Goal: Task Accomplishment & Management: Use online tool/utility

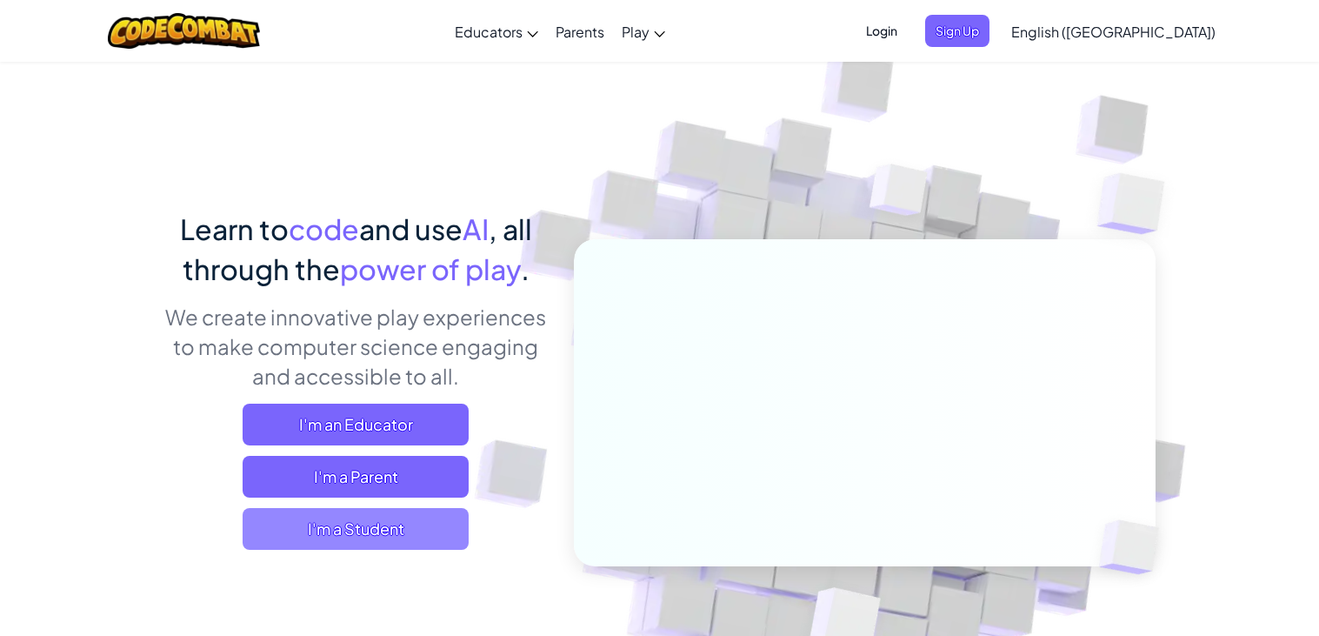
click at [418, 512] on span "I'm a Student" at bounding box center [356, 529] width 226 height 42
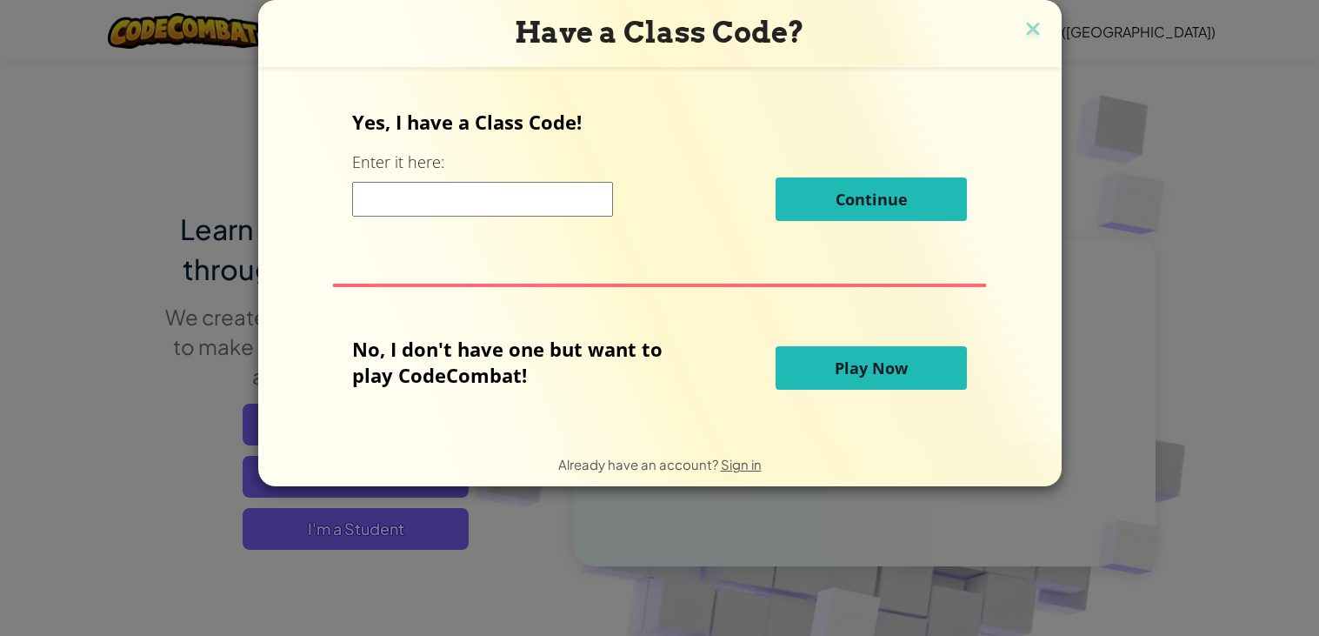
click at [530, 193] on input at bounding box center [482, 199] width 261 height 35
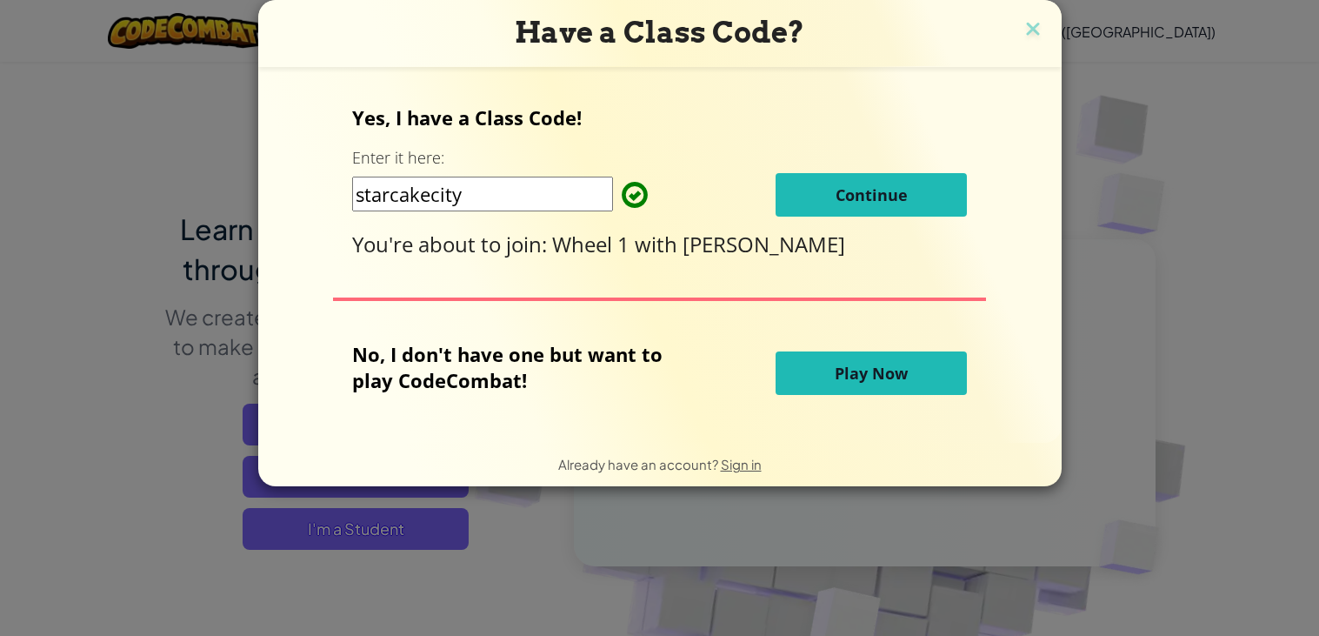
type input "starcakecity"
click at [862, 199] on span "Continue" at bounding box center [872, 194] width 72 height 21
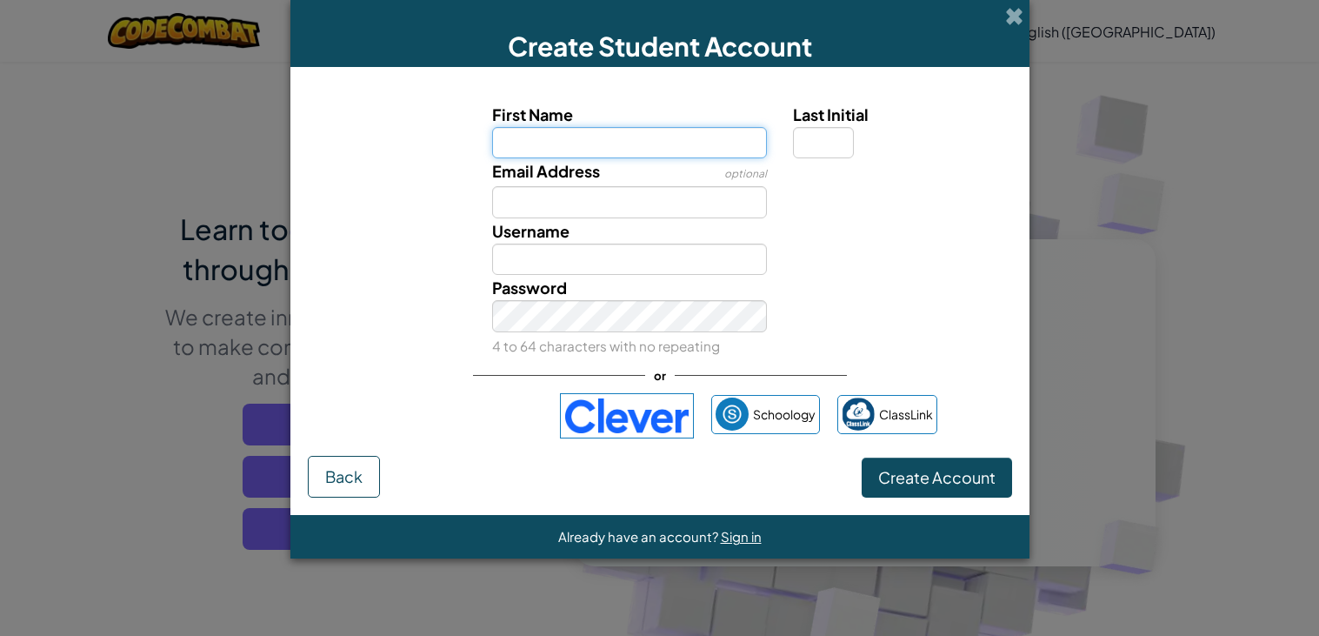
click at [612, 141] on input "First Name" at bounding box center [629, 143] width 275 height 32
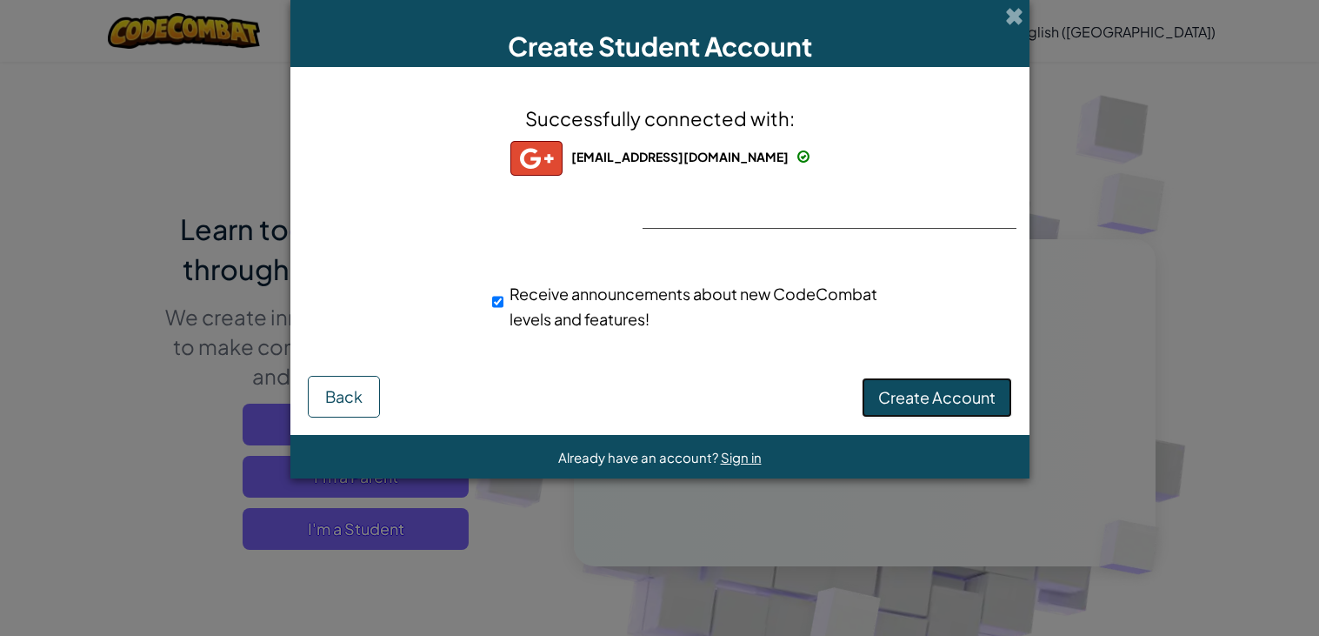
click at [978, 389] on span "Create Account" at bounding box center [936, 397] width 117 height 20
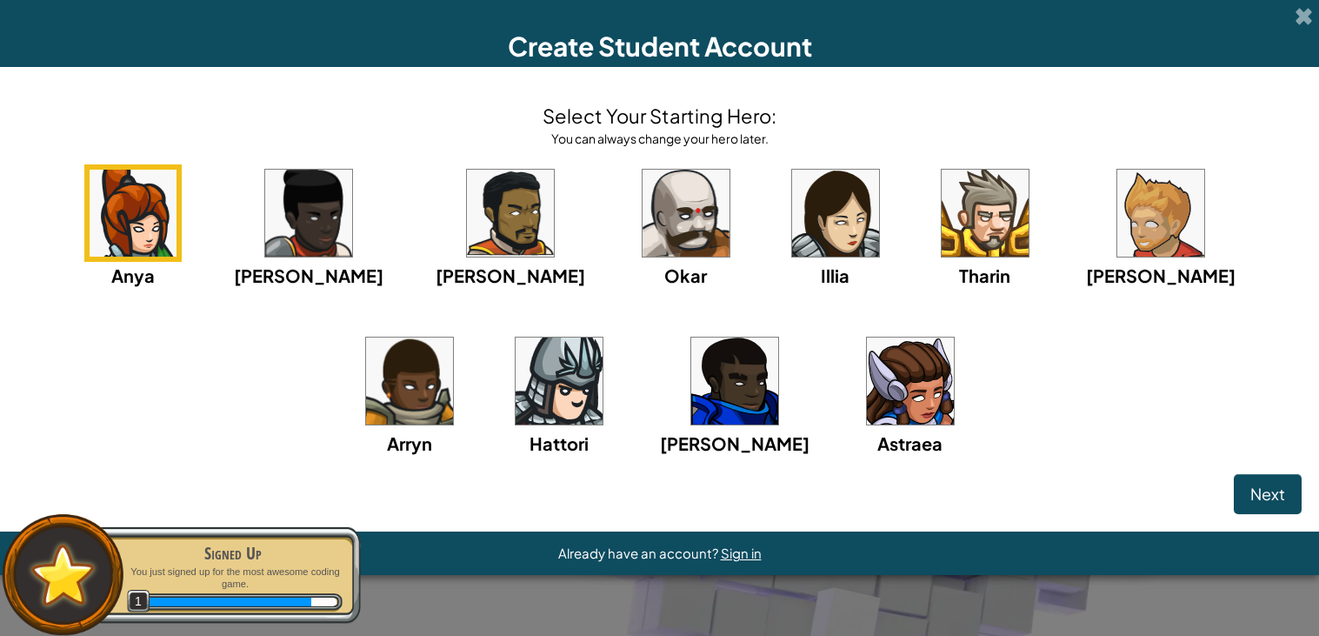
click at [532, 396] on img at bounding box center [559, 380] width 87 height 87
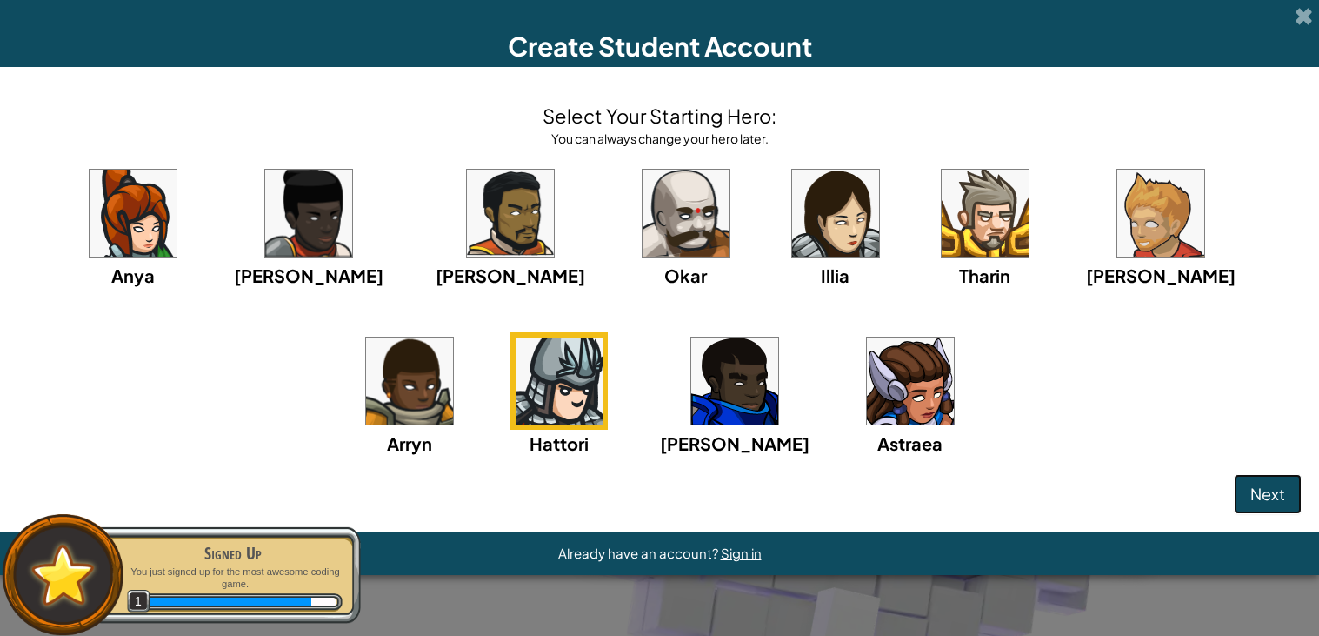
click at [1278, 503] on span "Next" at bounding box center [1268, 494] width 35 height 20
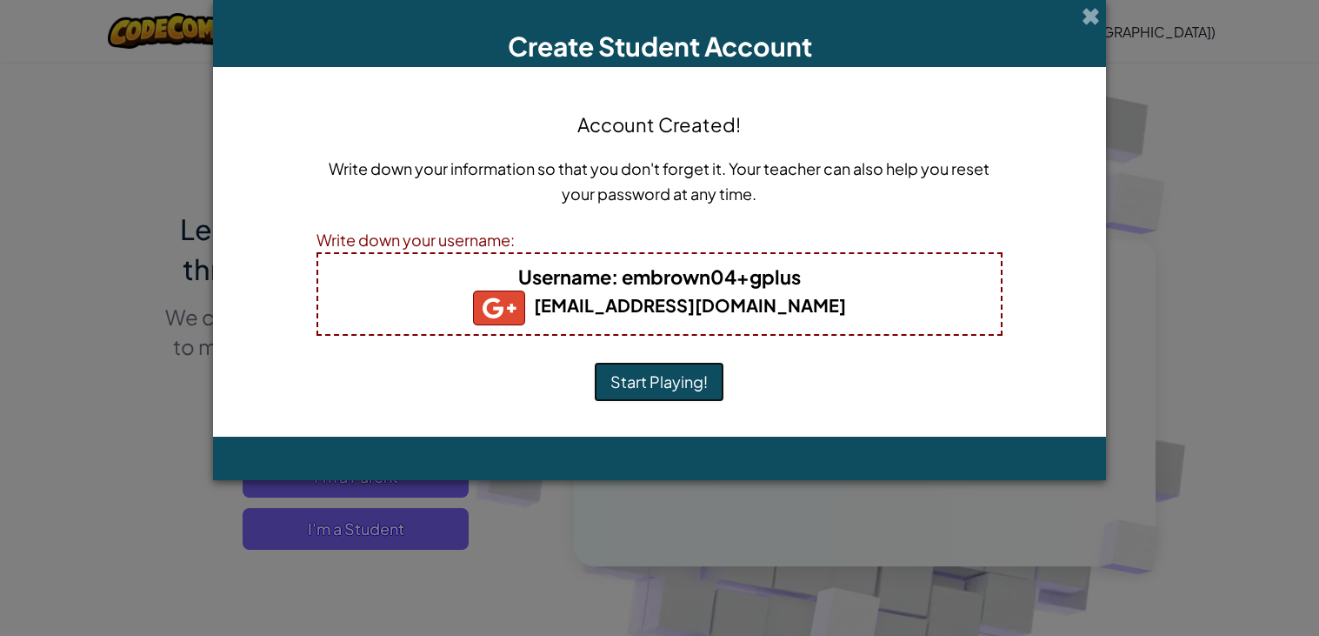
click at [699, 385] on button "Start Playing!" at bounding box center [659, 382] width 130 height 40
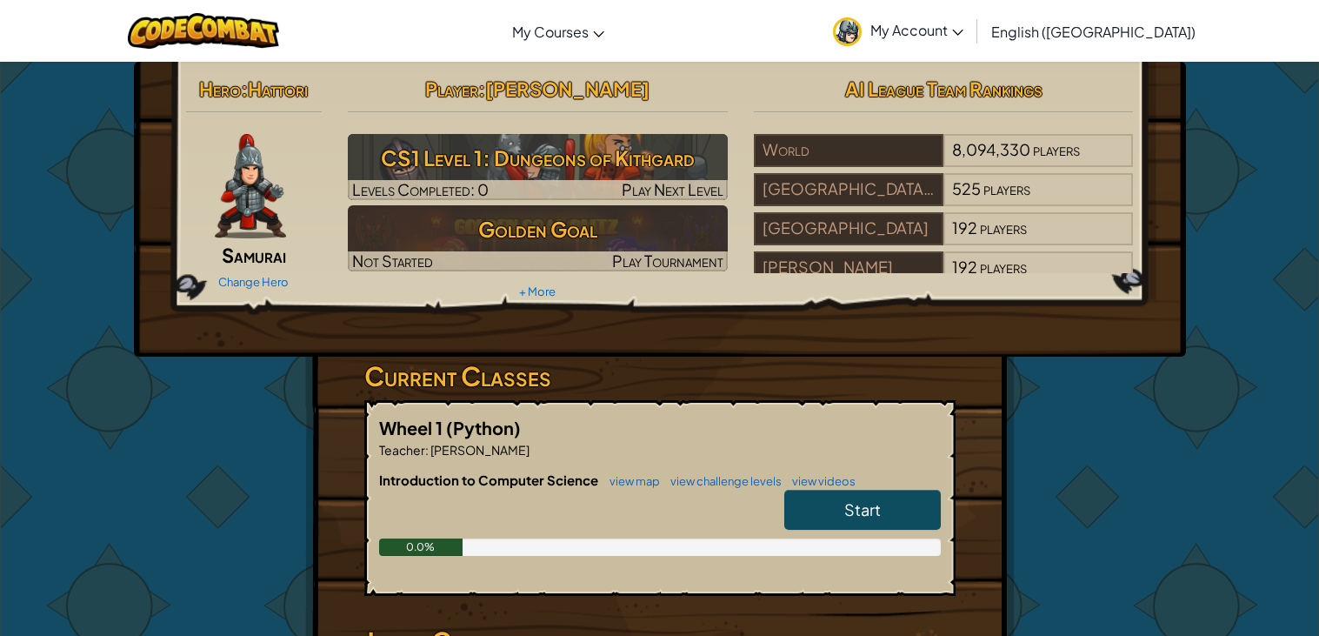
click at [822, 508] on link "Start" at bounding box center [863, 510] width 157 height 40
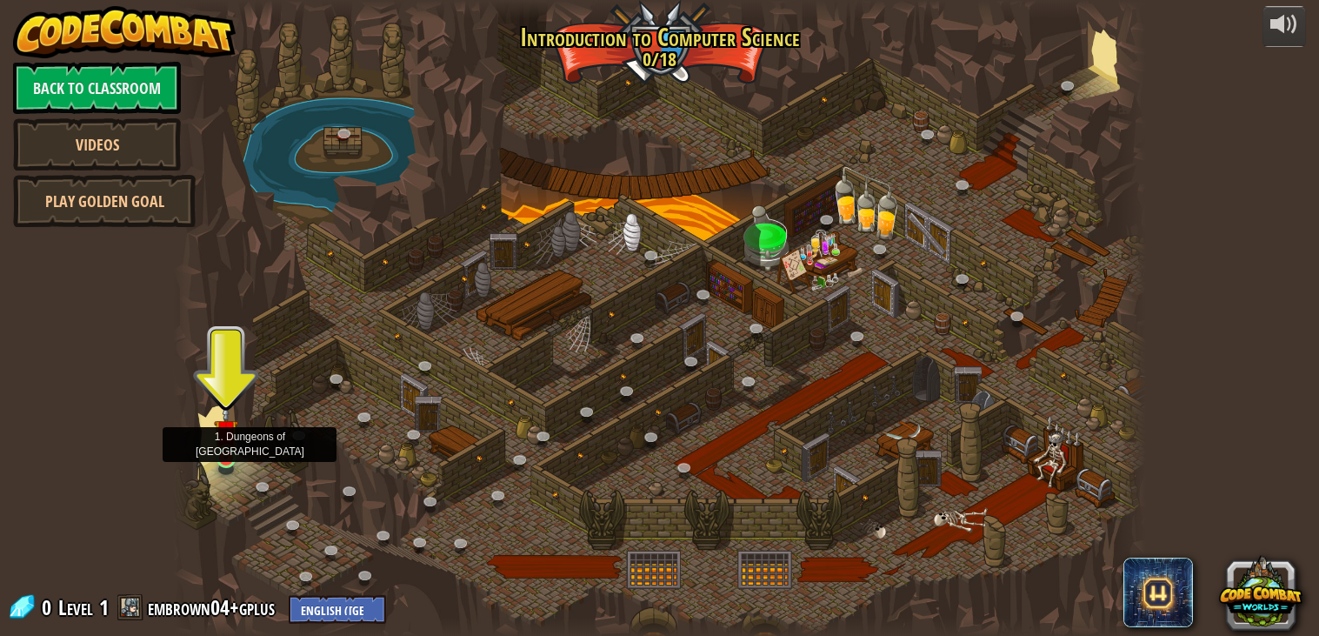
click at [224, 457] on img at bounding box center [226, 432] width 24 height 56
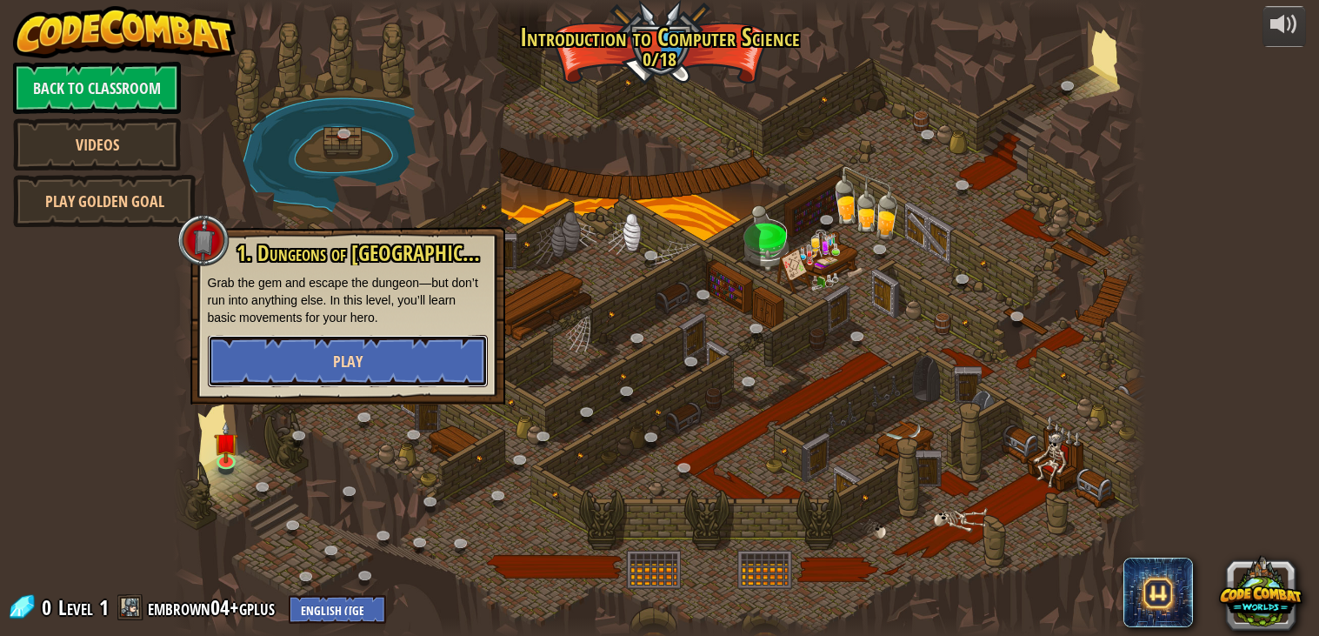
click at [346, 359] on span "Play" at bounding box center [348, 362] width 30 height 22
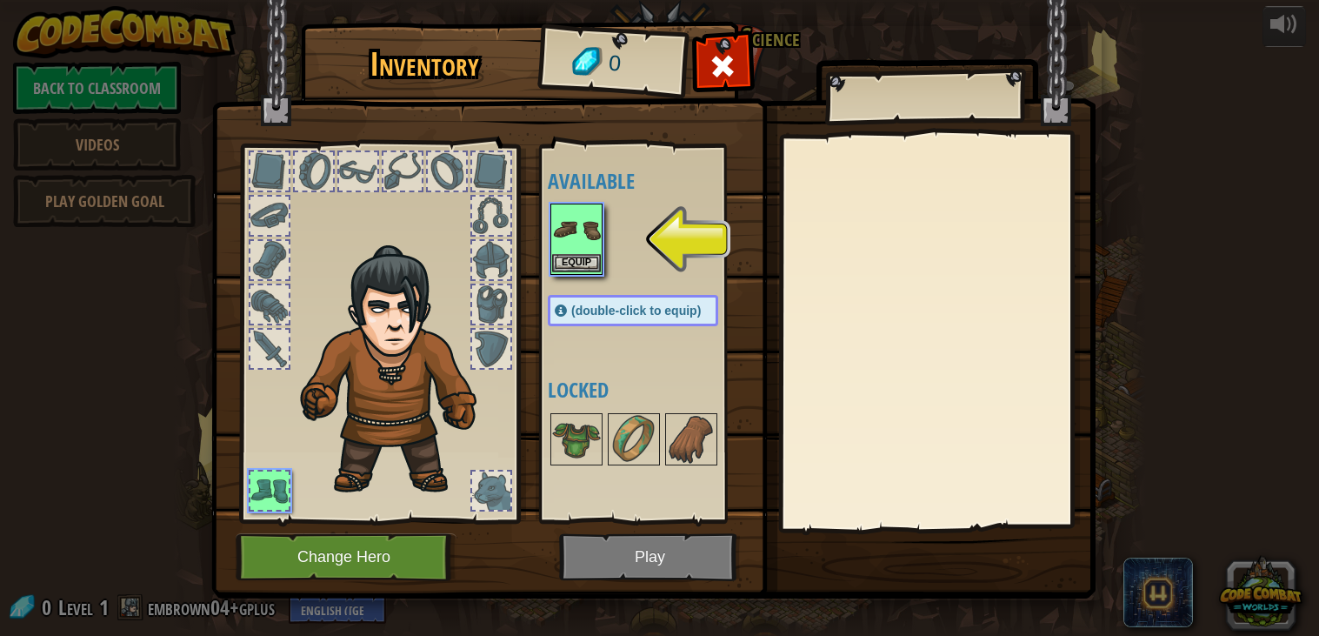
click at [580, 244] on img at bounding box center [576, 229] width 49 height 49
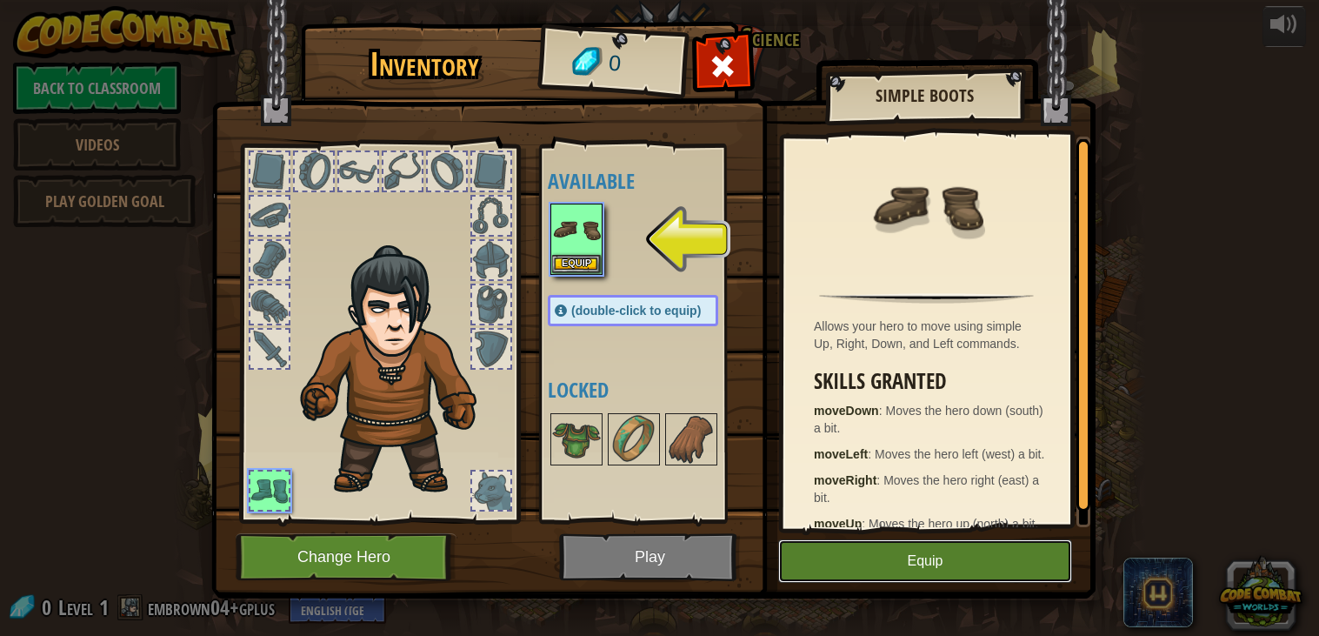
click at [879, 556] on button "Equip" at bounding box center [925, 560] width 294 height 43
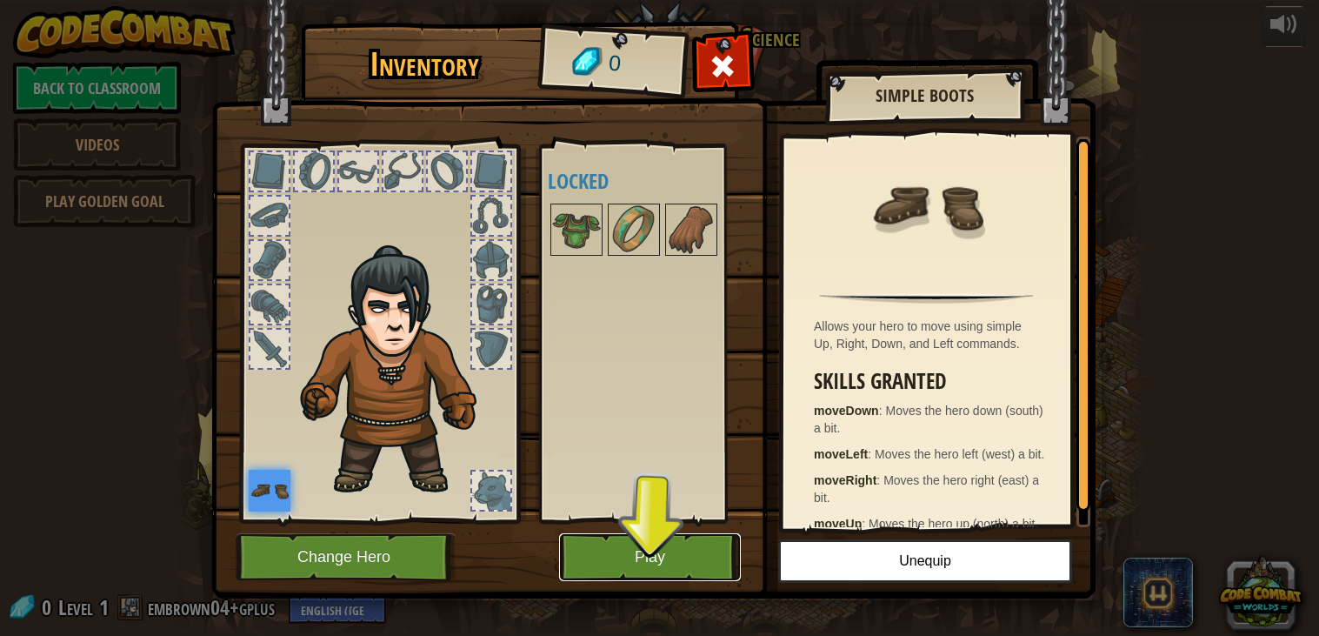
click at [621, 552] on button "Play" at bounding box center [650, 557] width 182 height 48
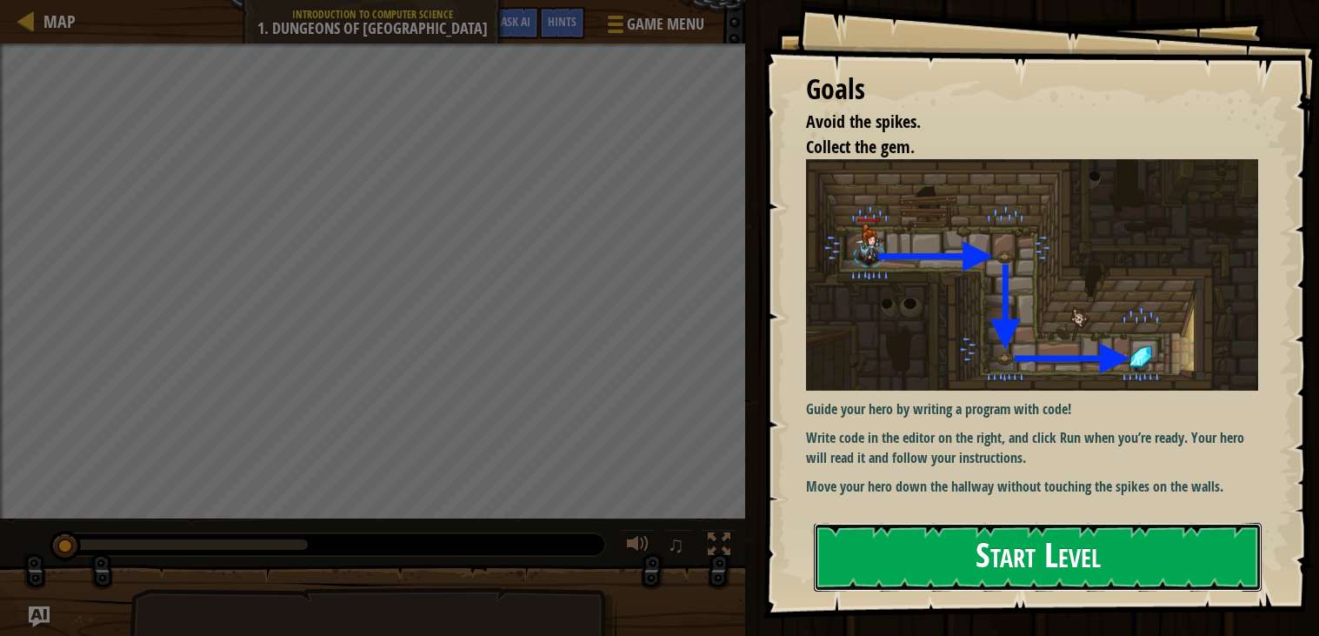
click at [874, 547] on button "Start Level" at bounding box center [1038, 557] width 448 height 69
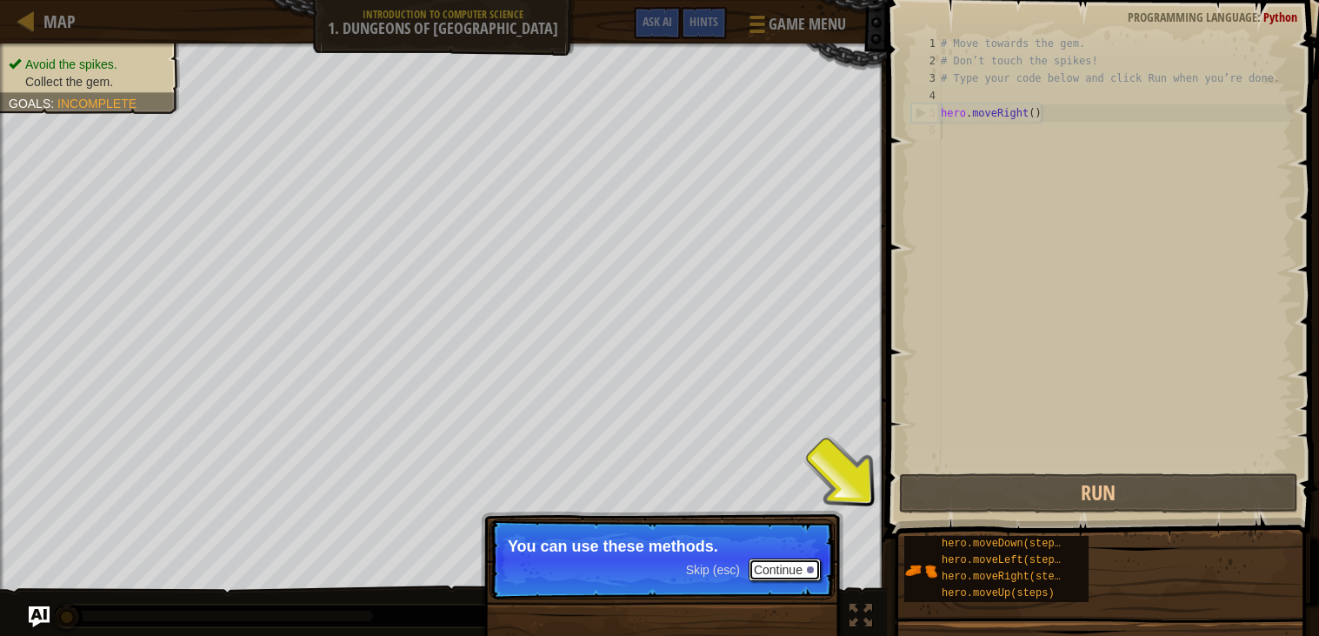
click at [778, 570] on button "Continue" at bounding box center [785, 569] width 72 height 23
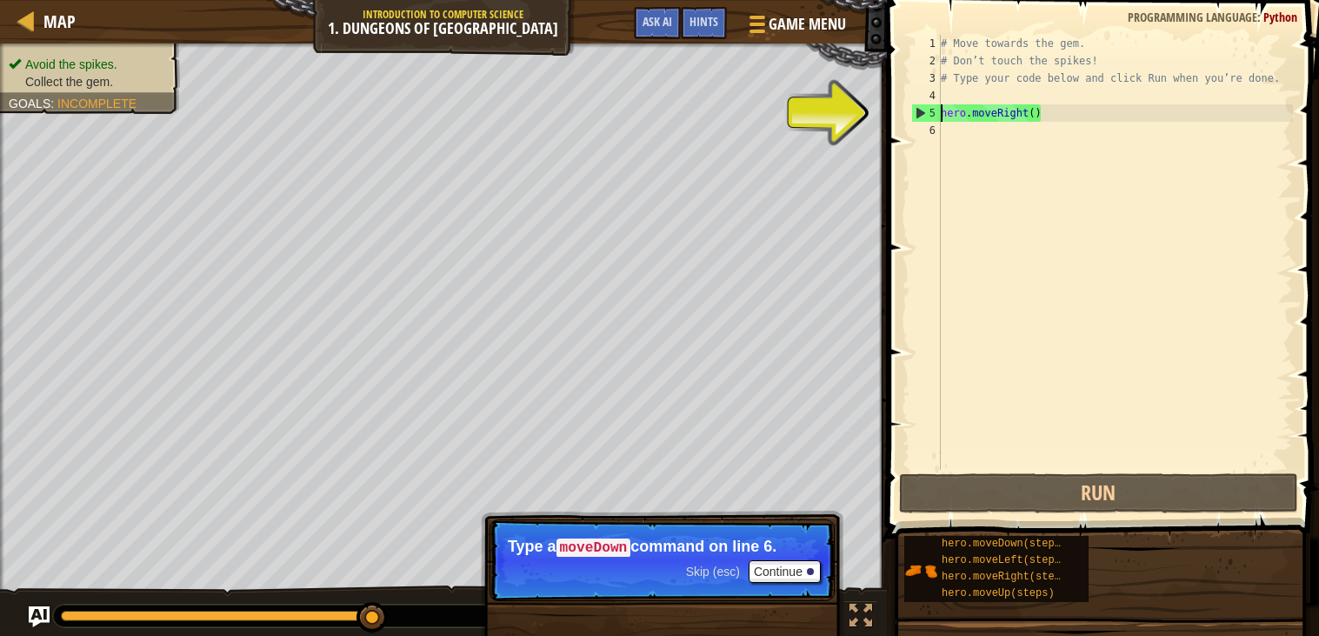
click at [943, 114] on div "# Move towards the gem. # Don’t touch the spikes! # Type your code below and cl…" at bounding box center [1116, 270] width 356 height 470
click at [918, 113] on div "5" at bounding box center [926, 112] width 29 height 17
click at [964, 119] on div "# Move towards the gem. # Don’t touch the spikes! # Type your code below and cl…" at bounding box center [1116, 270] width 356 height 470
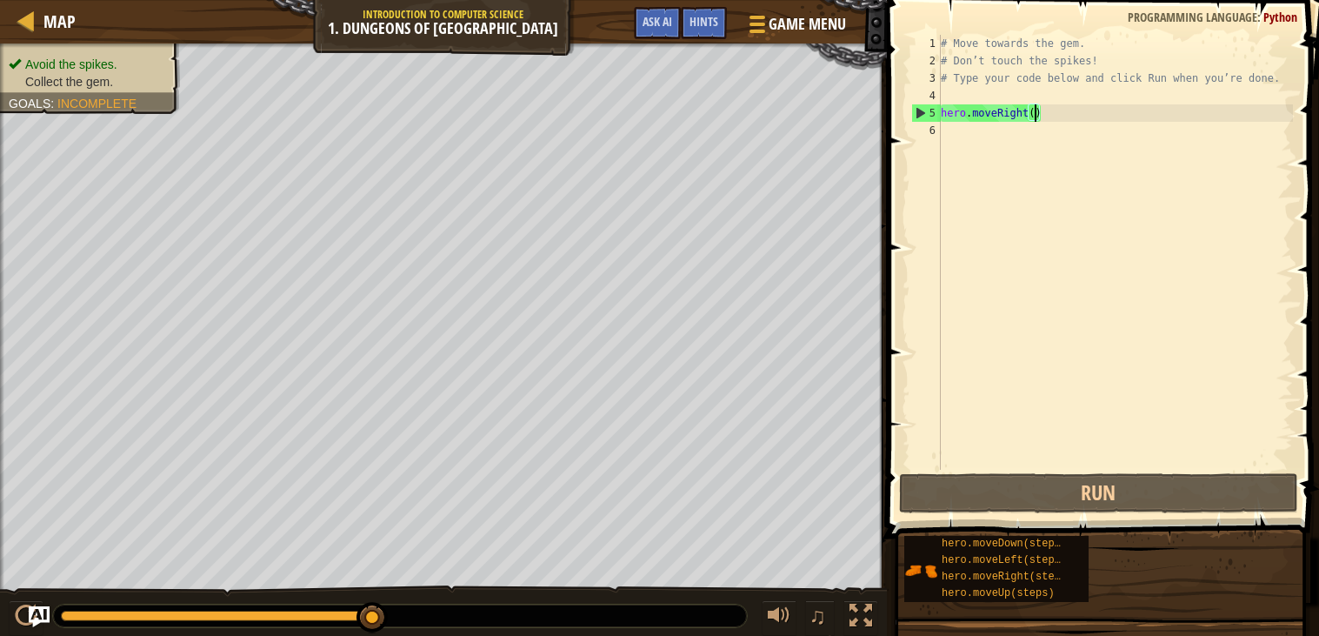
click at [1033, 117] on div "# Move towards the gem. # Don’t touch the spikes! # Type your code below and cl…" at bounding box center [1116, 270] width 356 height 470
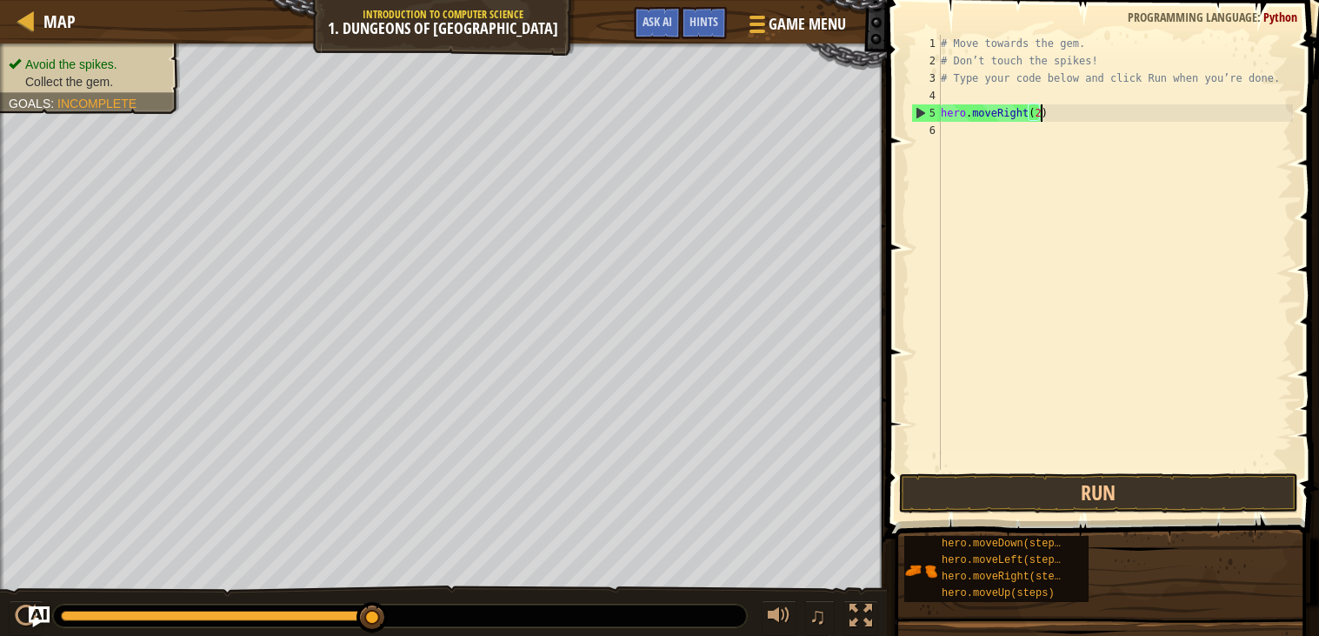
scroll to position [8, 7]
click at [1118, 489] on button "Run" at bounding box center [1098, 493] width 399 height 40
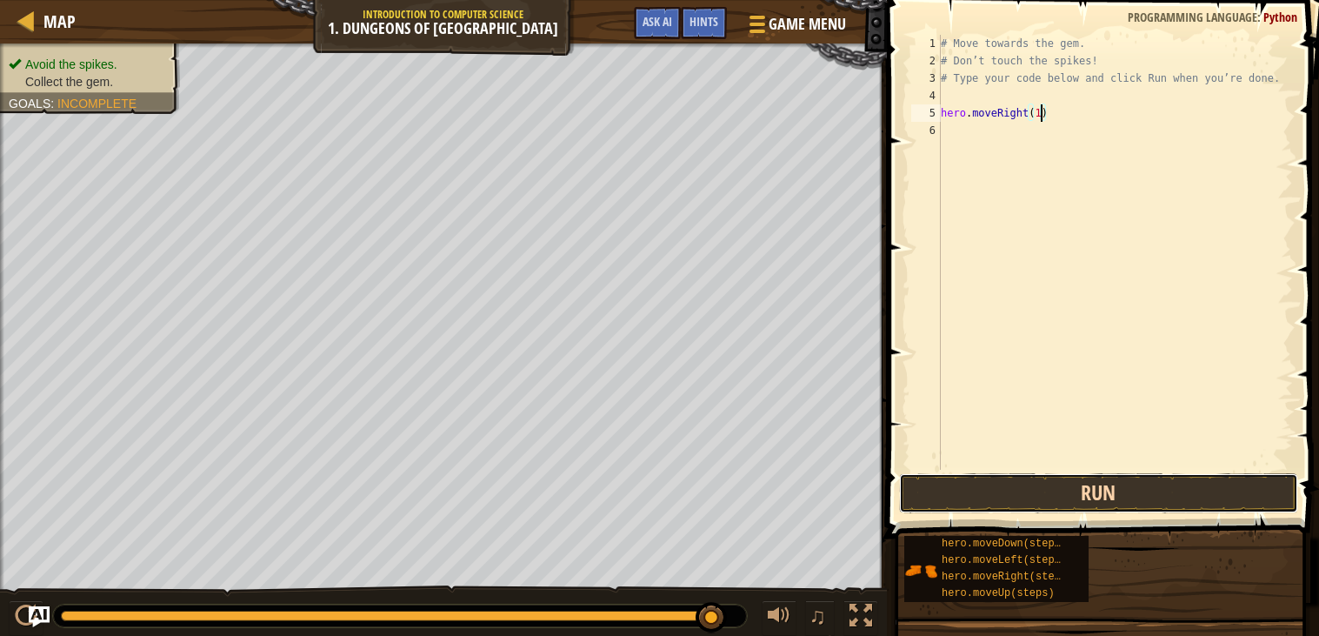
click at [1132, 486] on button "Run" at bounding box center [1098, 493] width 399 height 40
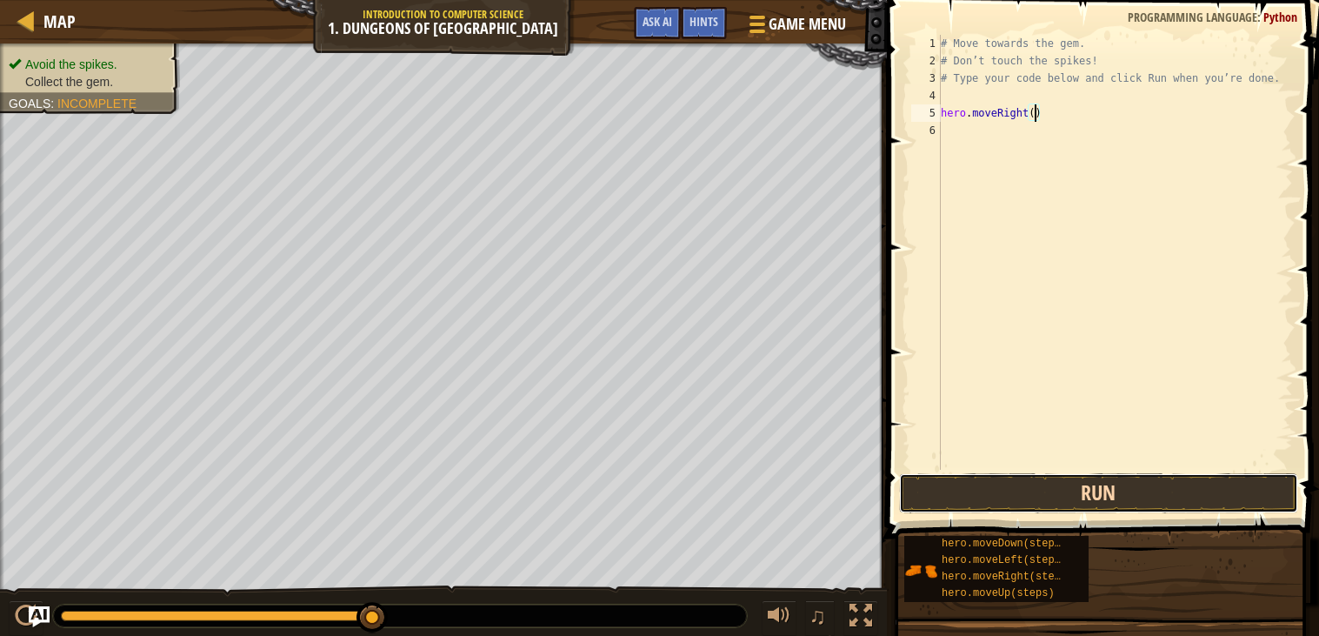
click at [1177, 484] on button "Run" at bounding box center [1098, 493] width 399 height 40
click at [1100, 498] on button "Run" at bounding box center [1098, 493] width 399 height 40
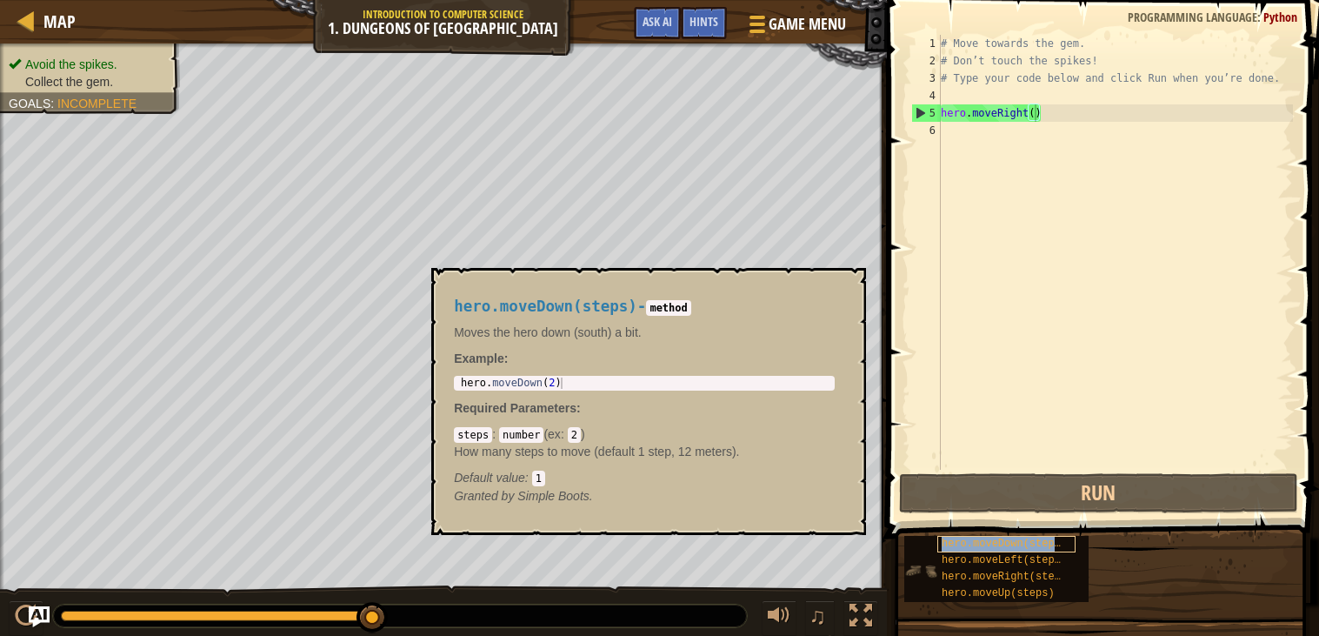
type textarea "hero.moveRight(hero.moveDown(steps))"
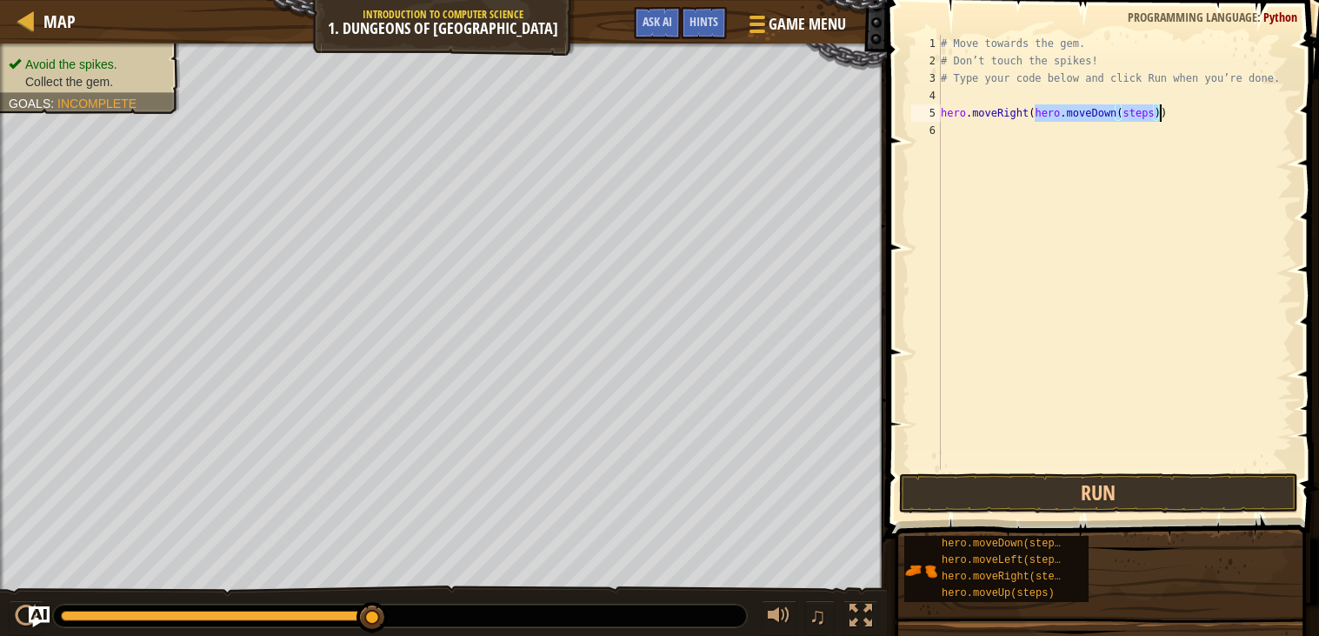
click at [1139, 164] on div "# Move towards the gem. # Don’t touch the spikes! # Type your code below and cl…" at bounding box center [1116, 270] width 356 height 470
click at [1083, 481] on button "Run" at bounding box center [1098, 493] width 399 height 40
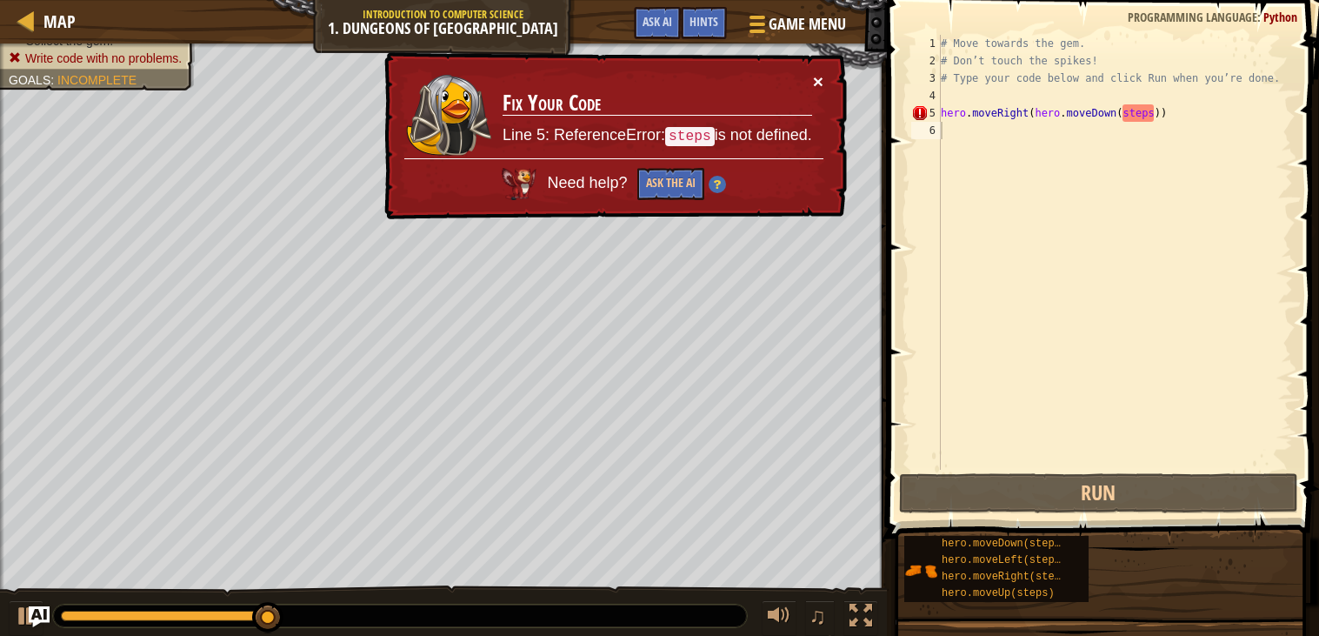
click at [817, 74] on button "×" at bounding box center [818, 81] width 10 height 18
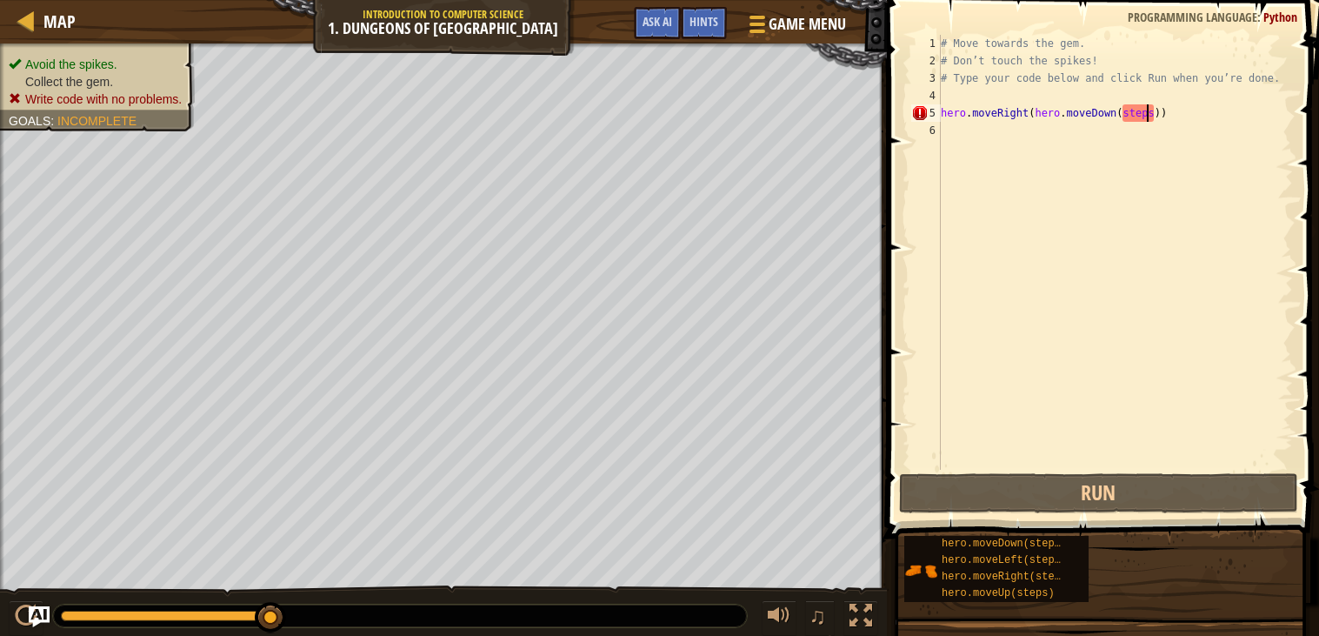
click at [1145, 121] on div "# Move towards the gem. # Don’t touch the spikes! # Type your code below and cl…" at bounding box center [1116, 270] width 356 height 470
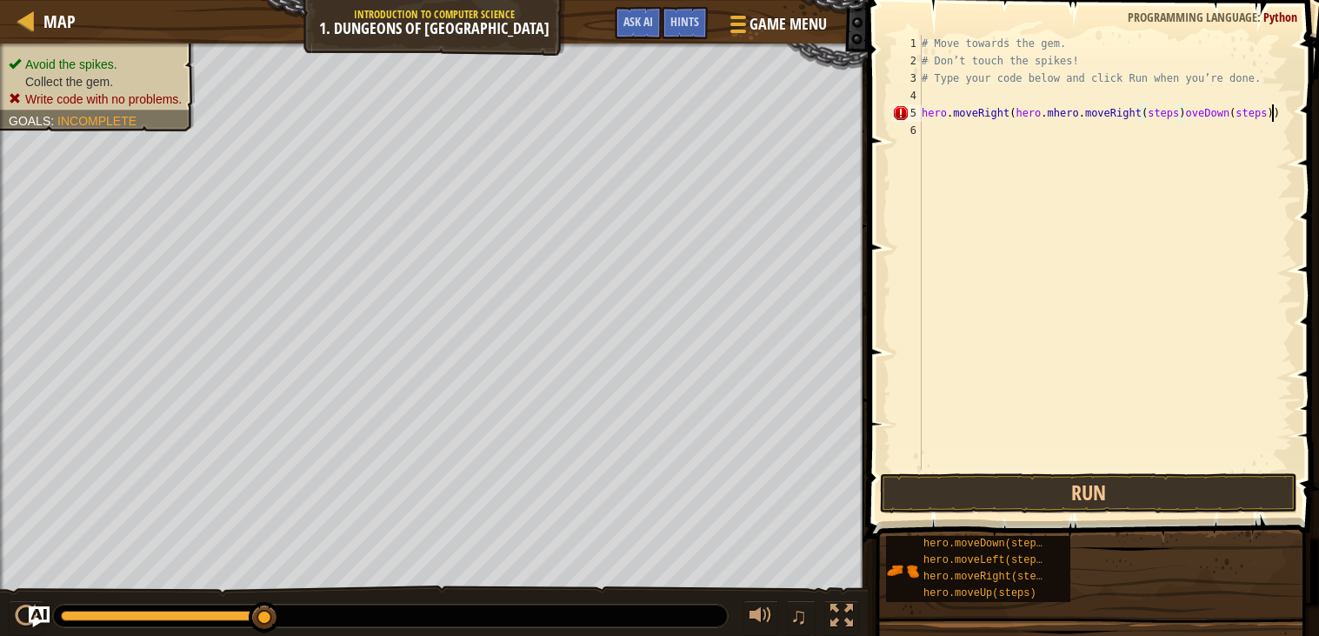
click at [1273, 115] on div "# Move towards the gem. # Don’t touch the spikes! # Type your code below and cl…" at bounding box center [1105, 270] width 375 height 470
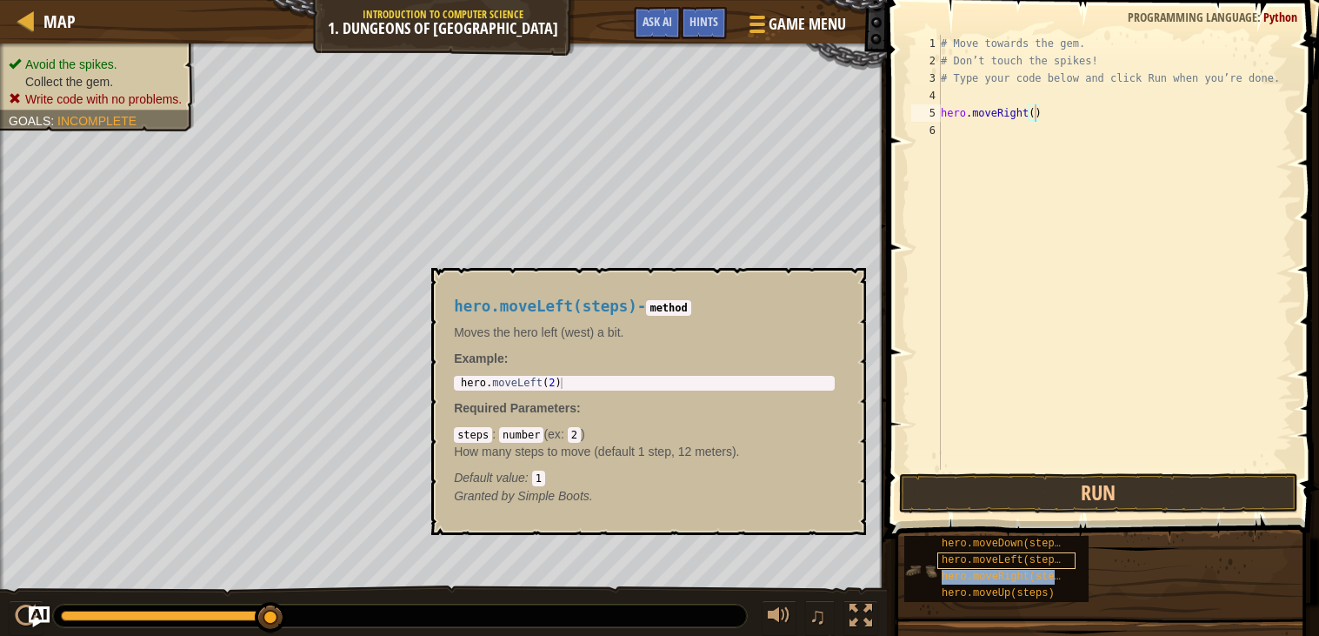
type textarea "hero.moveRight(hero.moveRight(steps))"
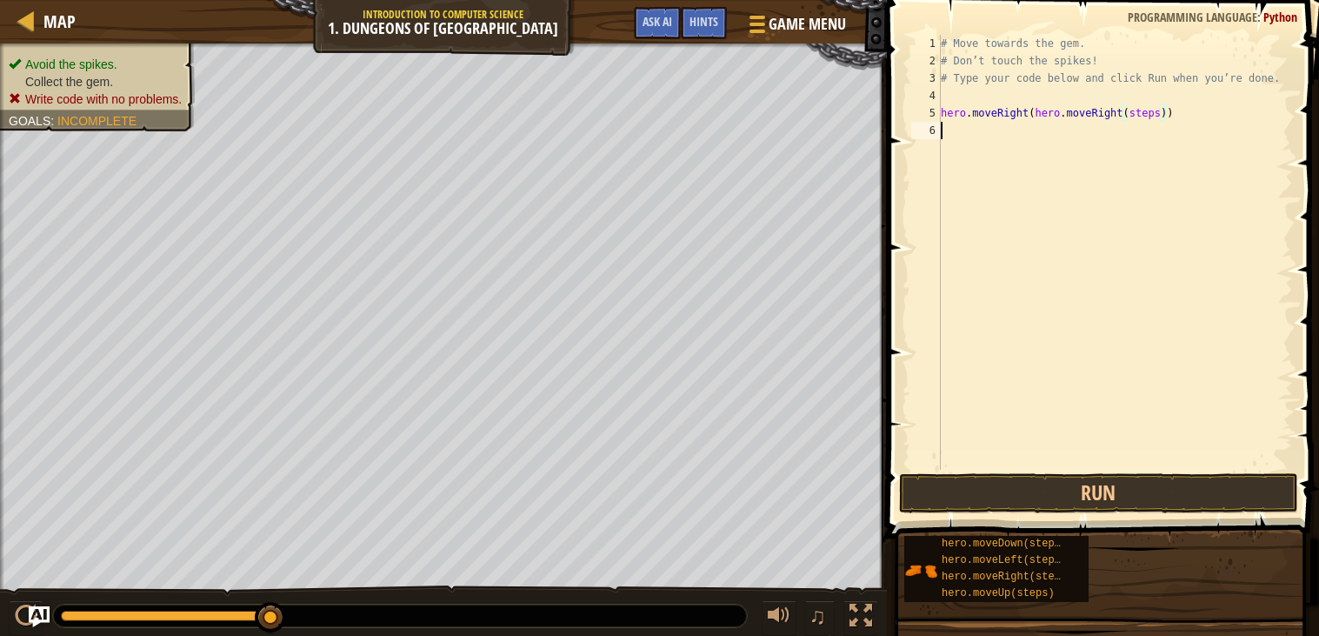
click at [1030, 175] on div "# Move towards the gem. # Don’t touch the spikes! # Type your code below and cl…" at bounding box center [1116, 270] width 356 height 470
click at [1030, 490] on button "Run" at bounding box center [1098, 493] width 399 height 40
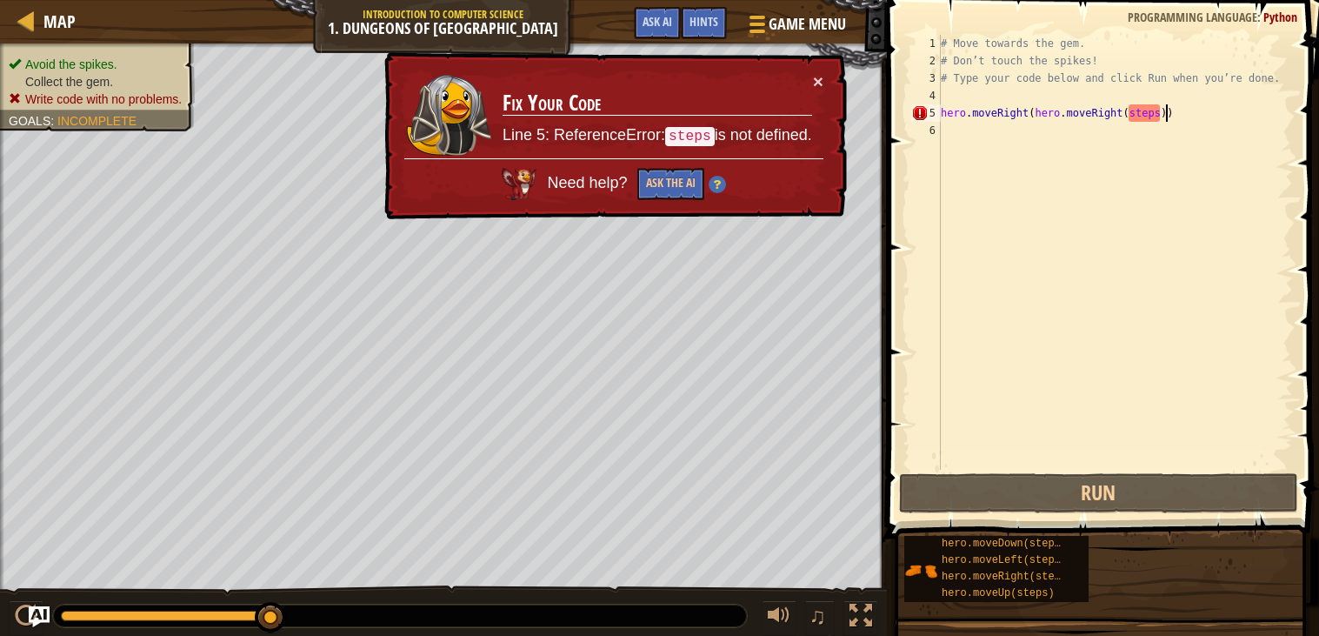
click at [1164, 121] on div "# Move towards the gem. # Don’t touch the spikes! # Type your code below and cl…" at bounding box center [1116, 270] width 356 height 470
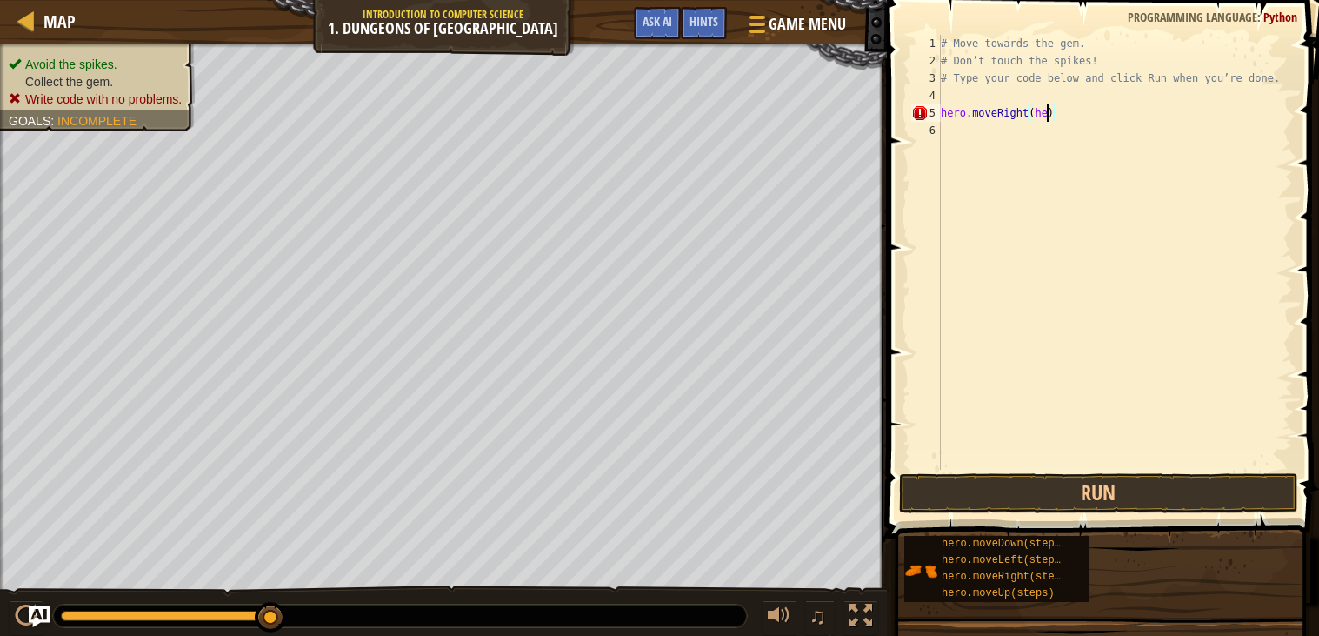
scroll to position [8, 7]
type textarea "hero.moveRight()"
click at [1204, 484] on button "Run" at bounding box center [1098, 493] width 399 height 40
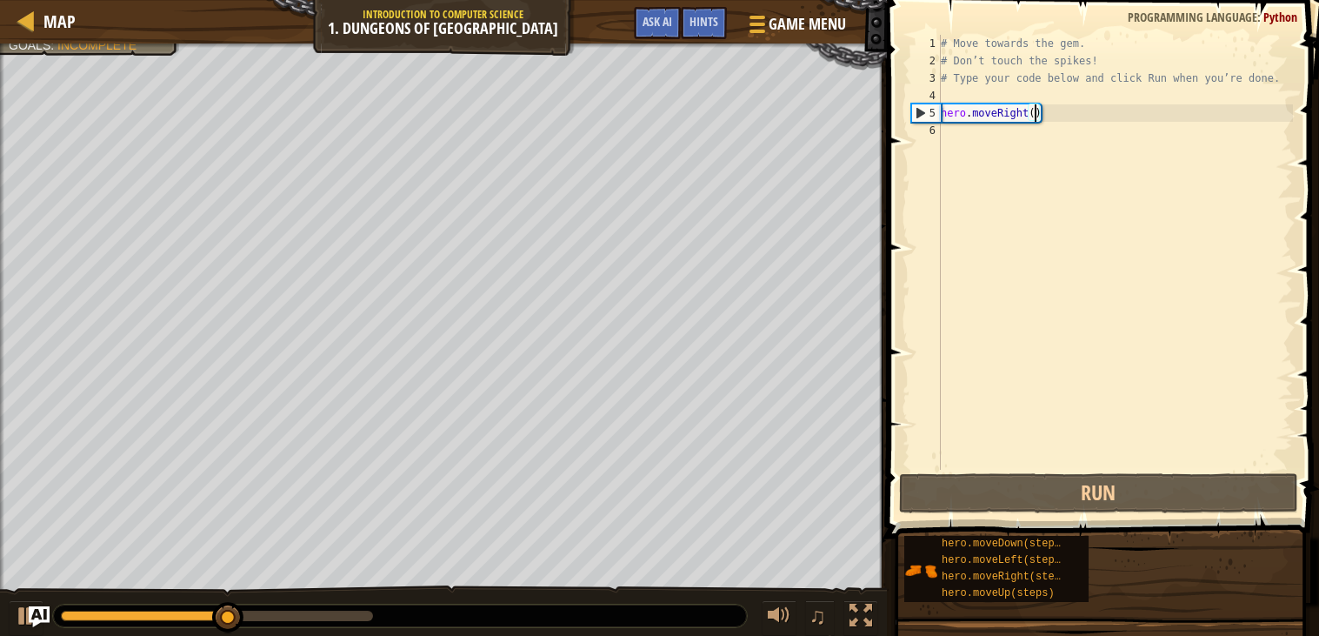
click at [953, 132] on div "# Move towards the gem. # Don’t touch the spikes! # Type your code below and cl…" at bounding box center [1116, 270] width 356 height 470
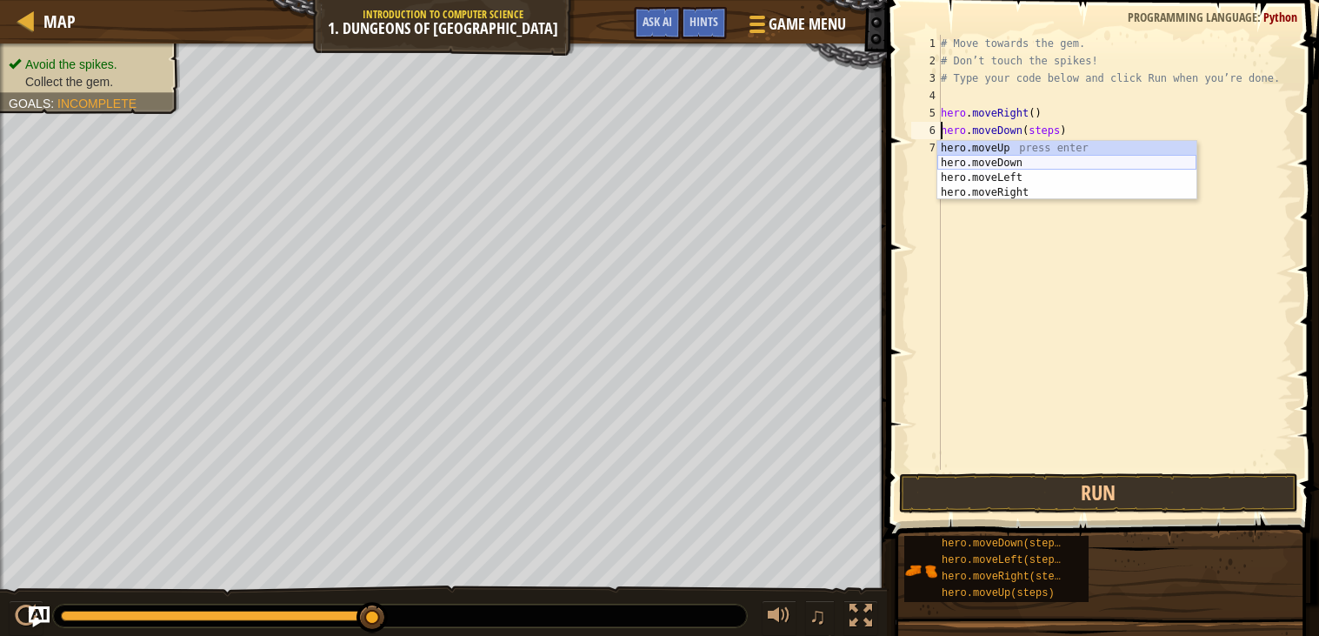
click at [952, 157] on div "hero.moveUp press enter hero.moveDown press enter hero.moveLeft press enter her…" at bounding box center [1067, 185] width 259 height 89
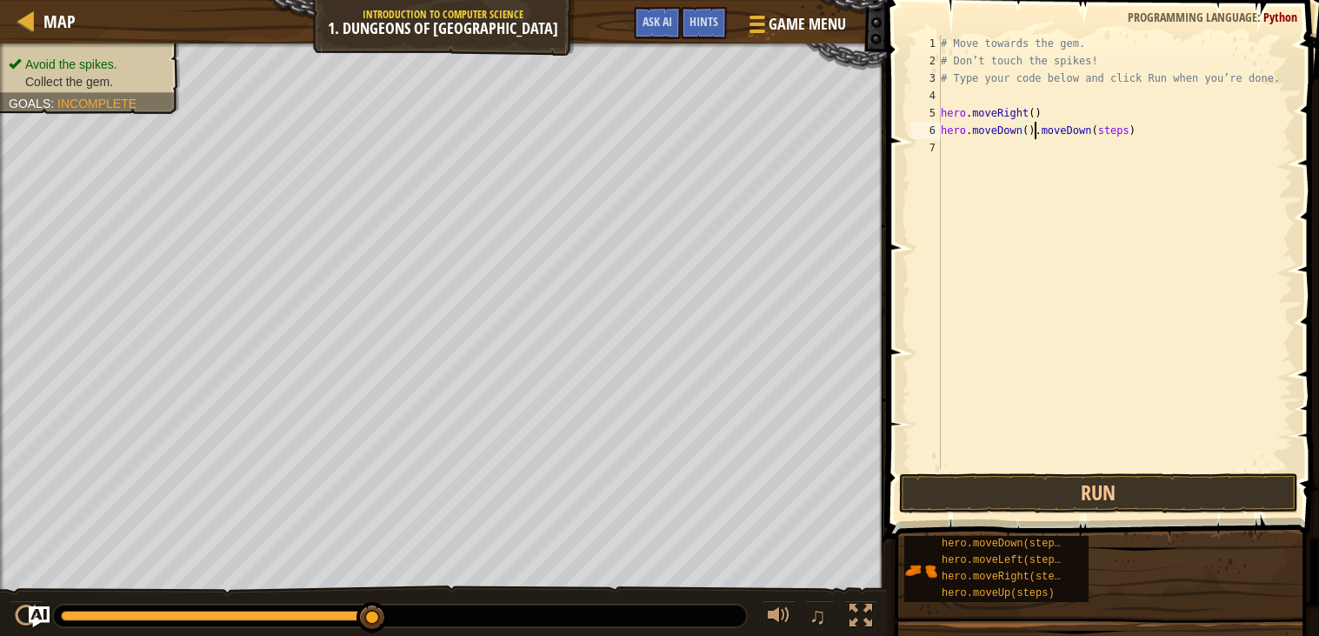
click at [931, 110] on div "5" at bounding box center [927, 112] width 30 height 17
click at [933, 492] on button "Run" at bounding box center [1098, 493] width 399 height 40
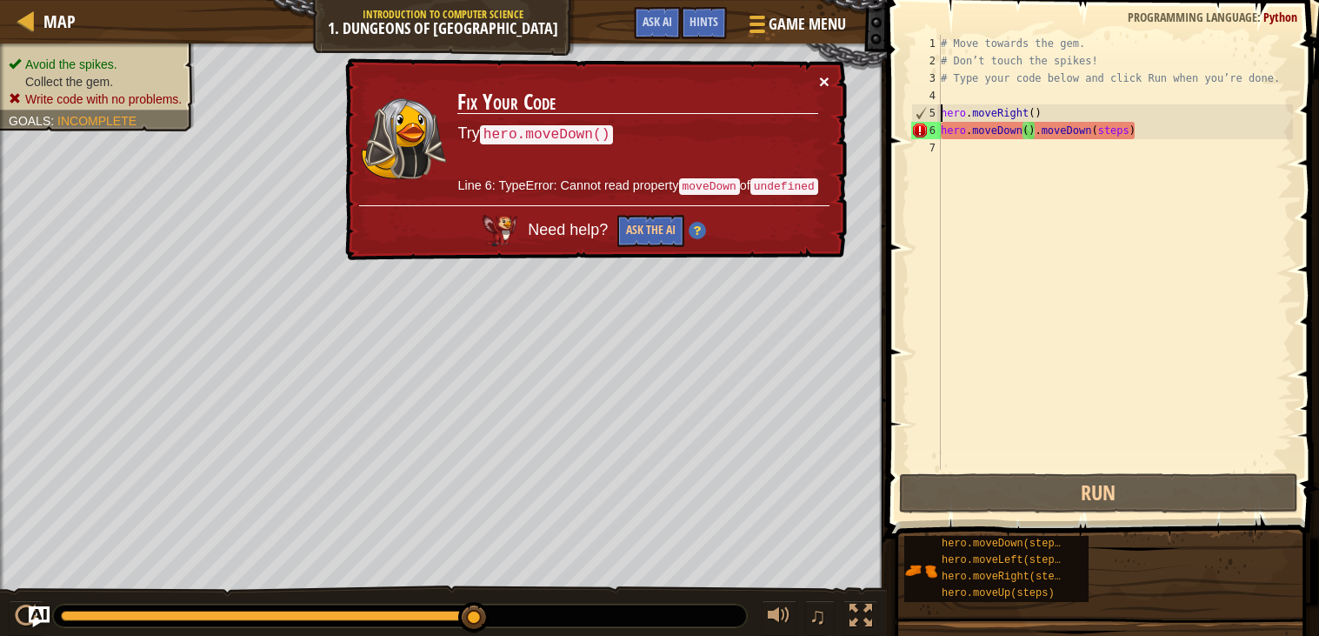
click at [825, 76] on button "×" at bounding box center [824, 81] width 10 height 18
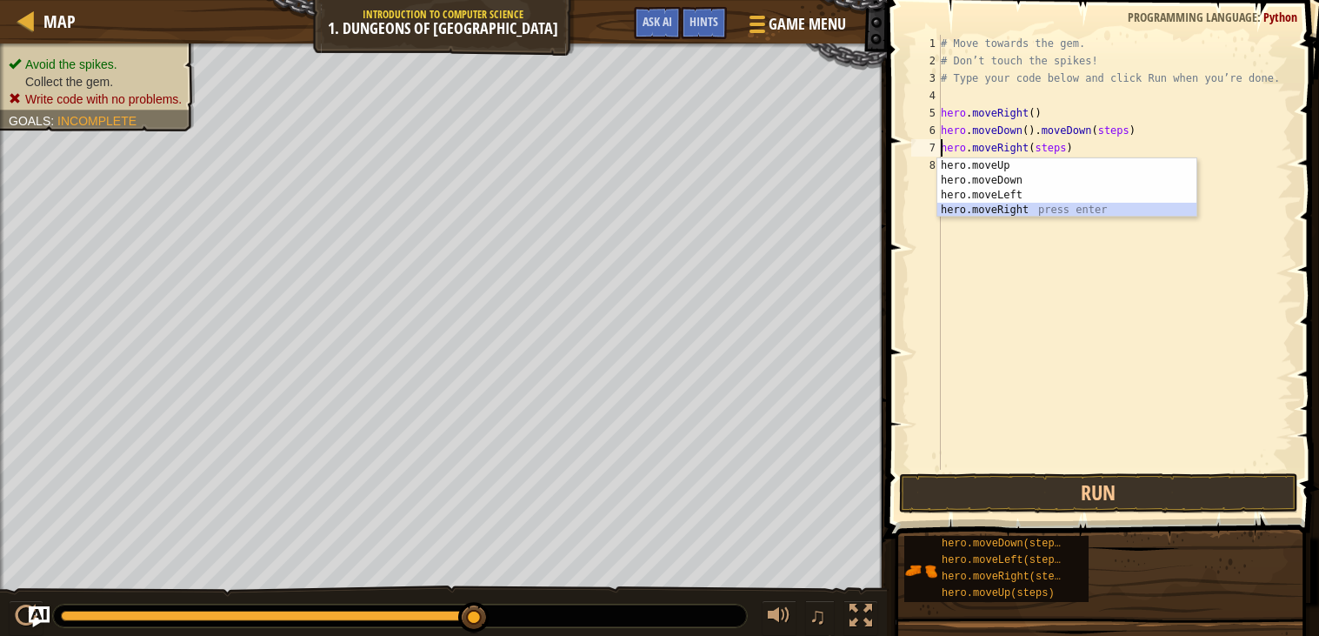
click at [949, 209] on div "hero.moveUp press enter hero.moveDown press enter hero.moveLeft press enter her…" at bounding box center [1067, 202] width 259 height 89
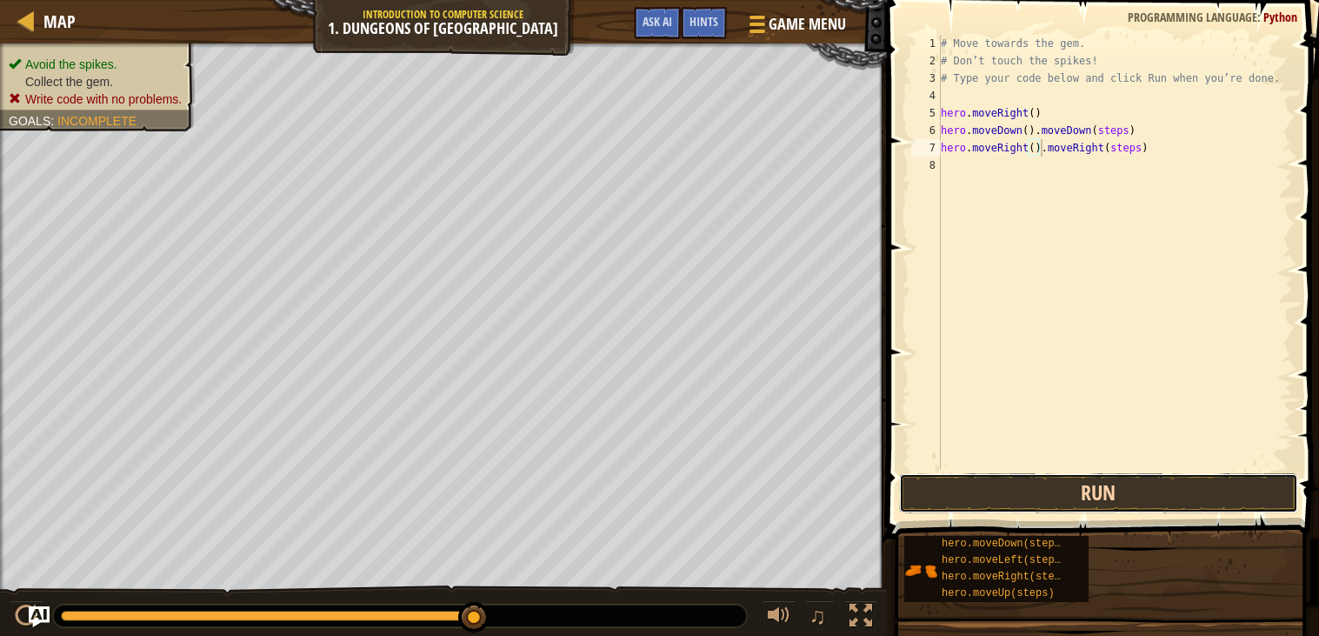
click at [976, 481] on button "Run" at bounding box center [1098, 493] width 399 height 40
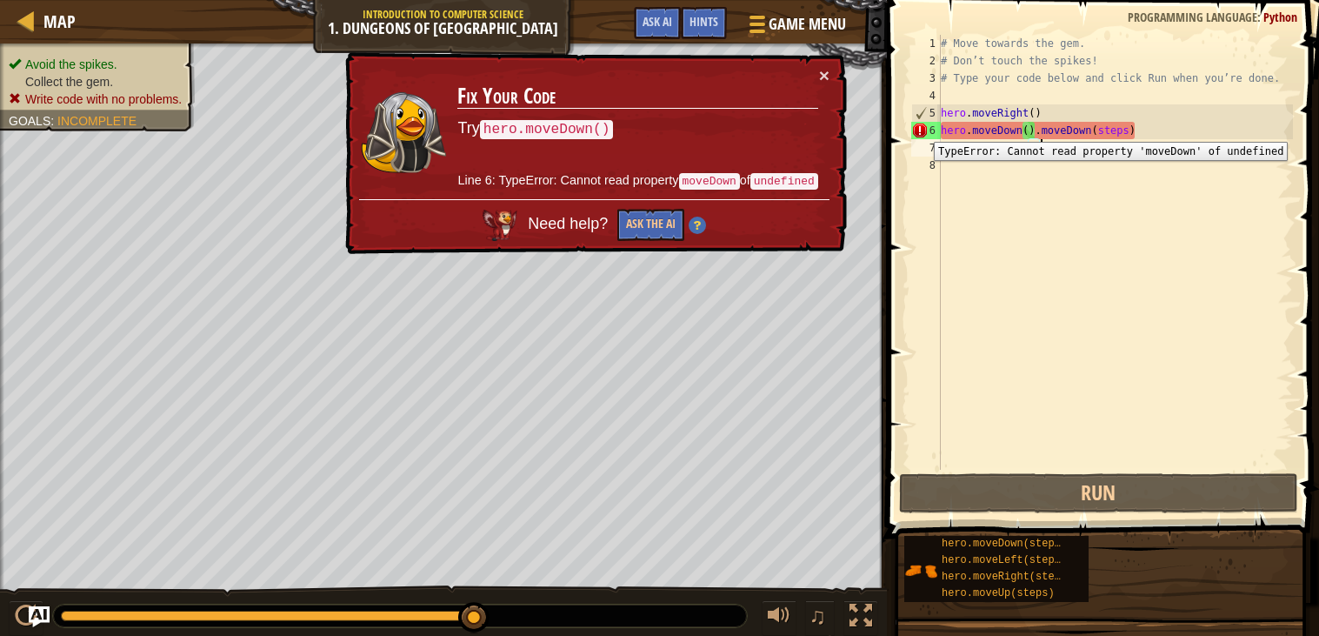
click at [921, 129] on div "6" at bounding box center [927, 130] width 30 height 17
click at [1135, 132] on div "# Move towards the gem. # Don’t touch the spikes! # Type your code below and cl…" at bounding box center [1116, 270] width 356 height 470
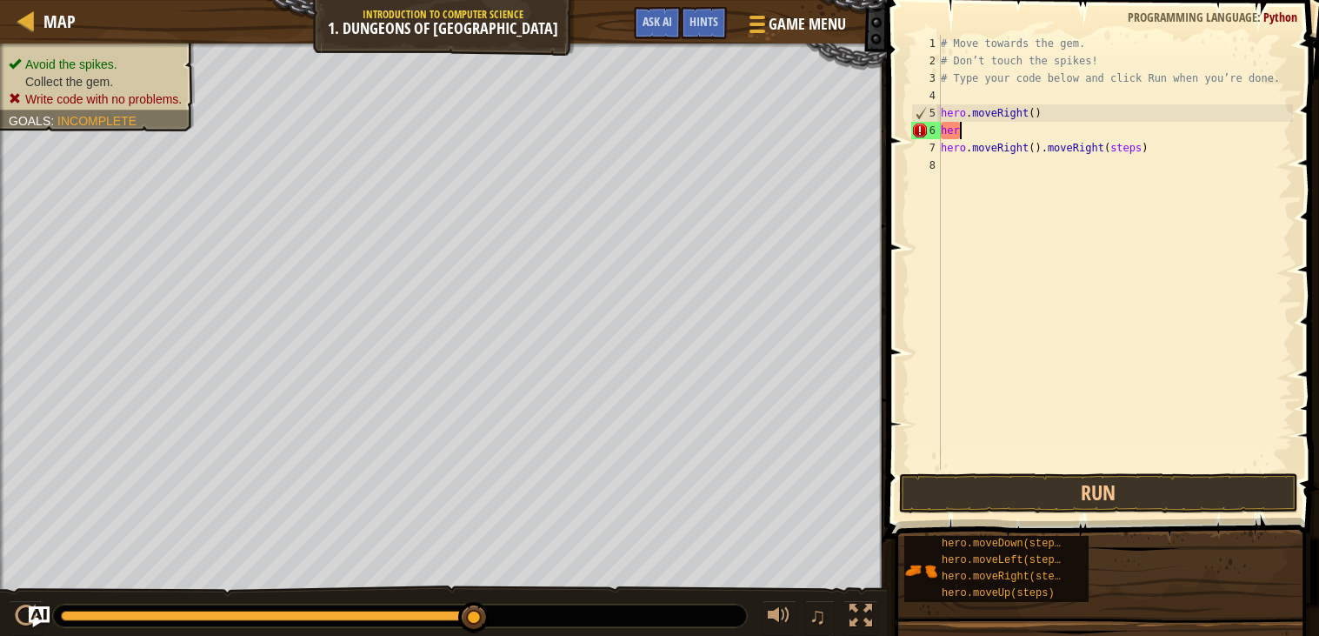
type textarea "h"
type textarea "hero.moveDown(steps)"
click at [1005, 182] on div "# Move towards the gem. # Don’t touch the spikes! # Type your code below and cl…" at bounding box center [1116, 270] width 356 height 470
click at [1006, 493] on button "Run" at bounding box center [1098, 493] width 399 height 40
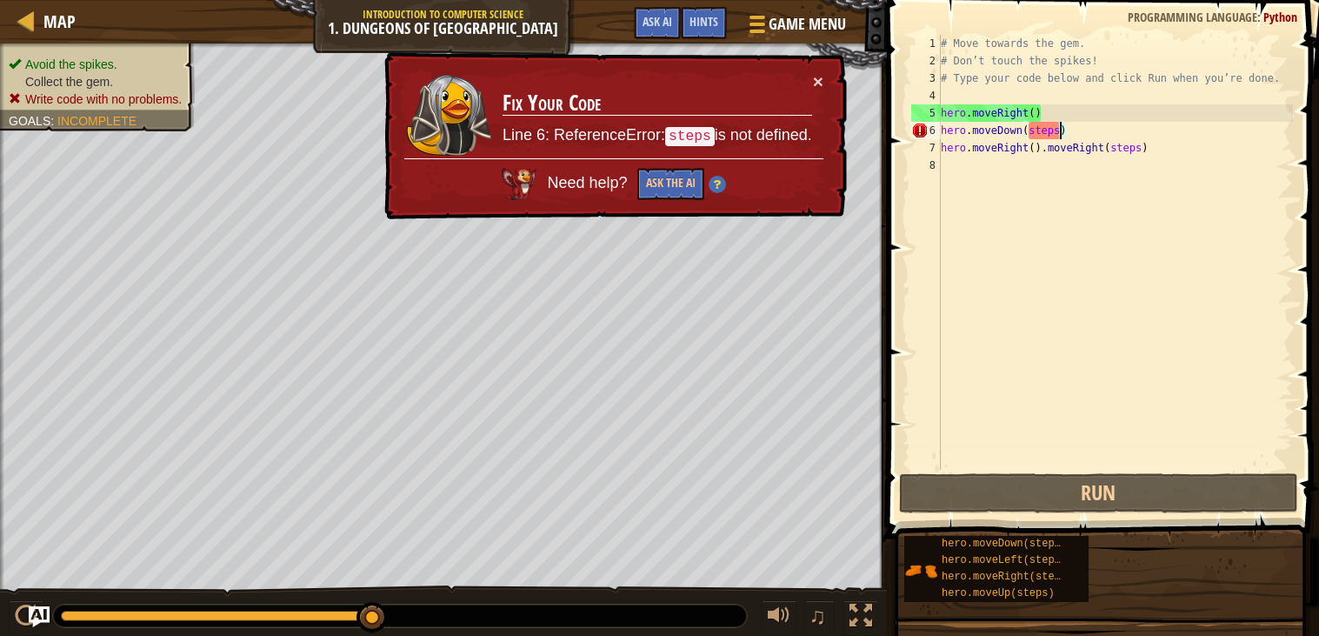
click at [1058, 137] on div "# Move towards the gem. # Don’t touch the spikes! # Type your code below and cl…" at bounding box center [1116, 270] width 356 height 470
click at [1031, 134] on div "# Move towards the gem. # Don’t touch the spikes! # Type your code below and cl…" at bounding box center [1116, 270] width 356 height 470
click at [818, 79] on button "×" at bounding box center [818, 81] width 10 height 18
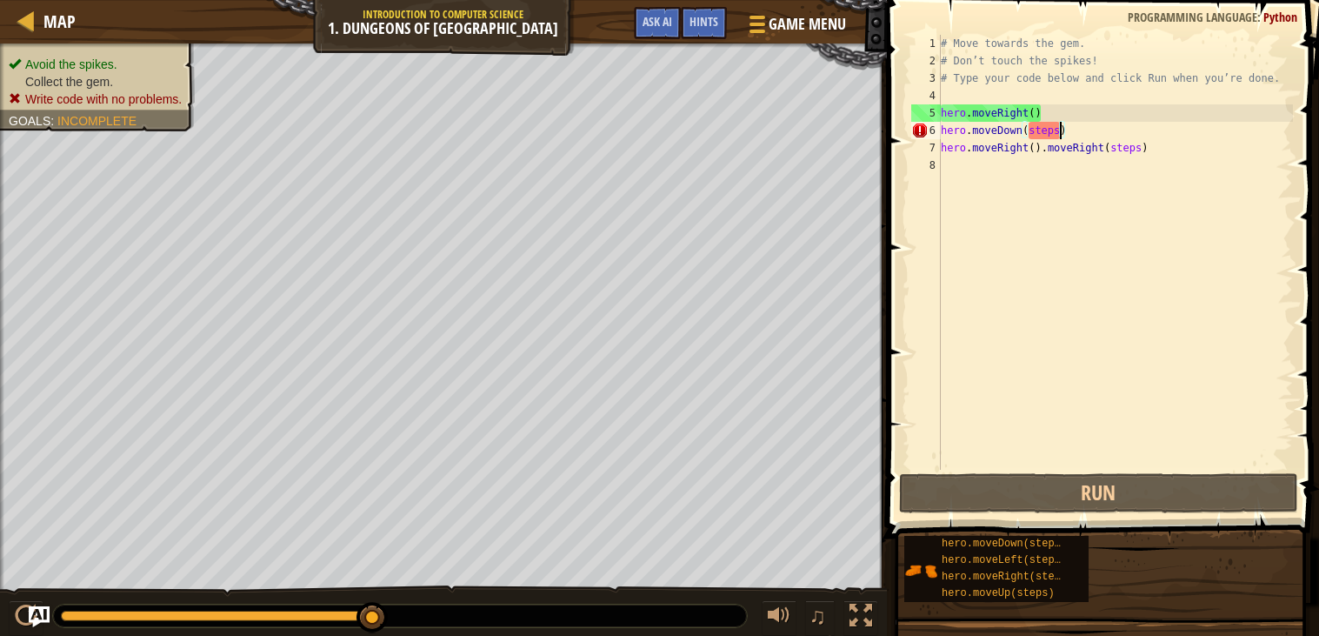
click at [1060, 133] on div "# Move towards the gem. # Don’t touch the spikes! # Type your code below and cl…" at bounding box center [1116, 270] width 356 height 470
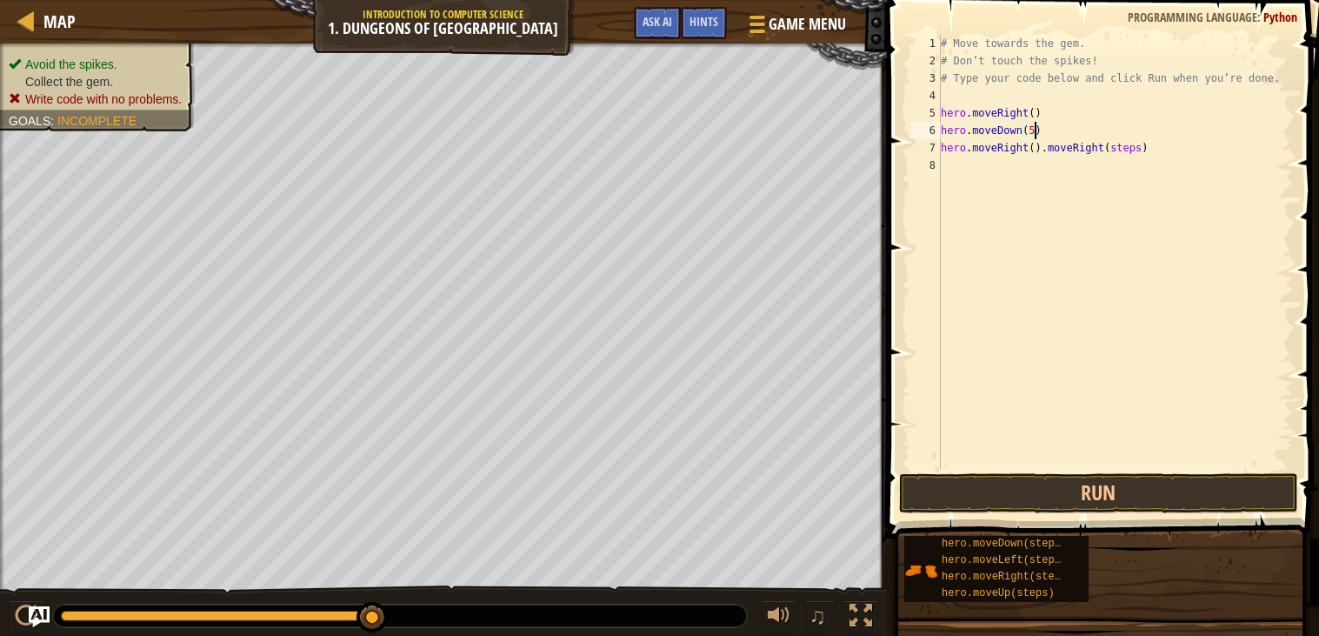
scroll to position [8, 7]
click at [1051, 480] on button "Run" at bounding box center [1098, 493] width 399 height 40
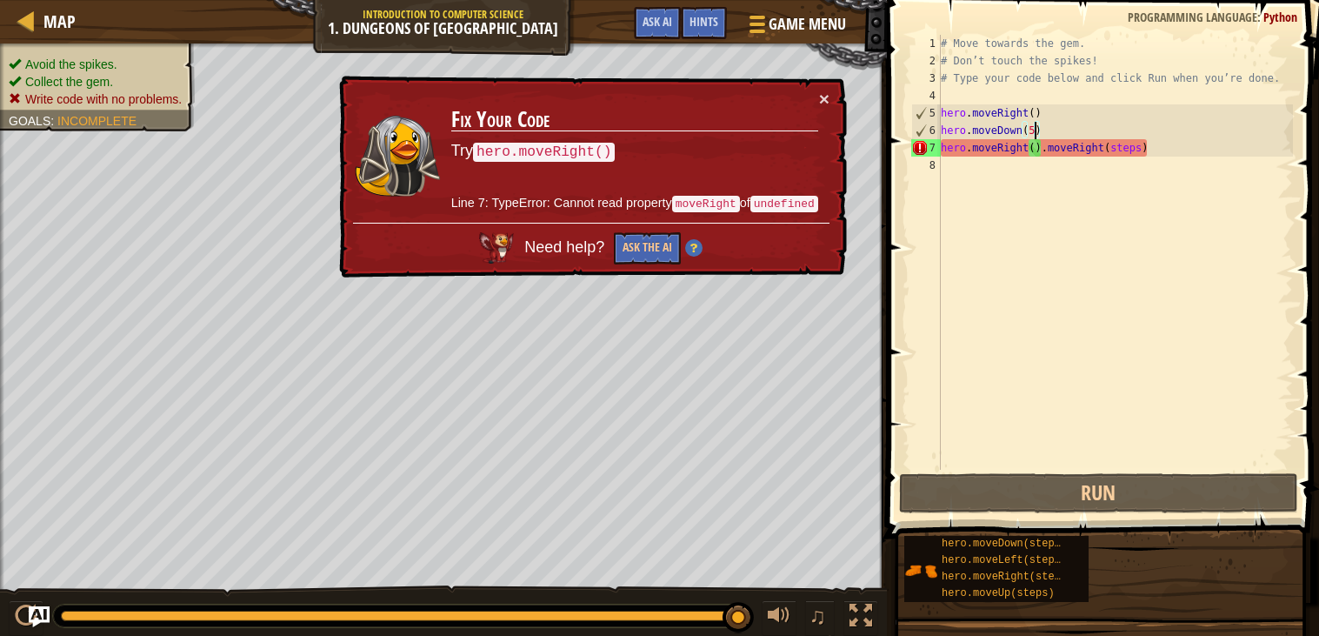
click at [1035, 145] on div "# Move towards the gem. # Don’t touch the spikes! # Type your code below and cl…" at bounding box center [1116, 270] width 356 height 470
click at [828, 92] on button "×" at bounding box center [824, 99] width 10 height 18
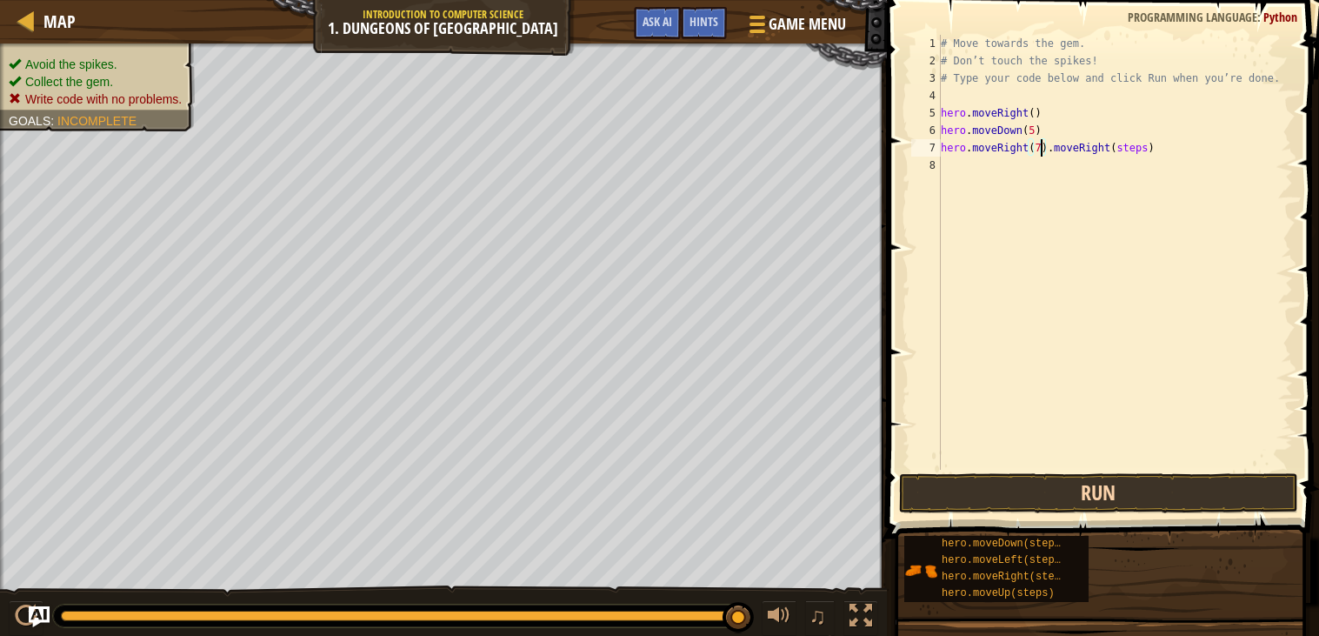
type textarea "hero.moveRight(7).moveRight(steps)"
click at [1028, 478] on button "Run" at bounding box center [1098, 493] width 399 height 40
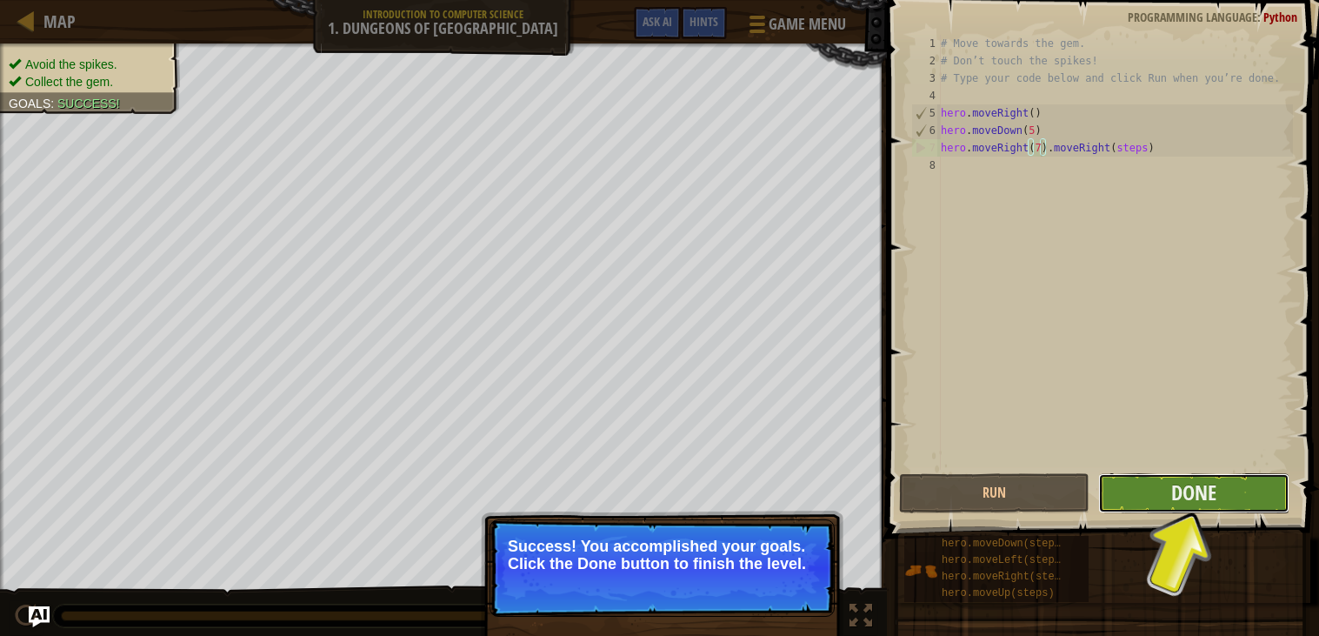
click at [1243, 487] on button "Done" at bounding box center [1194, 493] width 190 height 40
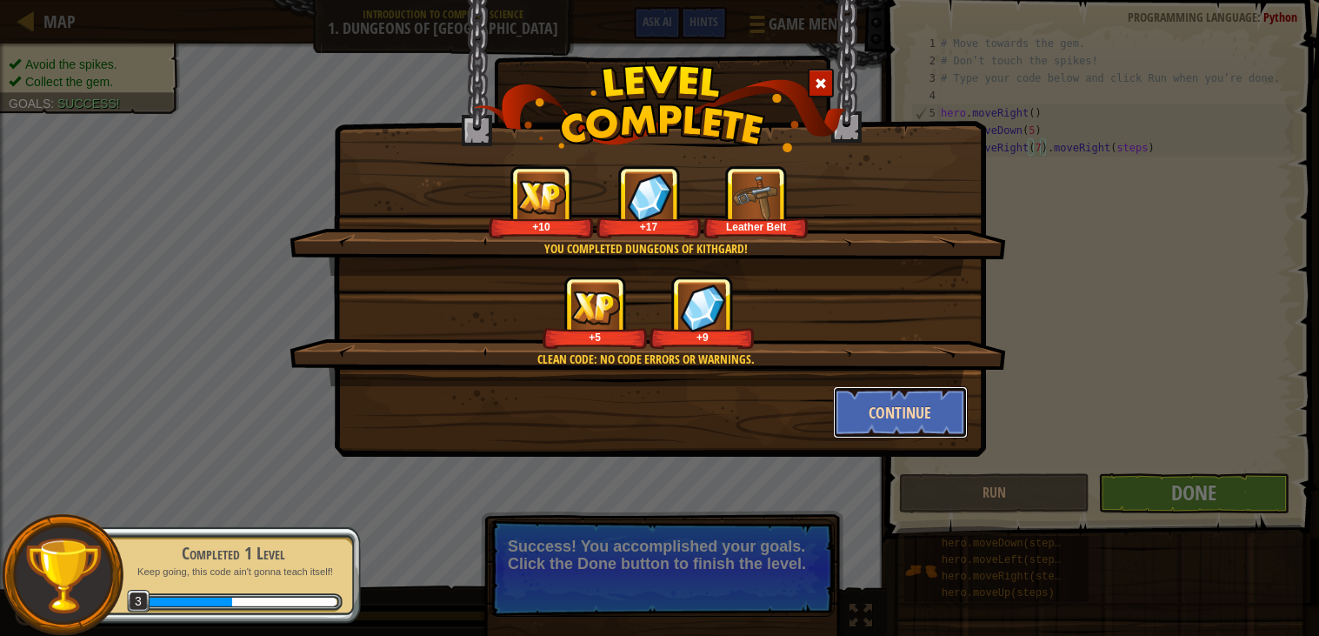
click at [905, 403] on button "Continue" at bounding box center [900, 412] width 135 height 52
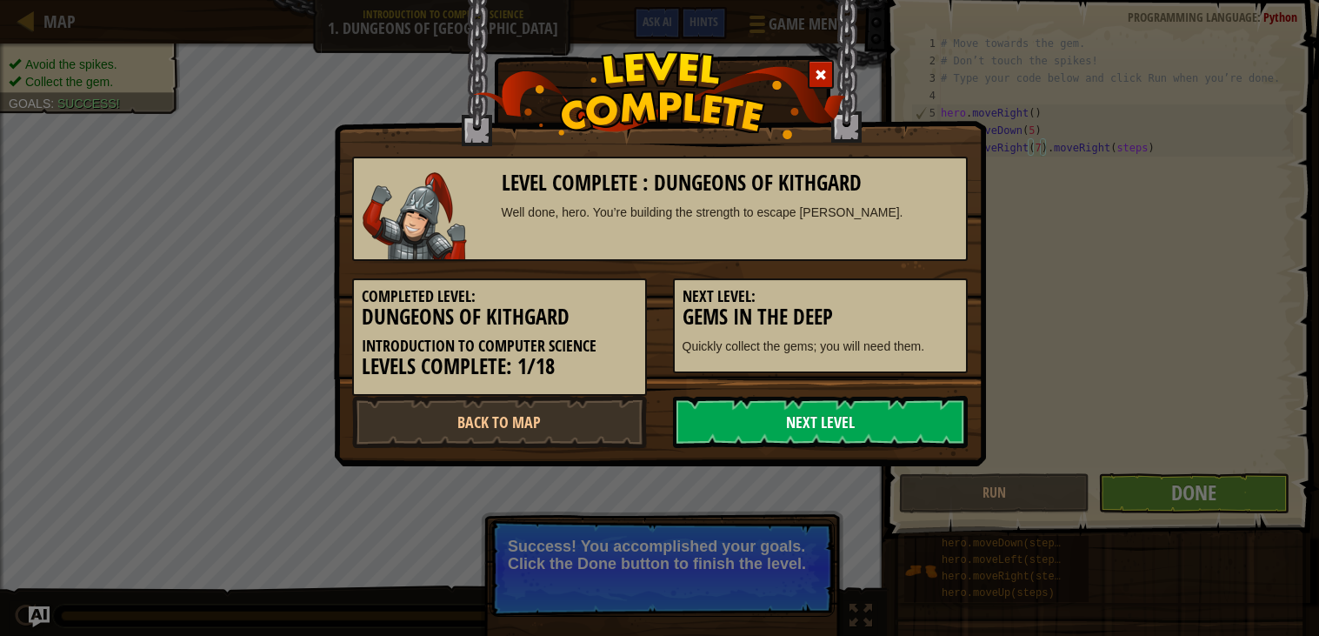
click at [762, 410] on link "Next Level" at bounding box center [820, 422] width 295 height 52
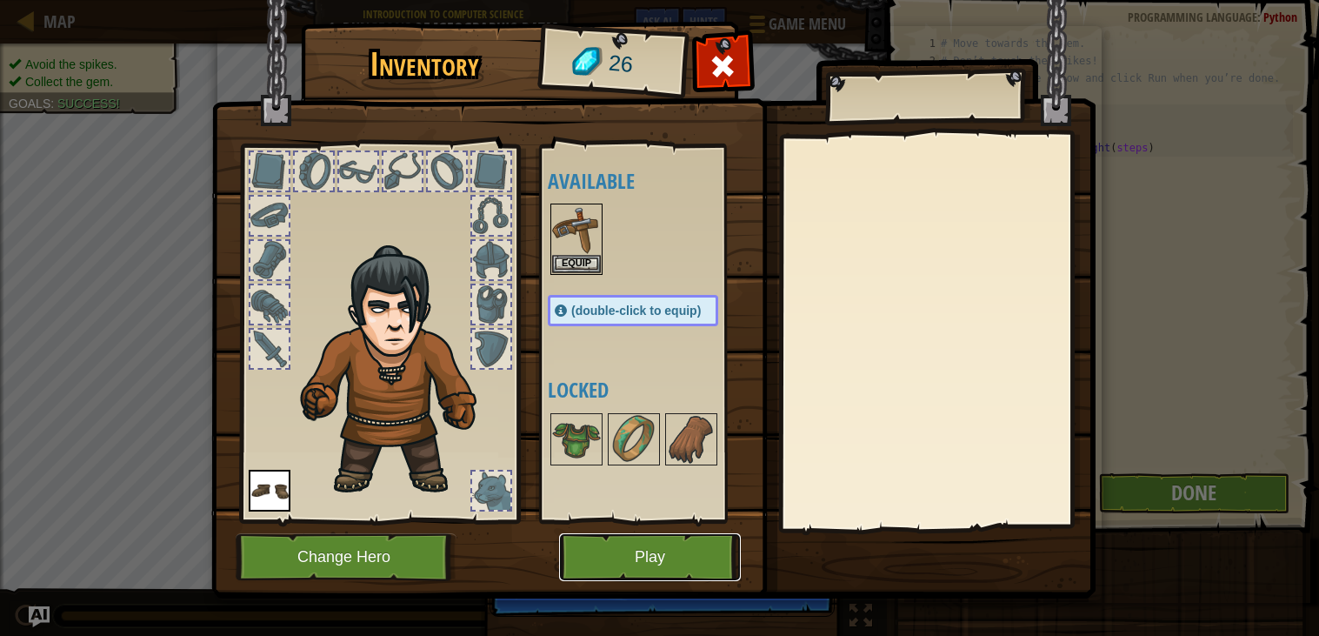
click at [629, 554] on button "Play" at bounding box center [650, 557] width 182 height 48
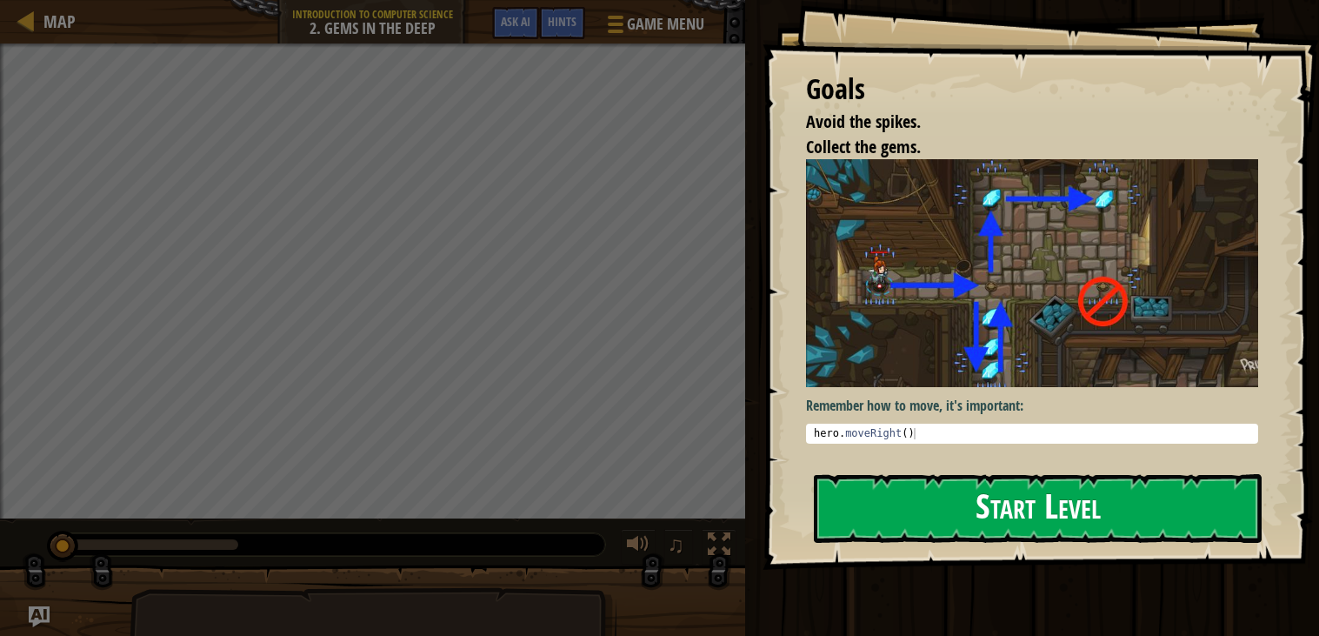
click at [888, 490] on button "Start Level" at bounding box center [1038, 508] width 448 height 69
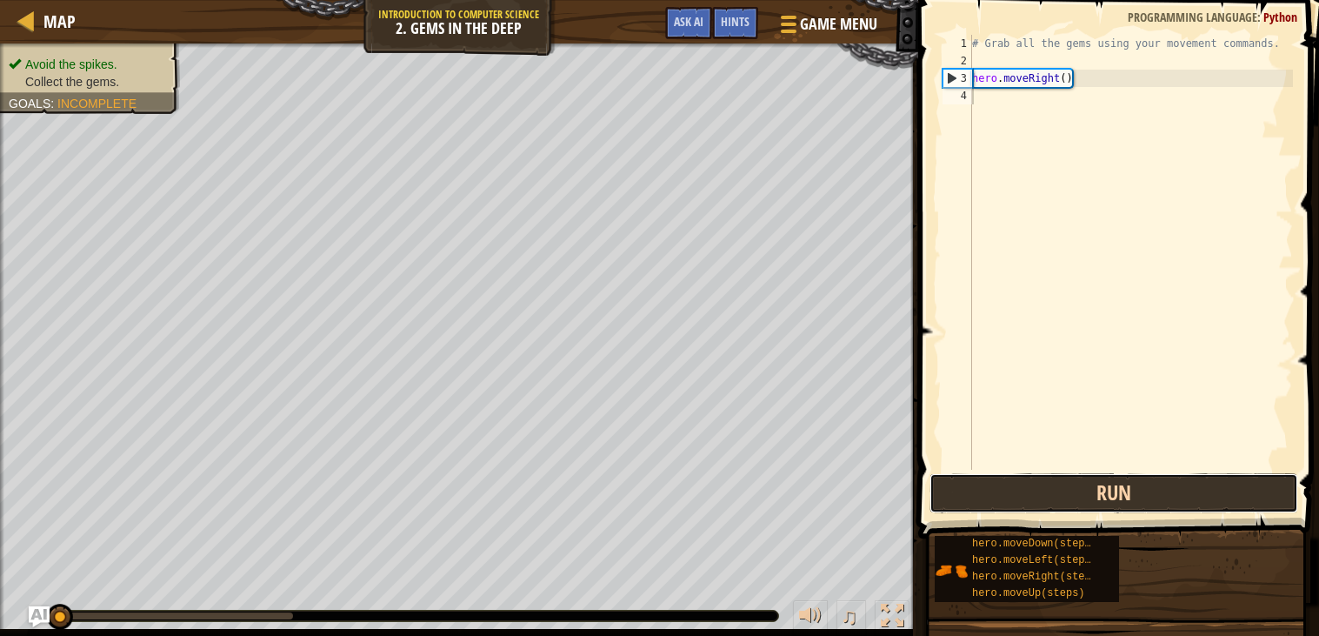
click at [1099, 484] on button "Run" at bounding box center [1114, 493] width 369 height 40
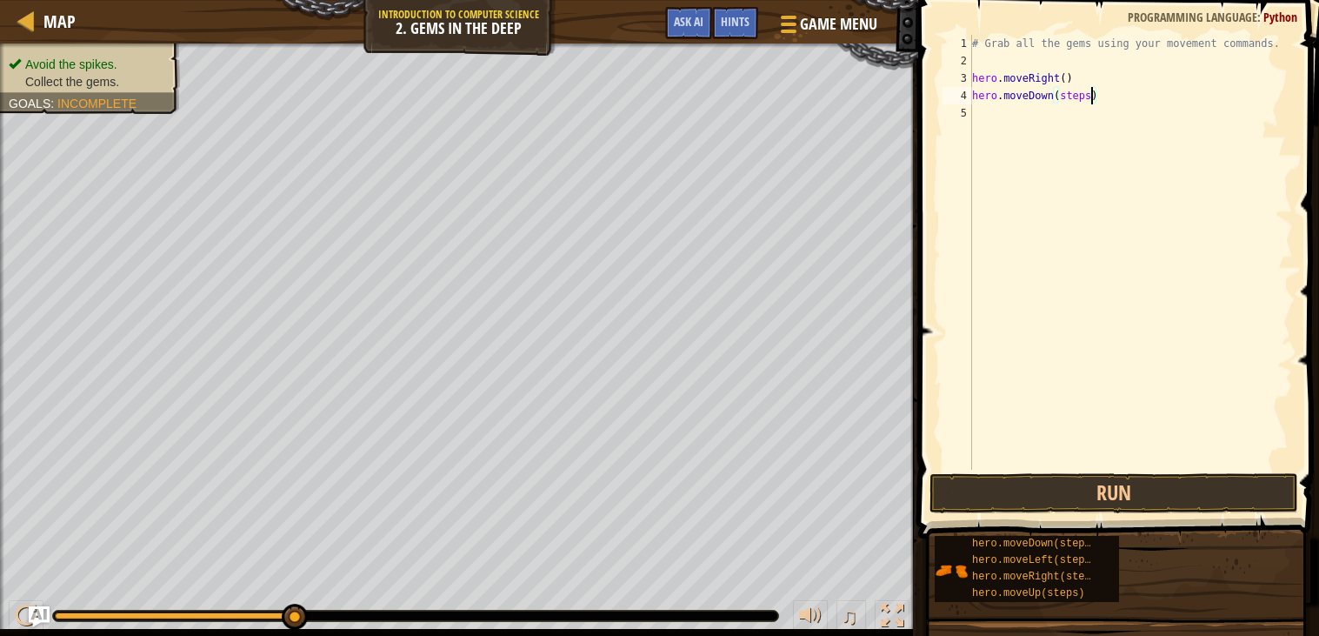
click at [1091, 92] on div "# Grab all the gems using your movement commands. hero . moveRight ( ) hero . m…" at bounding box center [1131, 270] width 324 height 470
click at [1113, 494] on button "Run" at bounding box center [1114, 493] width 369 height 40
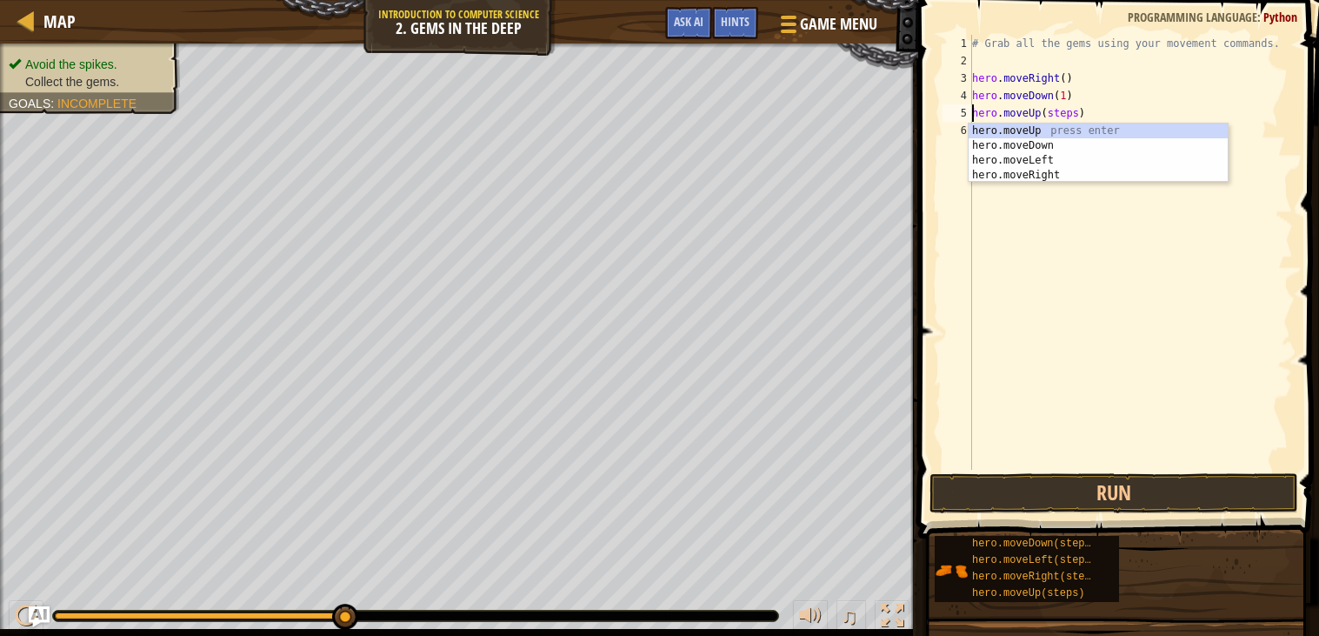
click at [1079, 110] on div "# Grab all the gems using your movement commands. hero . moveRight ( ) hero . m…" at bounding box center [1131, 270] width 324 height 470
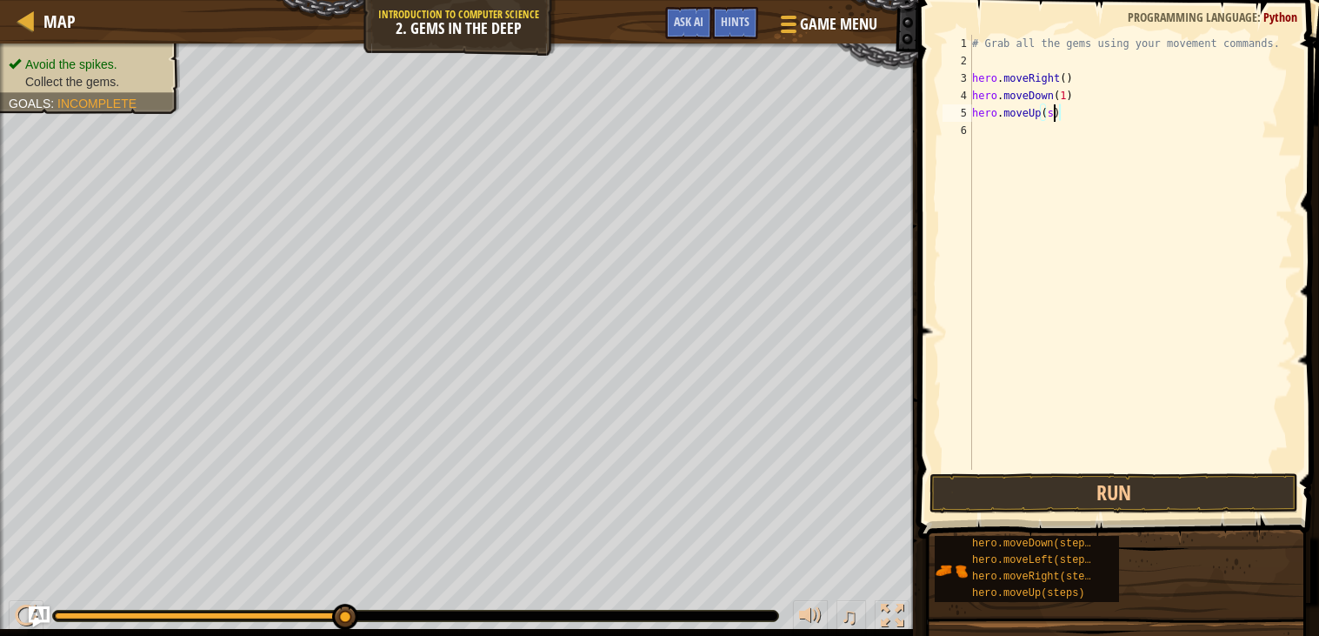
scroll to position [7, 5]
click at [1189, 487] on button "Run" at bounding box center [1114, 493] width 369 height 40
click at [1095, 133] on div "# Grab all the gems using your movement commands. hero . moveRight ( ) hero . m…" at bounding box center [1131, 270] width 324 height 470
type textarea "hero.moveRight(1)"
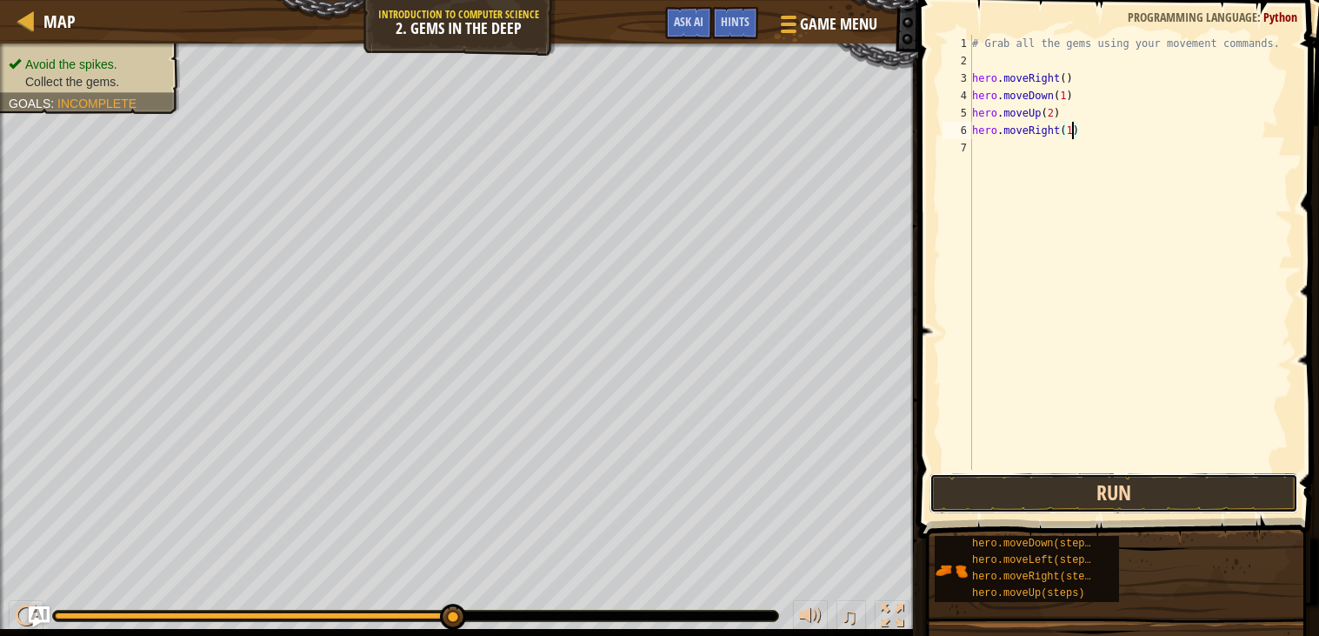
click at [1129, 484] on button "Run" at bounding box center [1114, 493] width 369 height 40
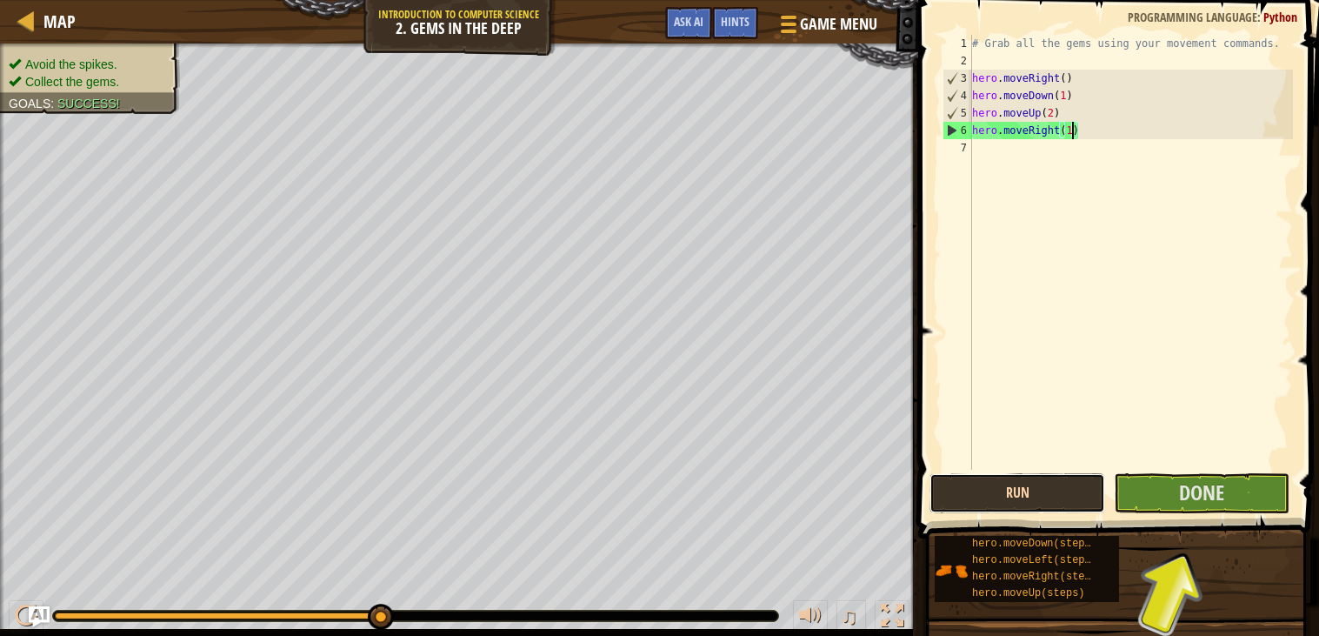
click at [1019, 500] on button "Run" at bounding box center [1018, 493] width 176 height 40
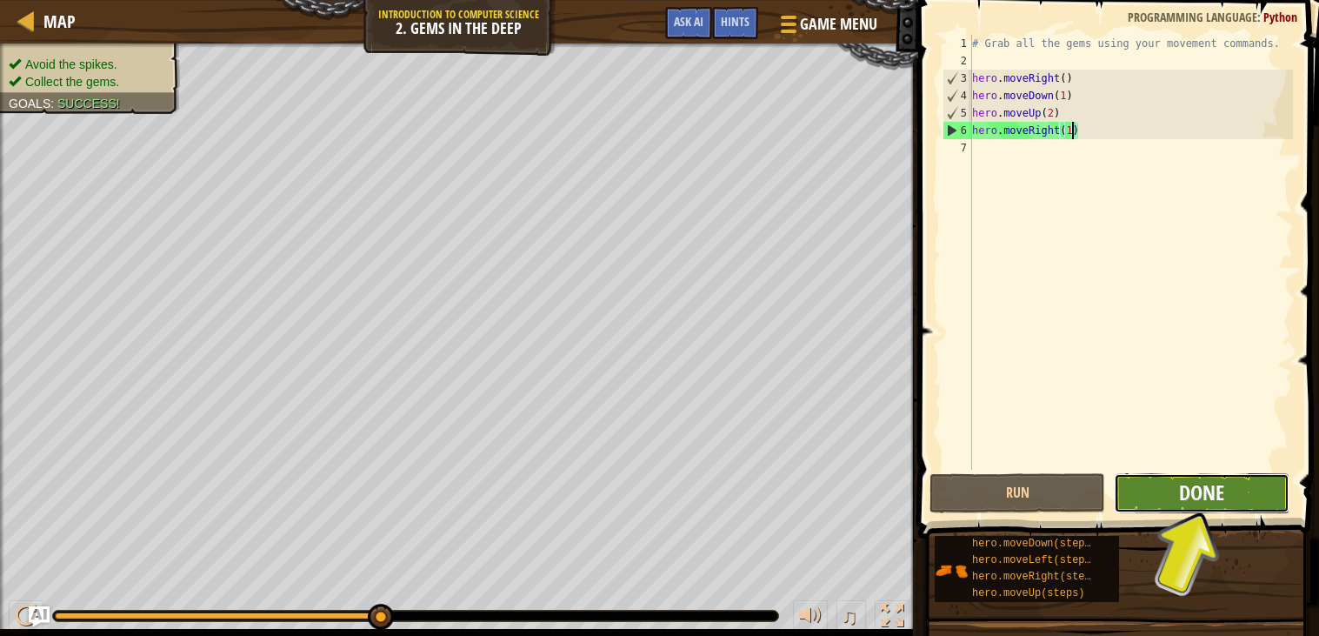
click at [1179, 492] on span "Done" at bounding box center [1201, 492] width 45 height 28
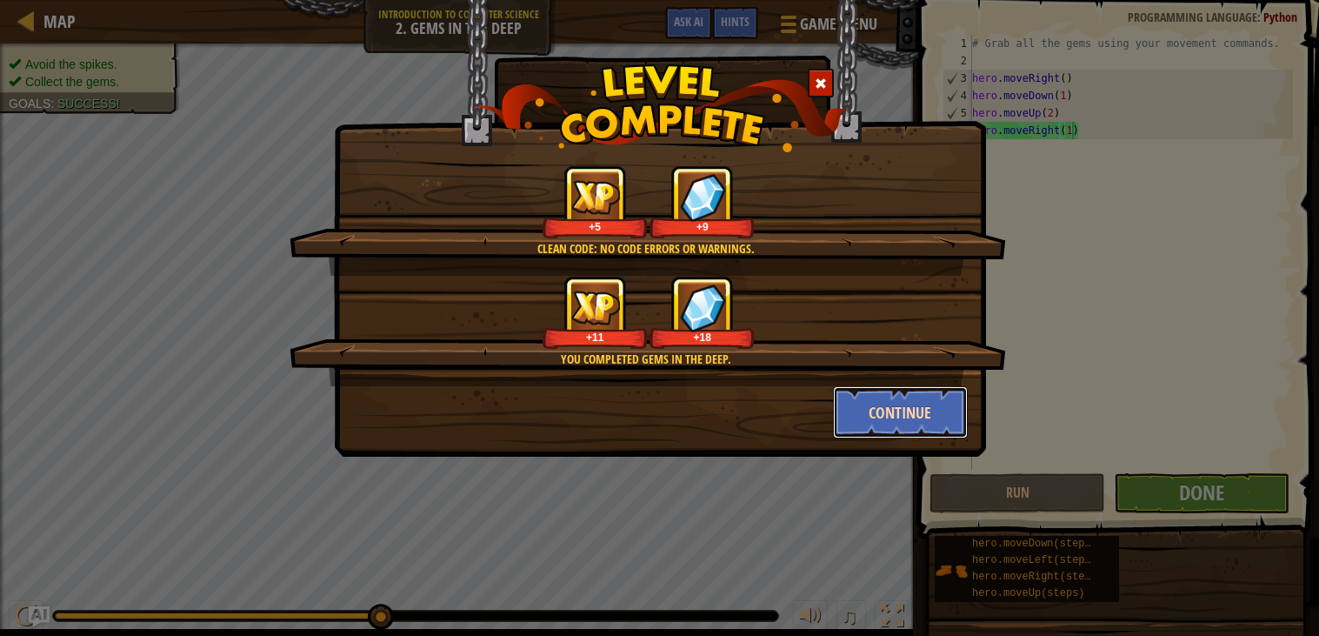
click at [885, 415] on button "Continue" at bounding box center [900, 412] width 135 height 52
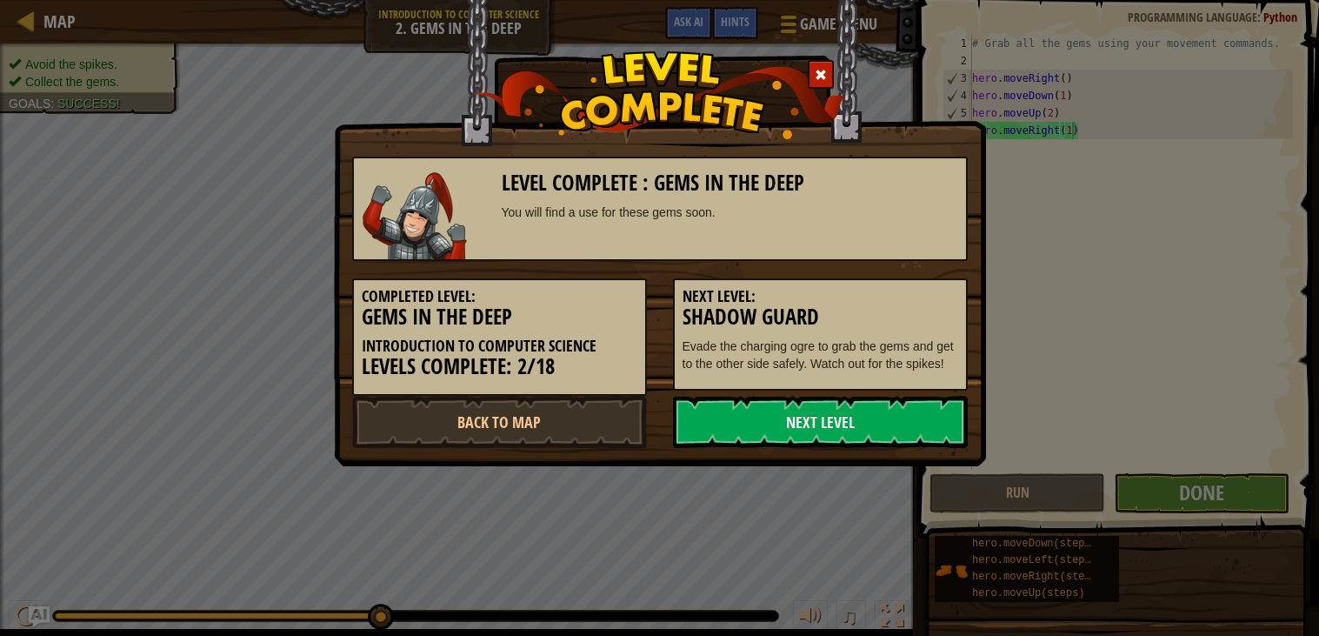
click at [885, 415] on link "Next Level" at bounding box center [820, 422] width 295 height 52
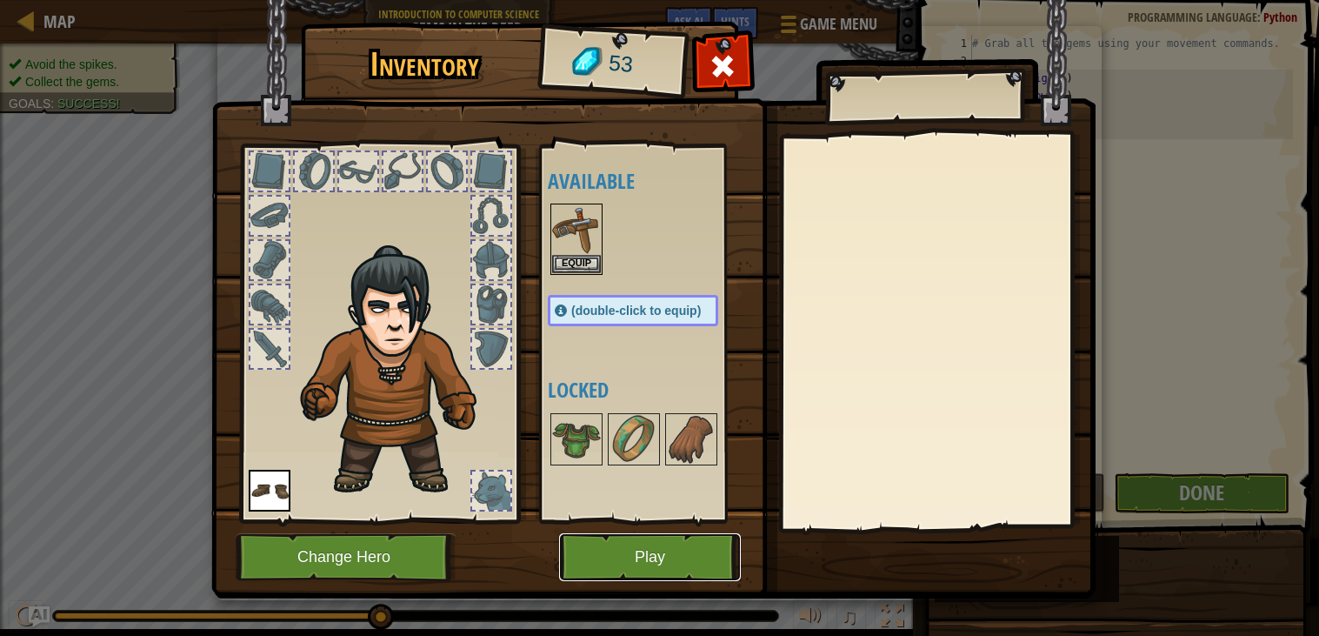
click at [664, 545] on button "Play" at bounding box center [650, 557] width 182 height 48
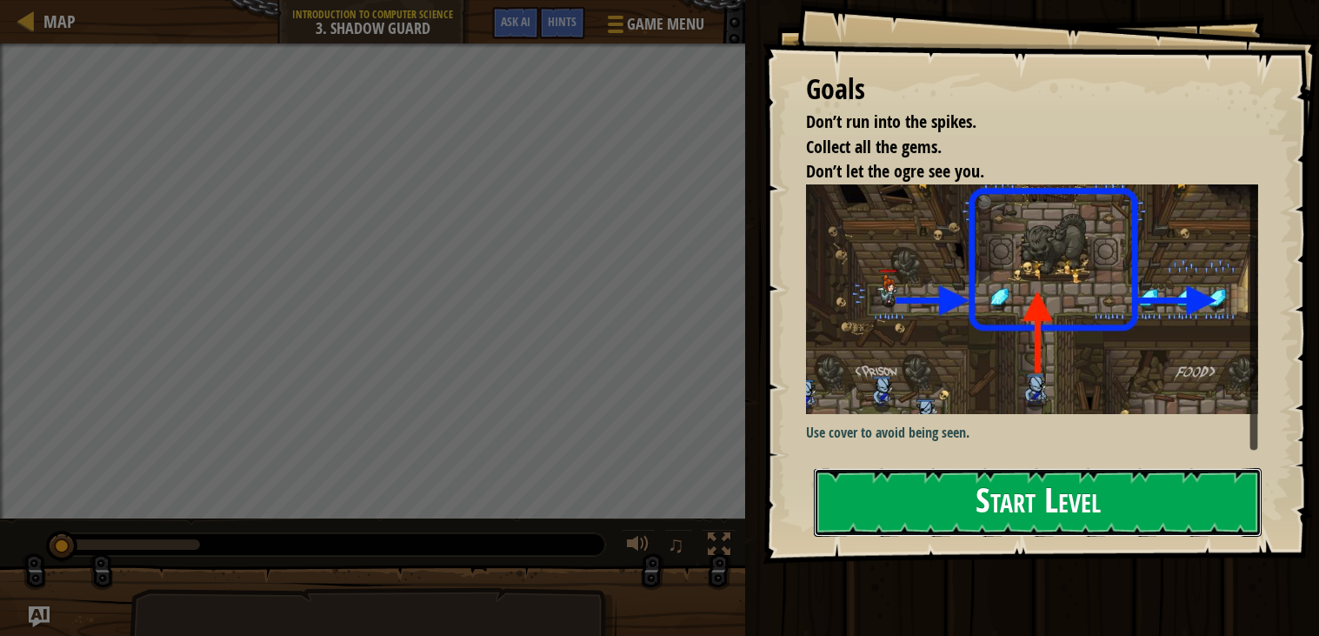
click at [938, 506] on button "Start Level" at bounding box center [1038, 502] width 448 height 69
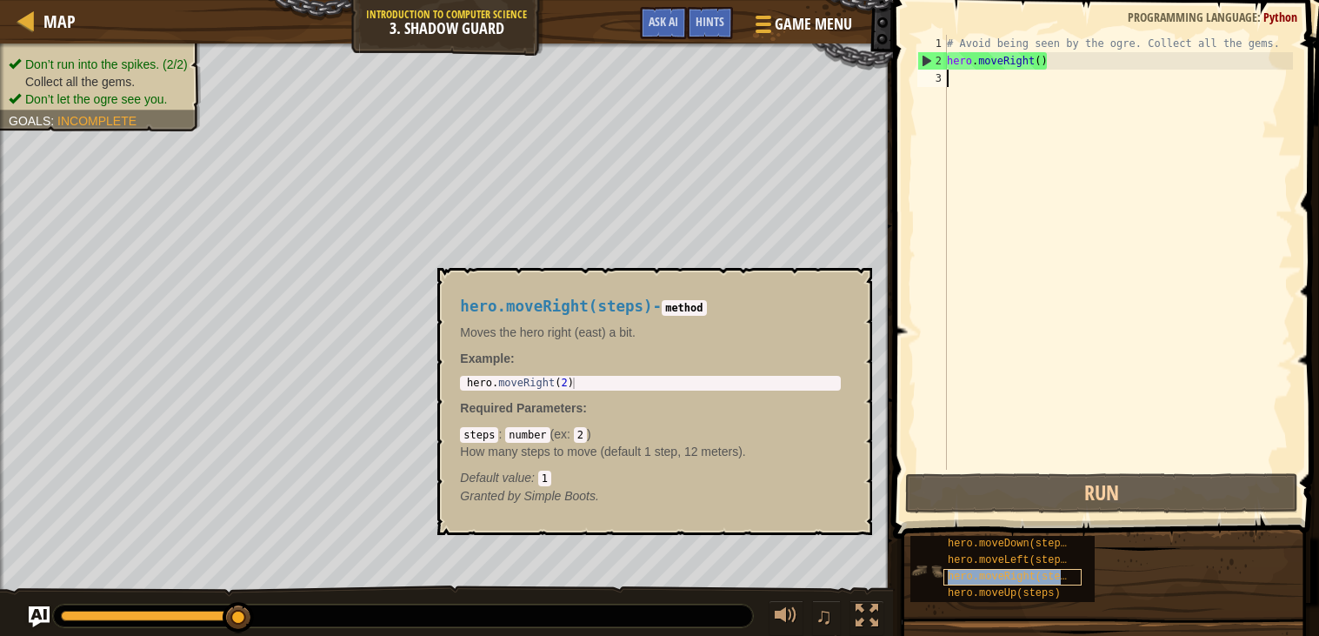
click at [1012, 579] on span "hero.moveRight(steps)" at bounding box center [1013, 577] width 131 height 12
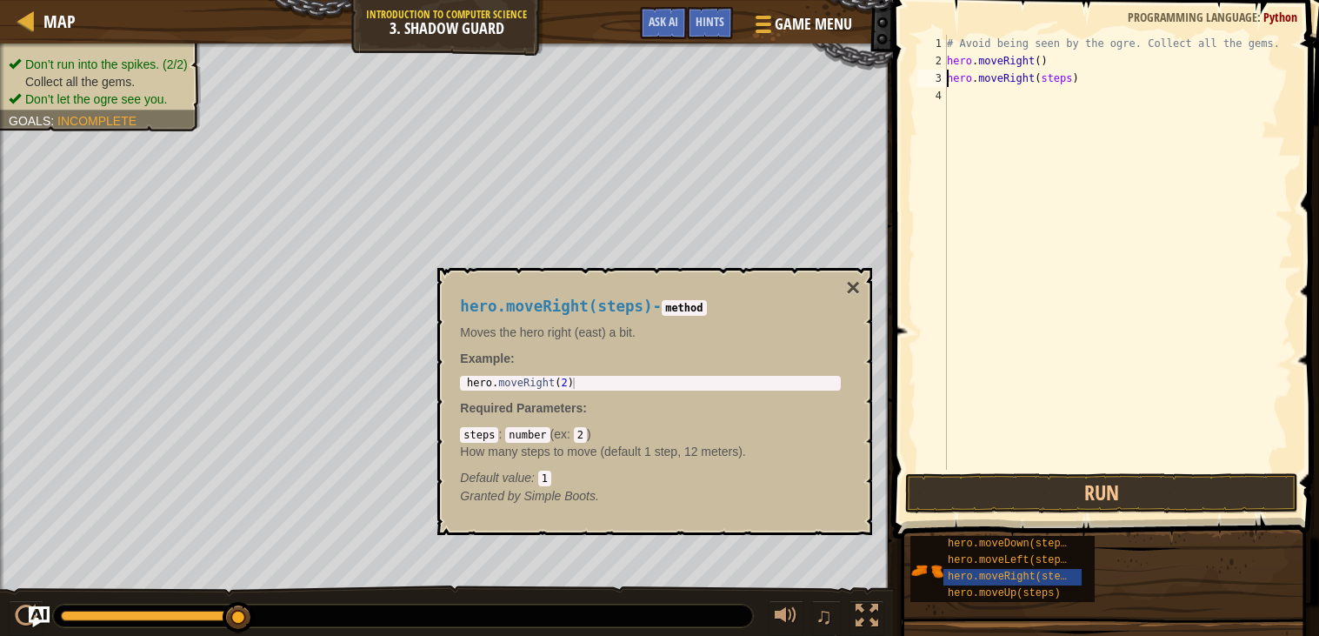
click at [1070, 76] on div "# Avoid being seen by the ogre. Collect all the gems. hero . moveRight ( ) hero…" at bounding box center [1119, 270] width 350 height 470
click at [1037, 486] on button "Run" at bounding box center [1101, 493] width 393 height 40
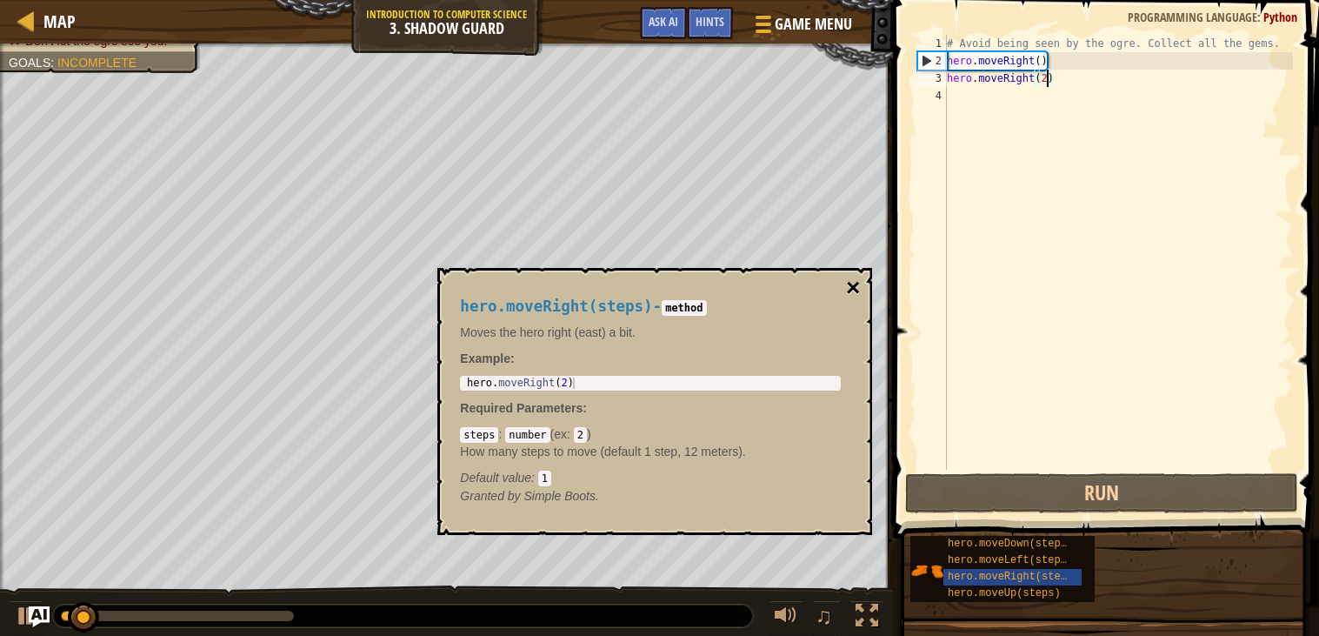
click at [858, 282] on button "×" at bounding box center [853, 288] width 14 height 24
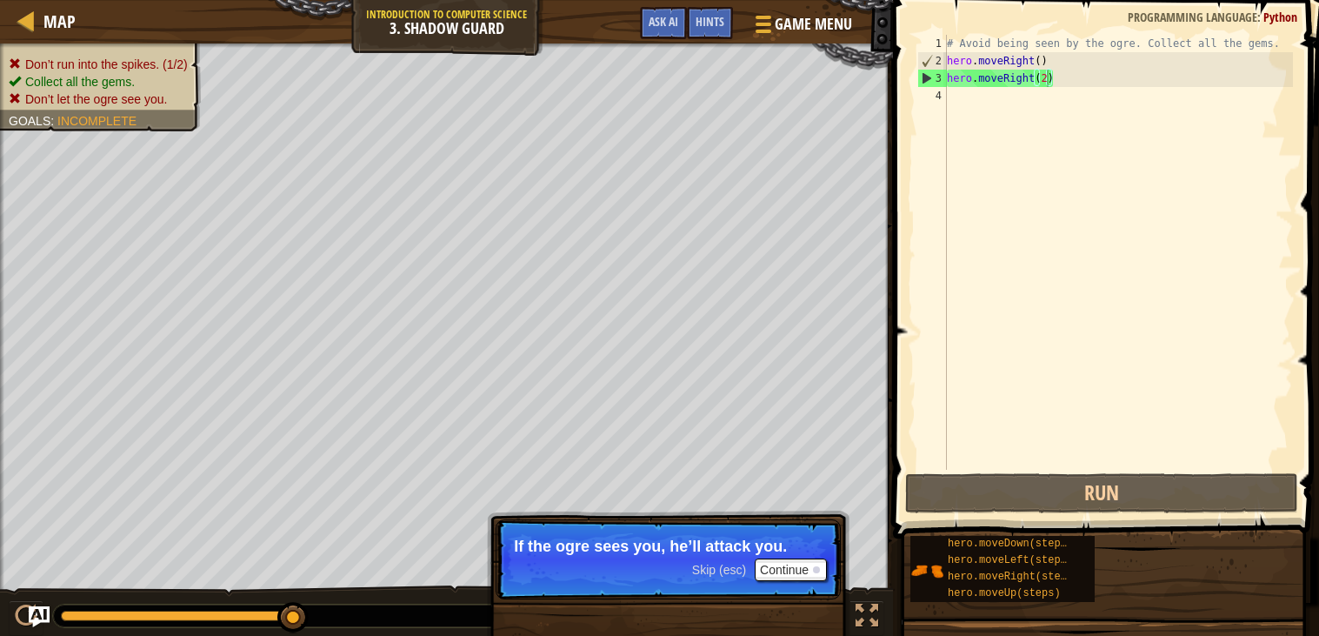
click at [1056, 83] on div "# Avoid being seen by the ogre. Collect all the gems. hero . moveRight ( ) hero…" at bounding box center [1119, 270] width 350 height 470
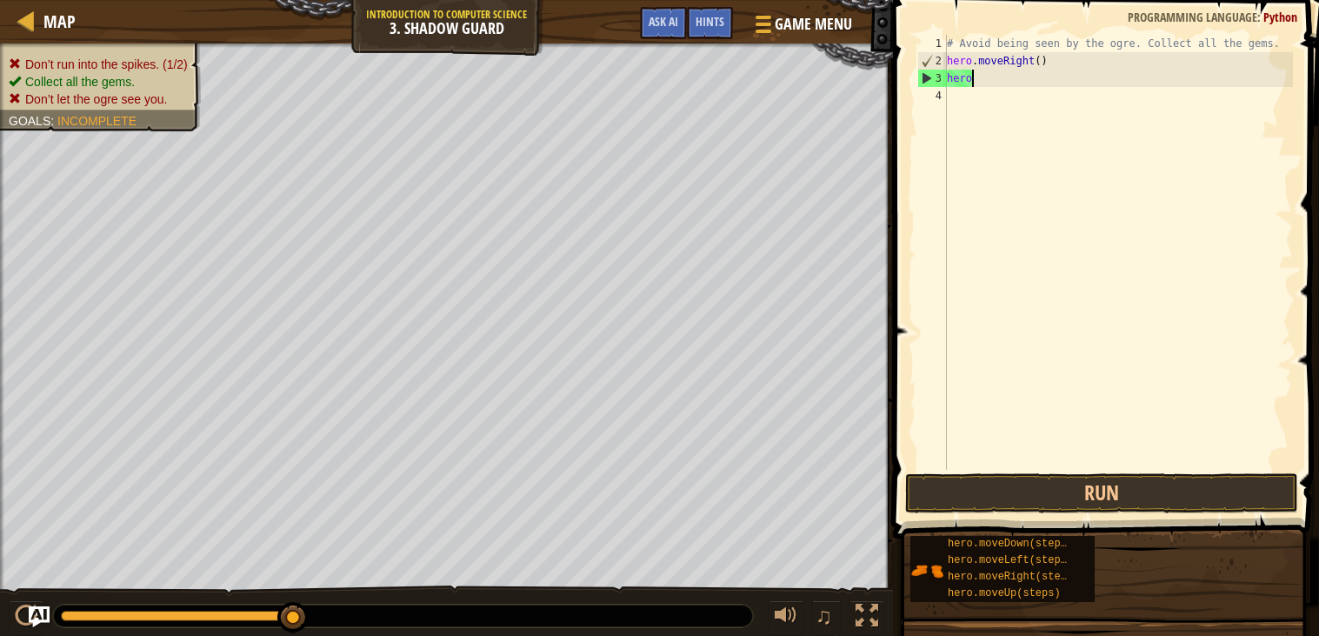
scroll to position [7, 0]
type textarea "h"
click at [1063, 62] on div "# Avoid being seen by the ogre. Collect all the gems. hero . moveRight ( )" at bounding box center [1119, 270] width 350 height 470
type textarea "h"
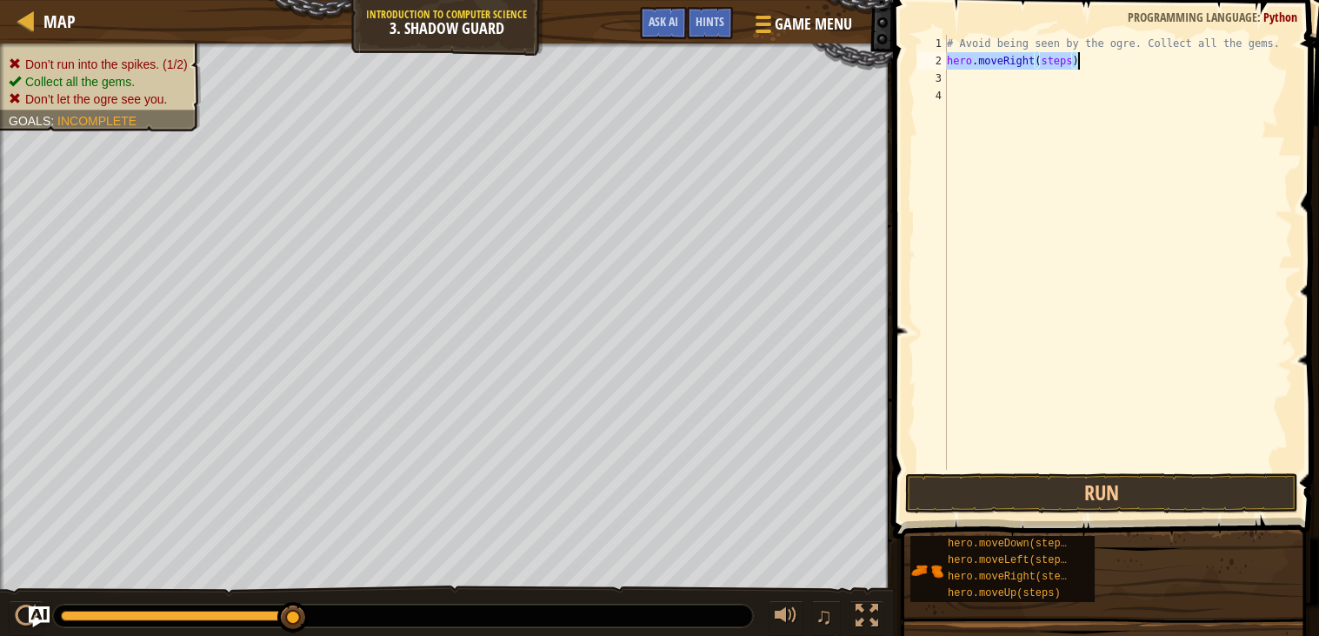
click at [1070, 58] on div "# Avoid being seen by the ogre. Collect all the gems. hero . moveRight ( steps )" at bounding box center [1119, 252] width 350 height 435
type textarea "hero.moveRight(1)"
click at [968, 79] on div "# Avoid being seen by the ogre. Collect all the gems. hero . moveRight ( 1 )" at bounding box center [1119, 270] width 350 height 470
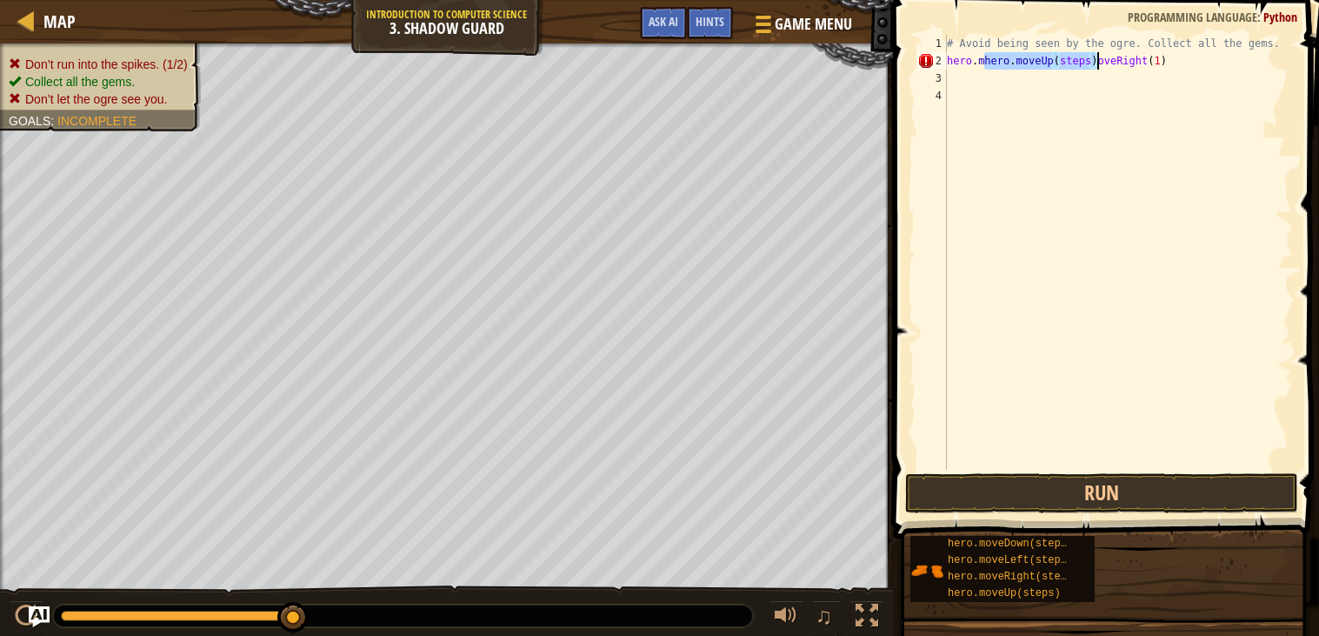
click at [1166, 58] on div "# Avoid being seen by the ogre. Collect all the gems. hero . mhero . moveUp ( s…" at bounding box center [1119, 270] width 350 height 470
click at [1053, 65] on div "# Avoid being seen by the ogre. Collect all the gems. hero . mhero . moveUp ( s…" at bounding box center [1119, 270] width 350 height 470
click at [1054, 63] on div "# Avoid being seen by the ogre. Collect all the gems. ( steps ) oveRight (" at bounding box center [1119, 270] width 350 height 470
type textarea "(steps)oveRight(1)"
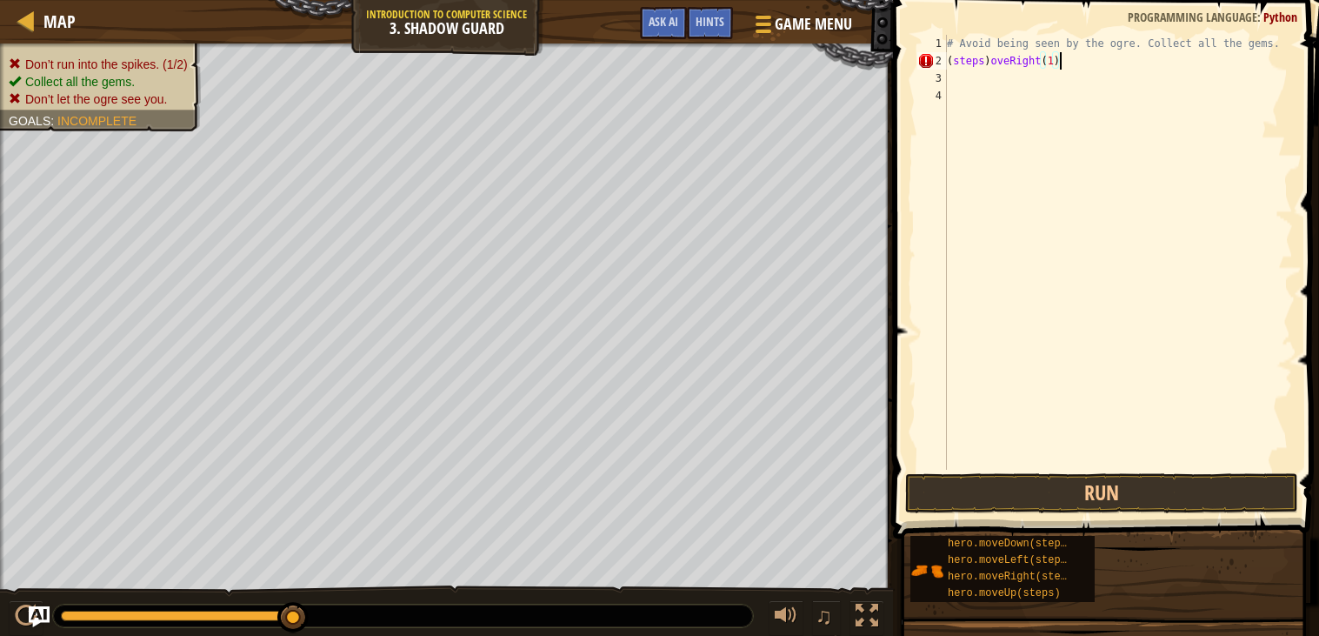
click at [961, 78] on div "# Avoid being seen by the ogre. Collect all the gems. ( steps ) oveRight ( 1 )" at bounding box center [1119, 270] width 350 height 470
click at [991, 61] on div "# Avoid being seen by the ogre. Collect all the gems. ( steps ) oveRight ( 1 )" at bounding box center [1119, 270] width 350 height 470
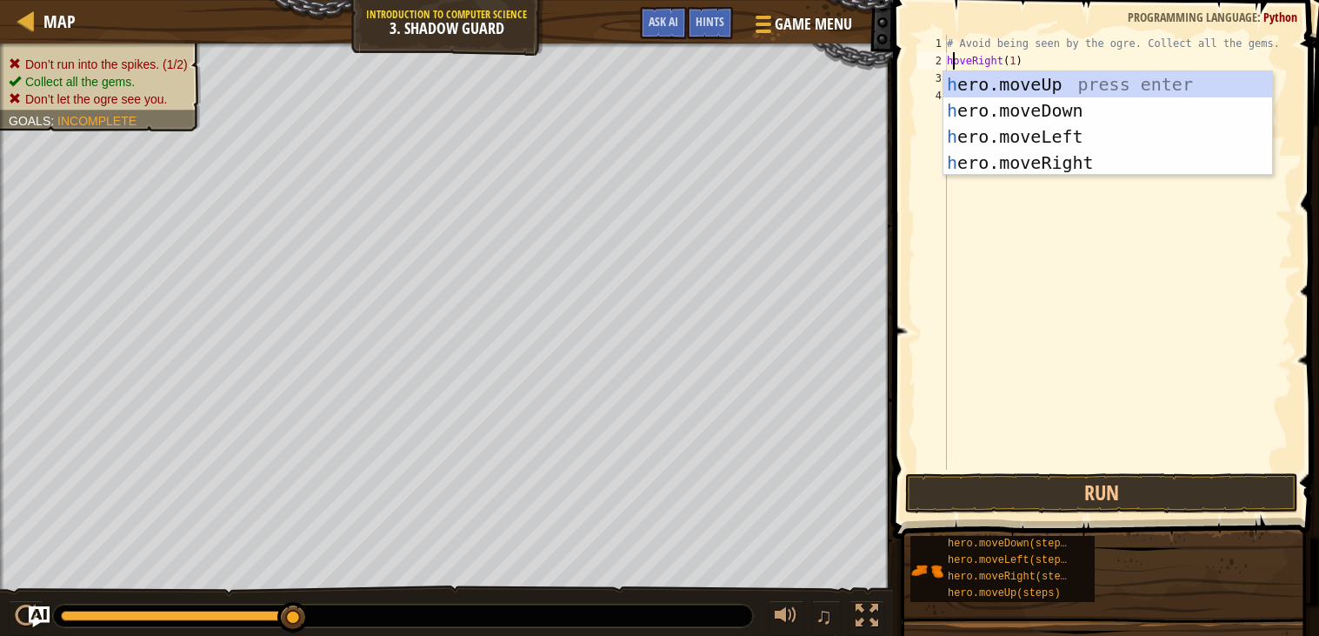
scroll to position [7, 2]
type textarea "hero.moveRight(1)"
click at [1122, 234] on div "# Avoid being seen by the ogre. Collect all the gems. hero . moveRight ( 1 )" at bounding box center [1119, 270] width 350 height 470
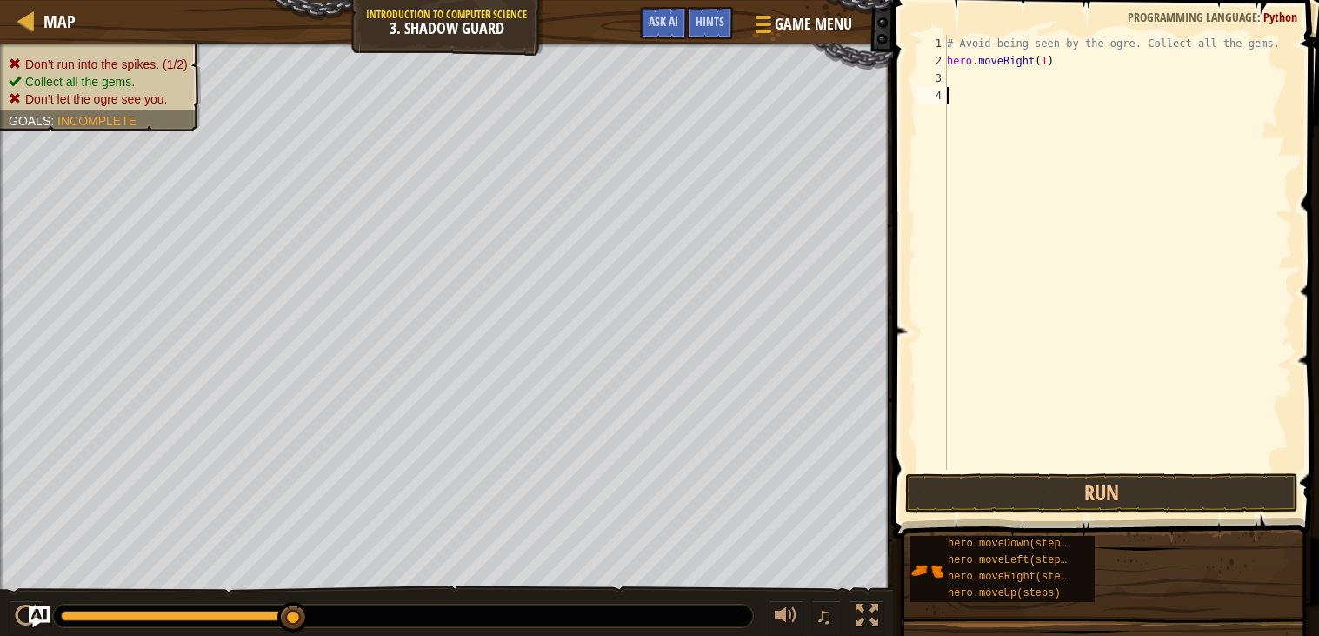
click at [965, 85] on div "# Avoid being seen by the ogre. Collect all the gems. hero . moveRight ( 1 )" at bounding box center [1119, 270] width 350 height 470
click at [1055, 77] on div "# Avoid being seen by the ogre. Collect all the gems. hero . moveRight ( 1 ) he…" at bounding box center [1119, 252] width 350 height 435
click at [1061, 491] on button "Run" at bounding box center [1101, 493] width 393 height 40
click at [1066, 97] on div "# Avoid being seen by the ogre. Collect all the gems. hero . moveRight ( 1 ) he…" at bounding box center [1119, 270] width 350 height 470
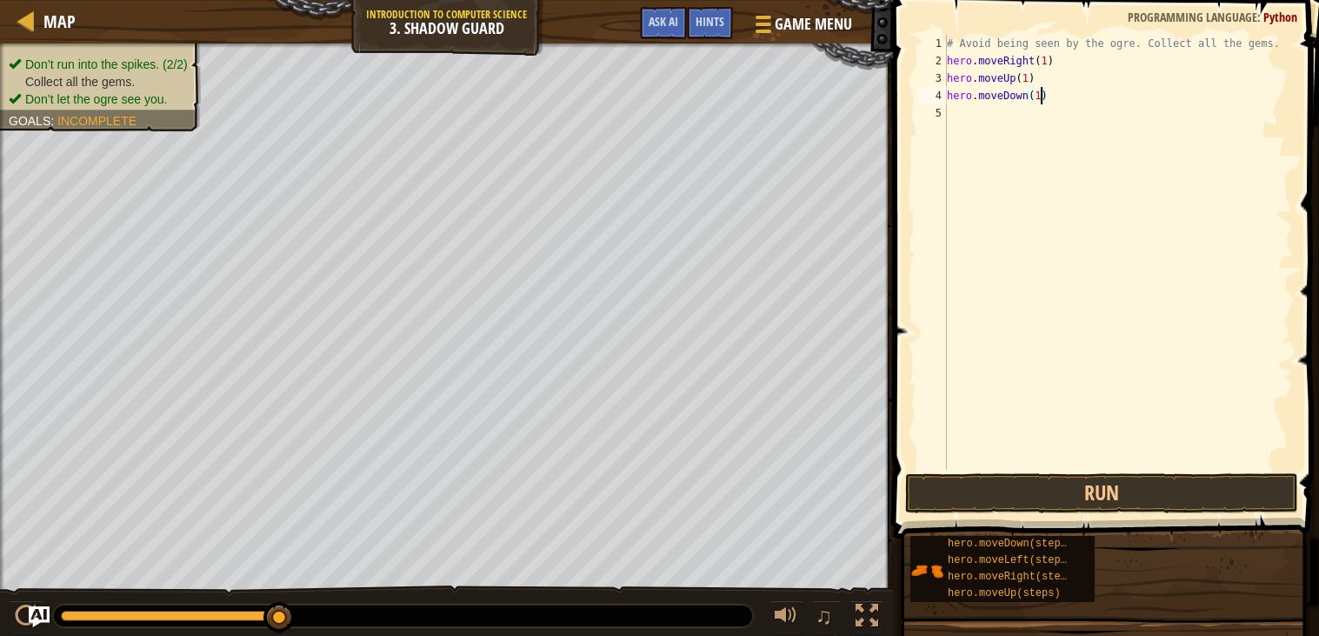
scroll to position [7, 6]
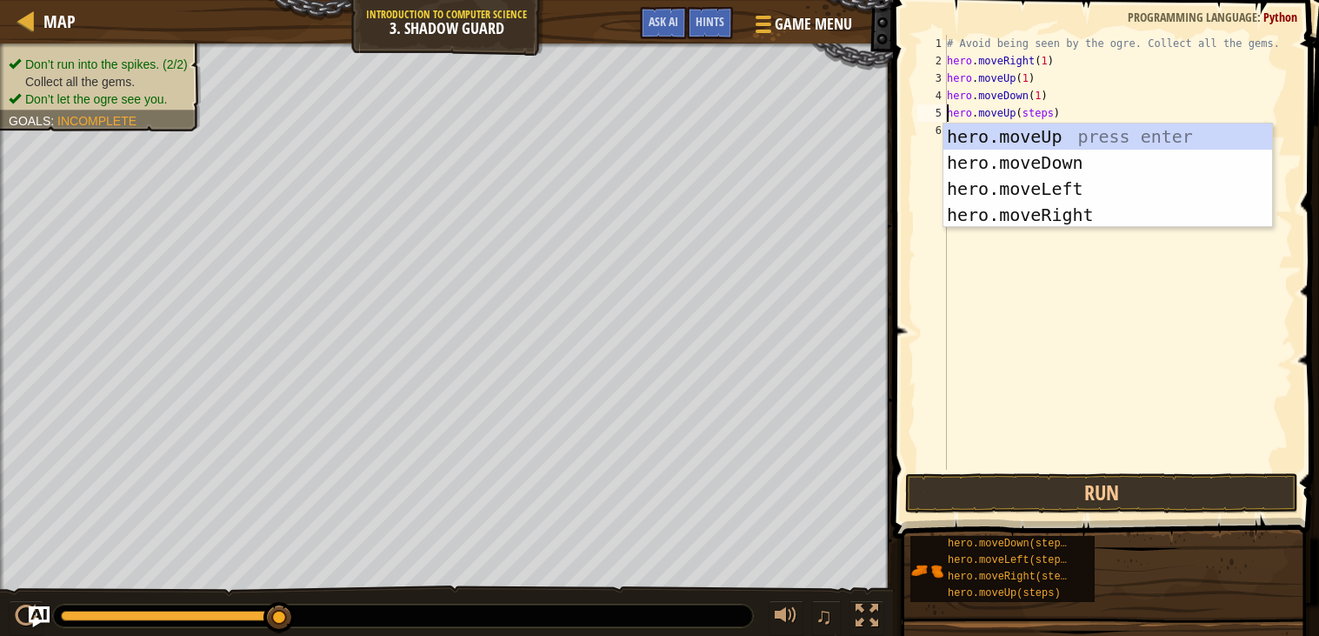
click at [1054, 113] on div "# Avoid being seen by the ogre. Collect all the gems. hero . moveRight ( 1 ) he…" at bounding box center [1119, 270] width 350 height 470
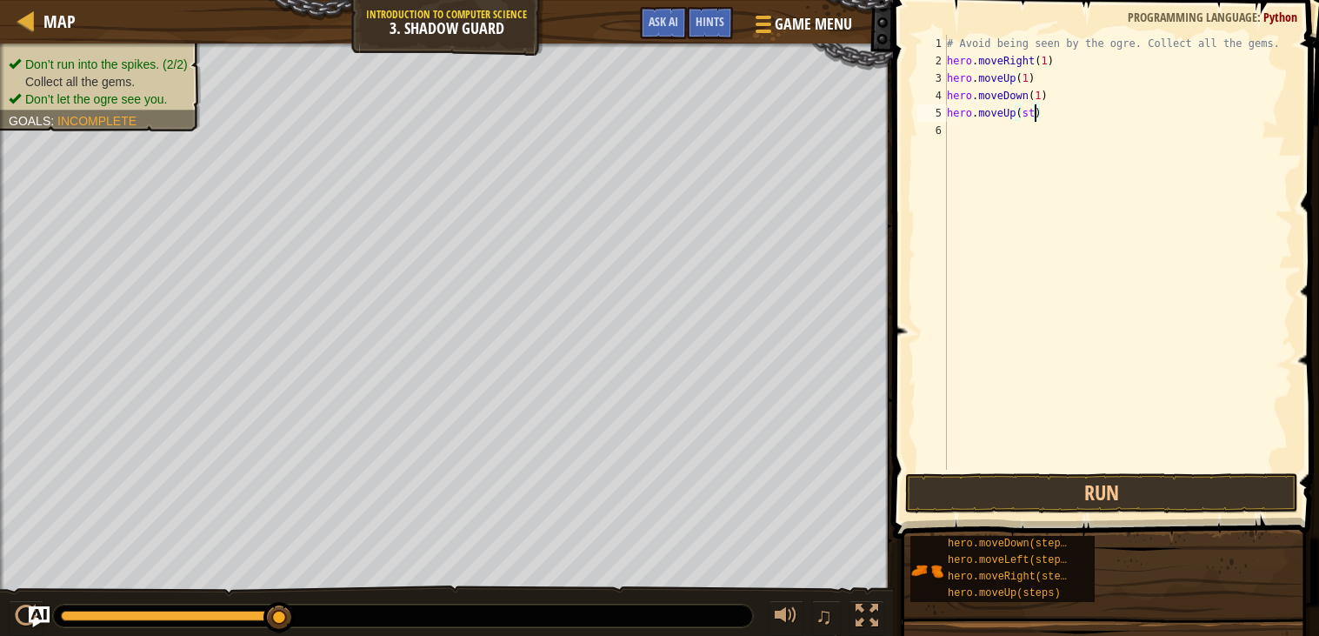
scroll to position [7, 5]
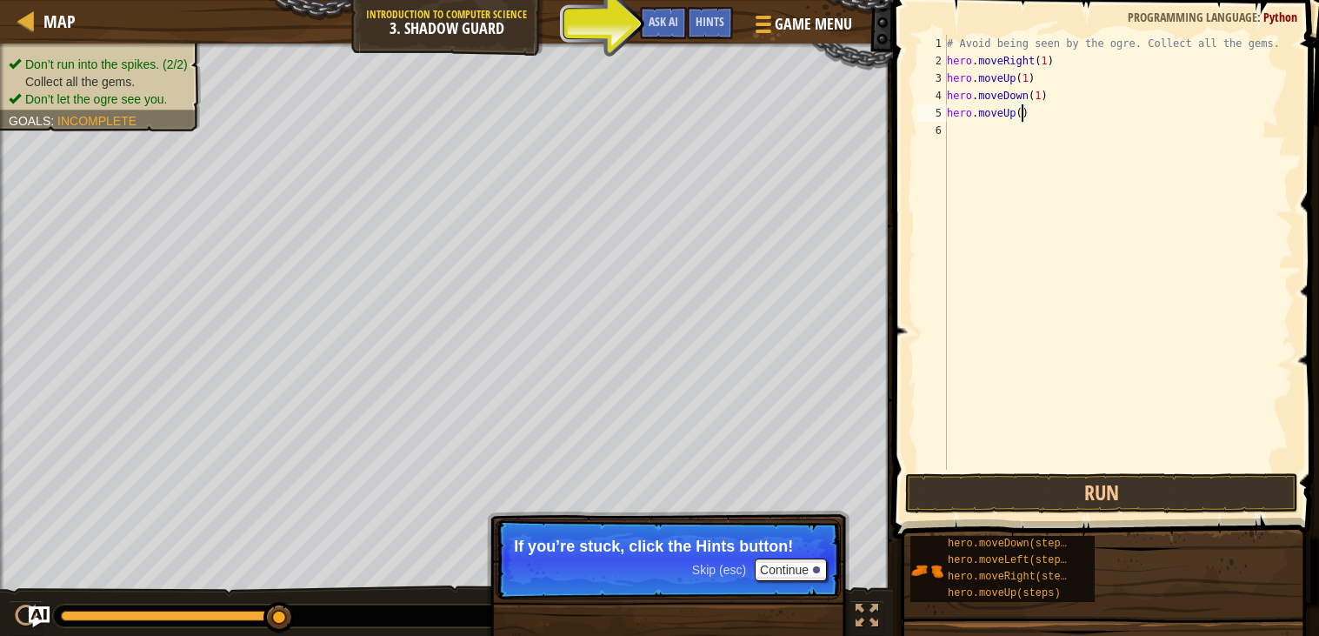
type textarea "hero.moveUp(1)"
click at [955, 126] on div "# Avoid being seen by the ogre. Collect all the gems. hero . moveRight ( 1 ) he…" at bounding box center [1119, 270] width 350 height 470
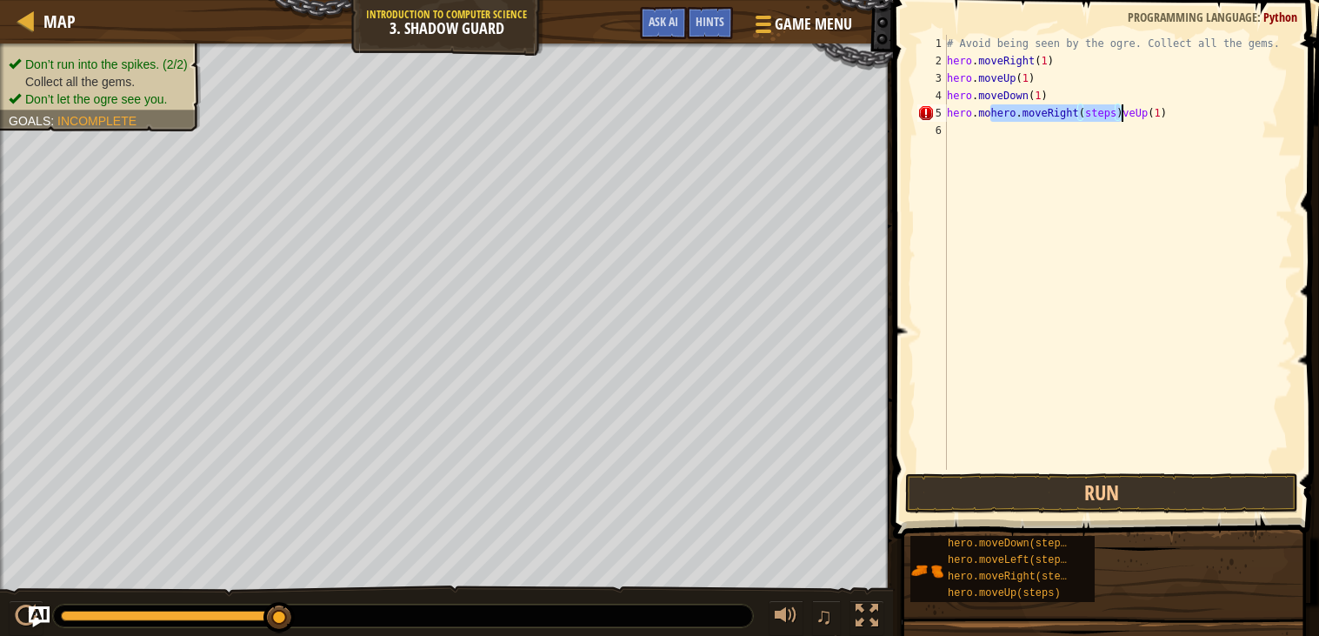
click at [1167, 113] on div "# Avoid being seen by the ogre. Collect all the gems. hero . moveRight ( 1 ) he…" at bounding box center [1119, 270] width 350 height 470
type textarea "h"
click at [1051, 99] on div "# Avoid being seen by the ogre. Collect all the gems. hero . moveRight ( 1 ) he…" at bounding box center [1119, 270] width 350 height 470
type textarea "h"
click at [1030, 481] on button "Run" at bounding box center [1101, 493] width 393 height 40
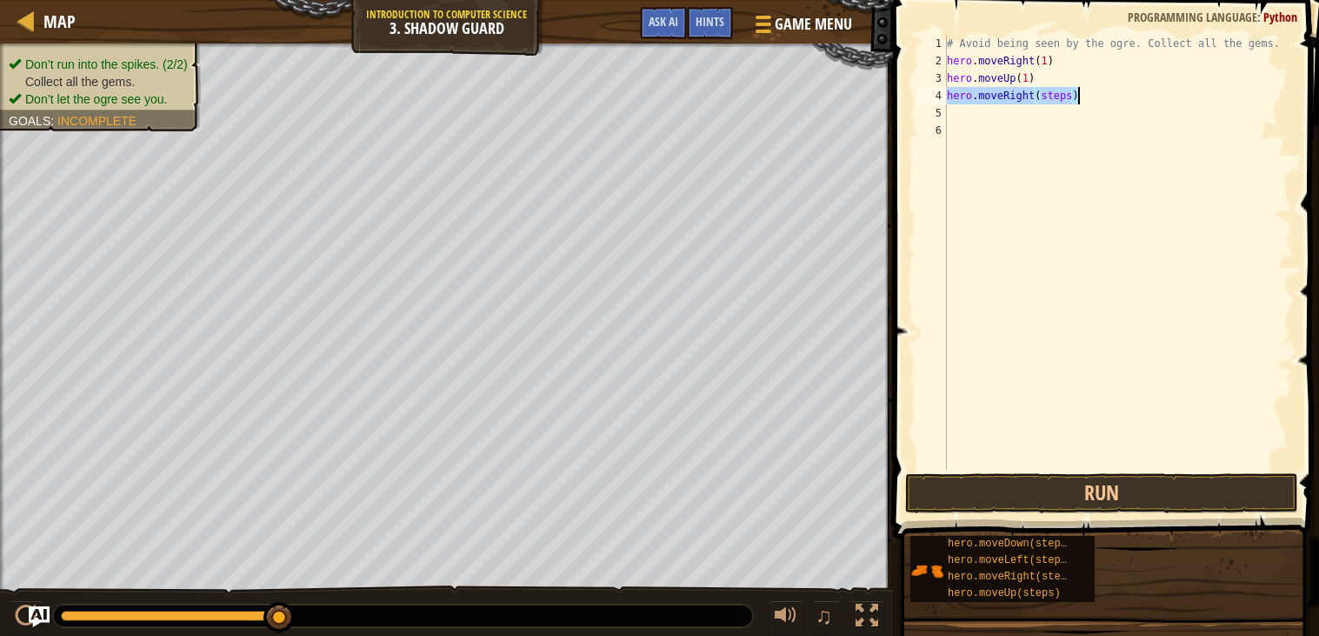
click at [1069, 91] on div "# Avoid being seen by the ogre. Collect all the gems. hero . moveRight ( 1 ) he…" at bounding box center [1119, 252] width 350 height 435
click at [1065, 97] on div "# Avoid being seen by the ogre. Collect all the gems. hero . moveRight ( 1 ) he…" at bounding box center [1119, 270] width 350 height 470
type textarea "hero.moveRight(1)"
click at [961, 115] on div "# Avoid being seen by the ogre. Collect all the gems. hero . moveRight ( 1 ) he…" at bounding box center [1119, 270] width 350 height 470
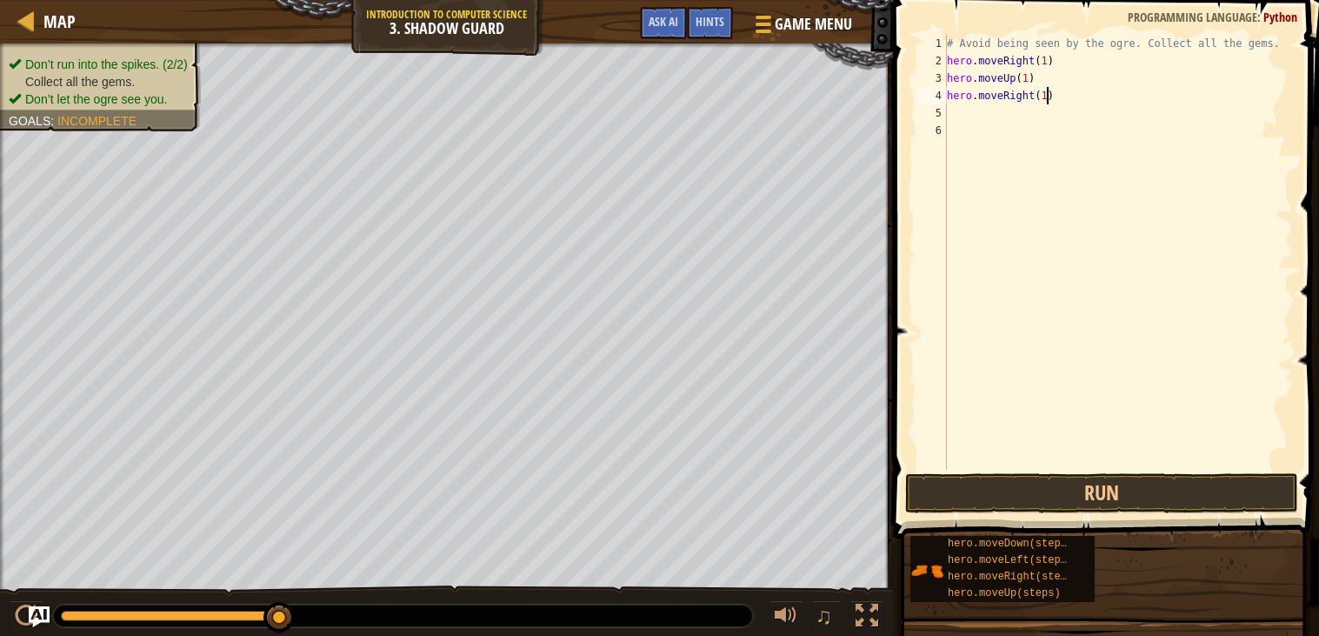
scroll to position [7, 0]
click at [1068, 111] on div "# Avoid being seen by the ogre. Collect all the gems. hero . moveRight ( 1 ) he…" at bounding box center [1119, 252] width 350 height 435
type textarea "hero.moveDown(1)"
click at [973, 132] on div "# Avoid being seen by the ogre. Collect all the gems. hero . moveRight ( 1 ) he…" at bounding box center [1119, 270] width 350 height 470
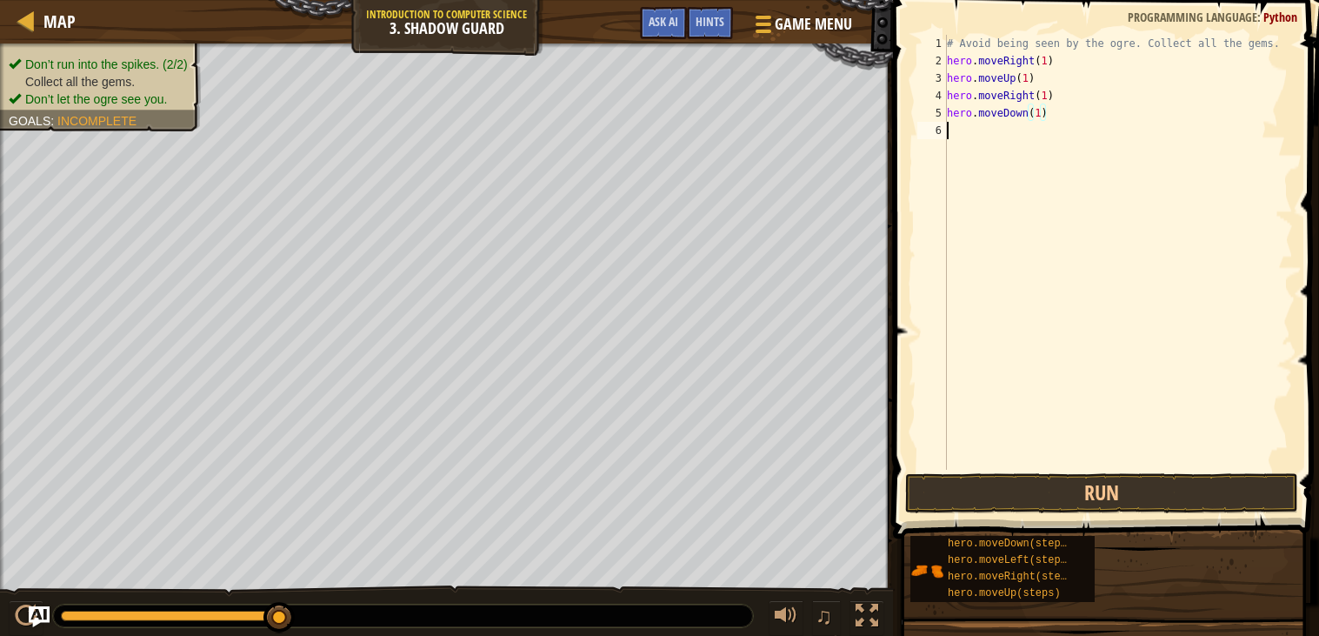
scroll to position [7, 0]
click at [1075, 132] on div "# Avoid being seen by the ogre. Collect all the gems. hero . moveRight ( 1 ) he…" at bounding box center [1119, 270] width 350 height 470
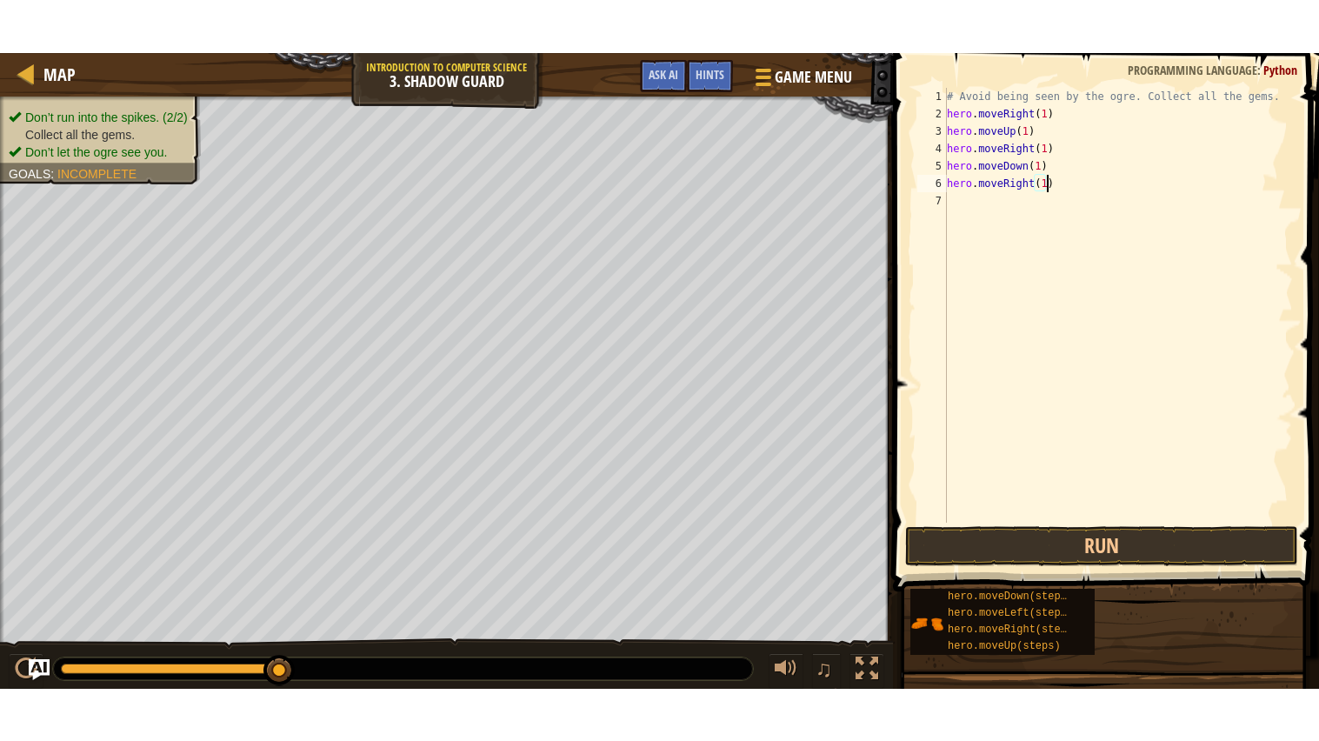
scroll to position [7, 7]
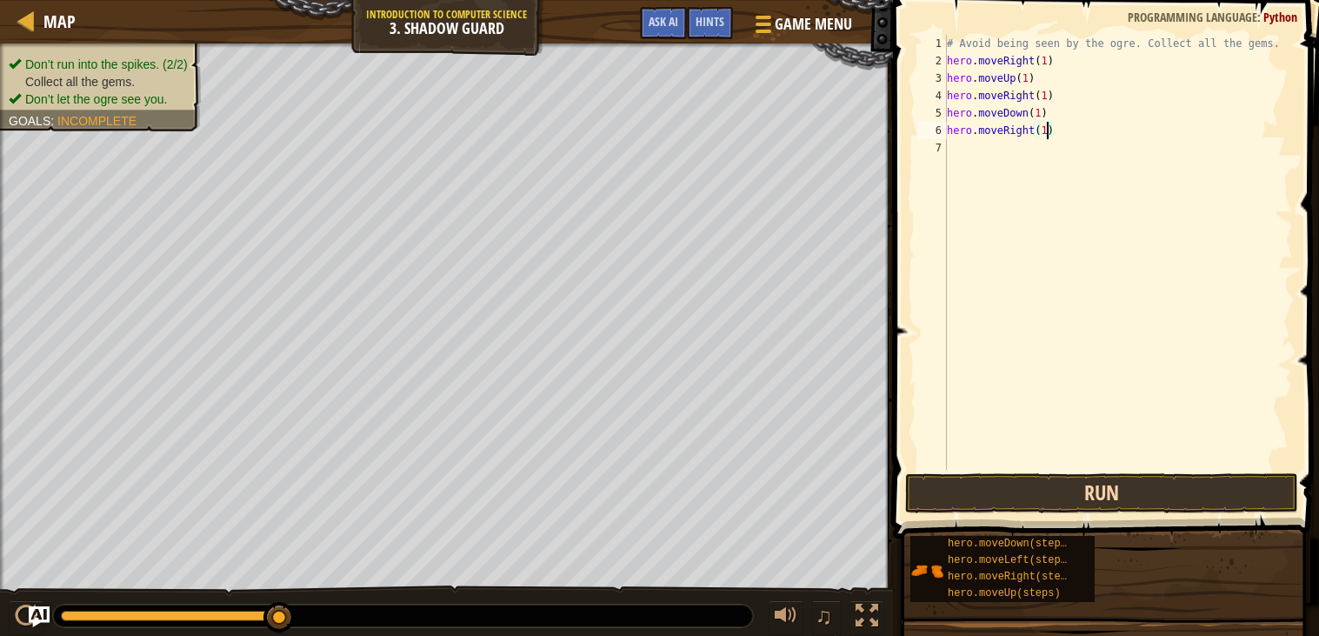
type textarea "hero.moveRight(1)"
click at [1093, 484] on button "Run" at bounding box center [1101, 493] width 393 height 40
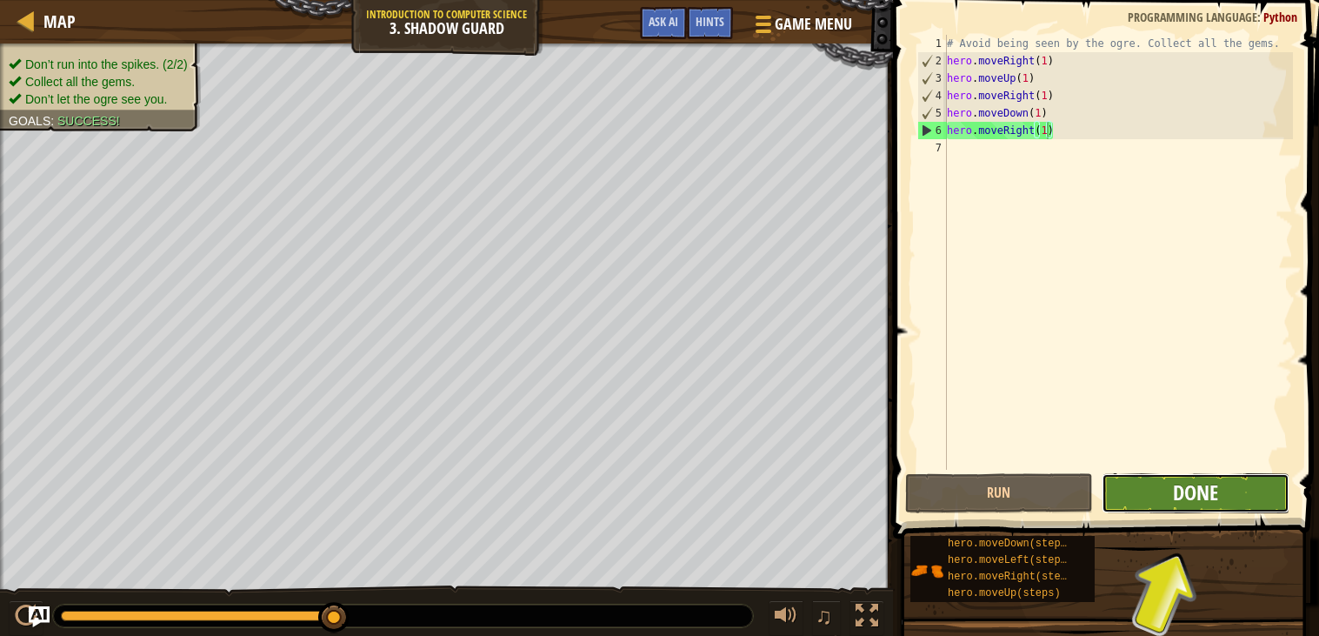
click at [1185, 504] on span "Done" at bounding box center [1195, 492] width 45 height 28
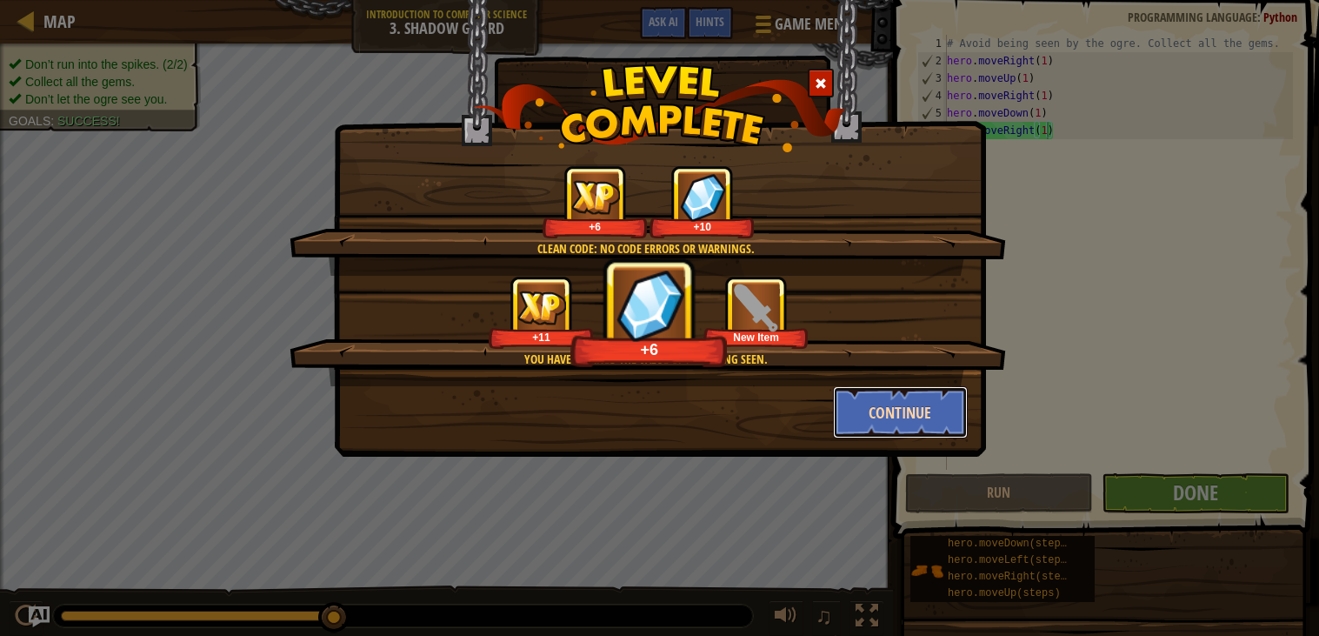
click at [889, 398] on button "Continue" at bounding box center [900, 412] width 135 height 52
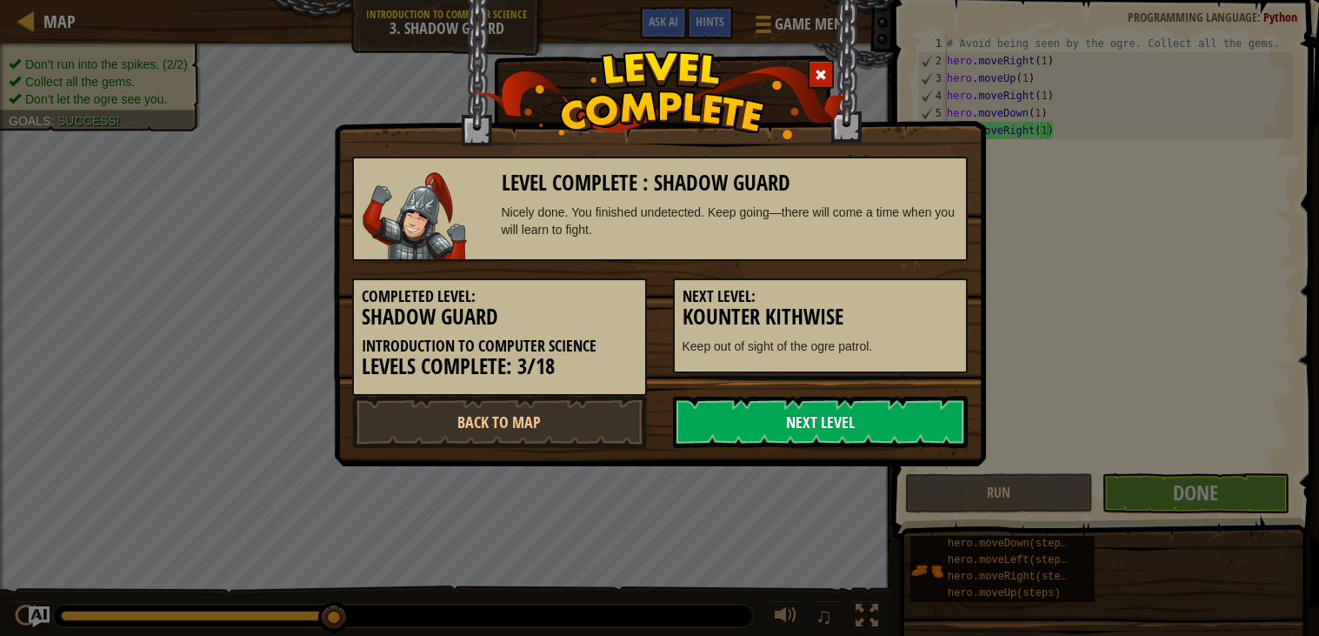
click at [885, 412] on link "Next Level" at bounding box center [820, 422] width 295 height 52
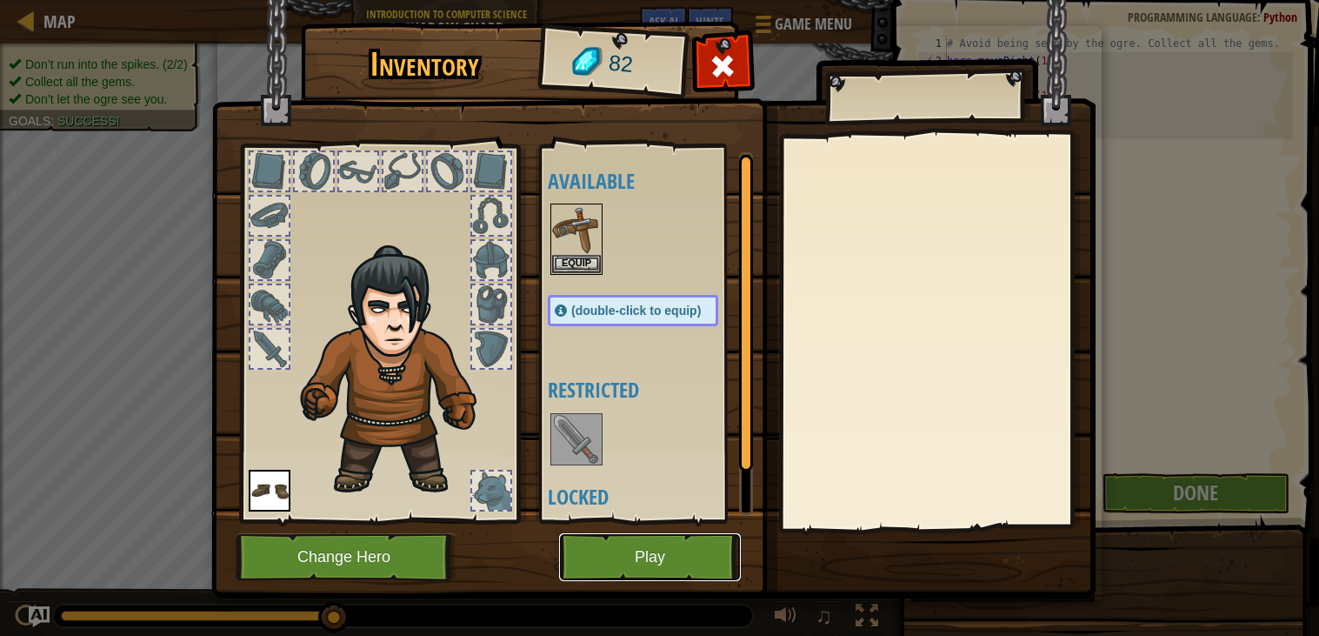
click at [598, 554] on button "Play" at bounding box center [650, 557] width 182 height 48
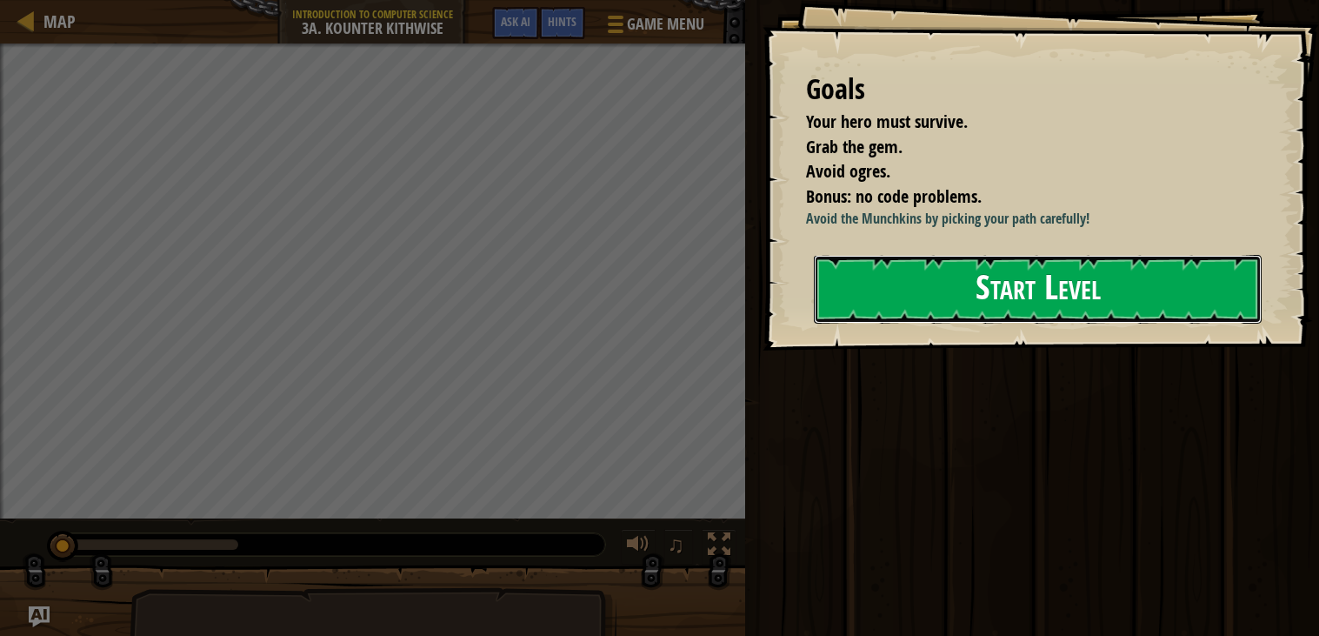
click at [860, 273] on button "Start Level" at bounding box center [1038, 289] width 448 height 69
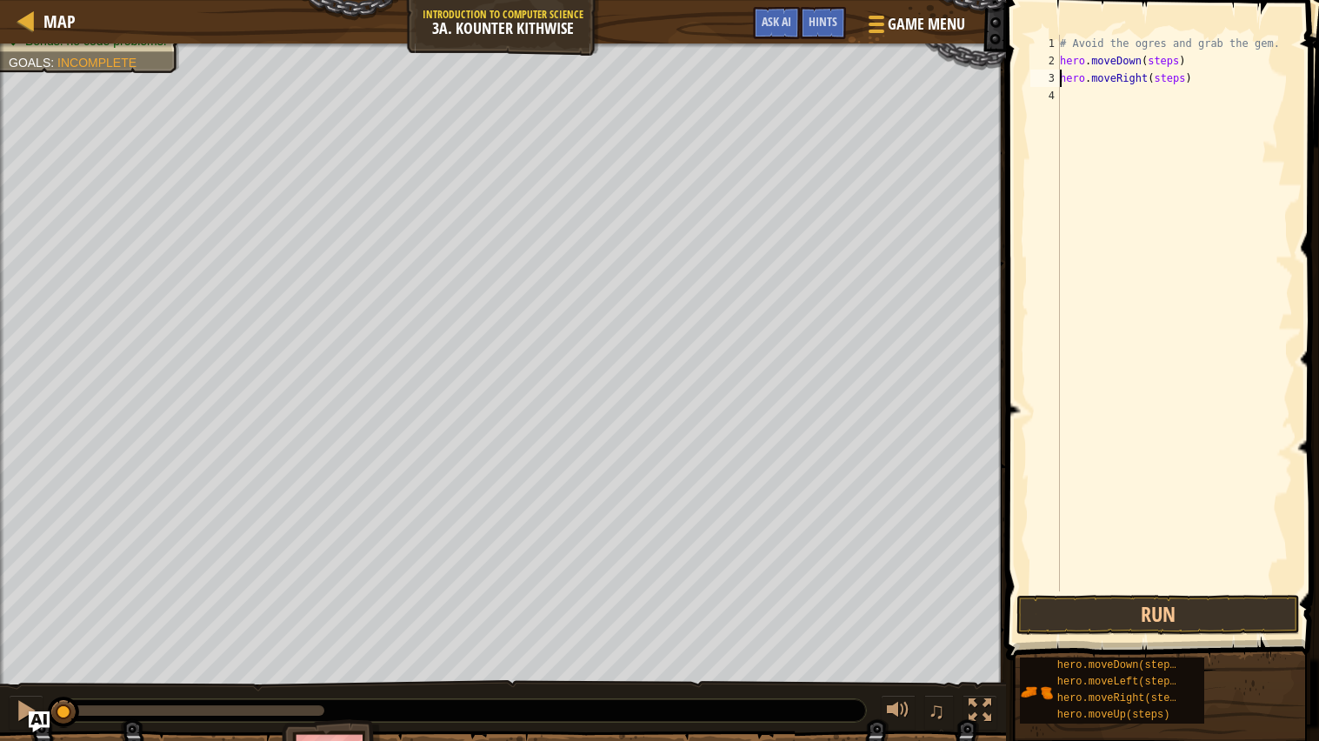
click at [1179, 59] on div "# Avoid the ogres and grab the gem. hero . moveDown ( steps ) hero . moveRight …" at bounding box center [1175, 330] width 237 height 591
click at [1181, 77] on div "# Avoid the ogres and grab the gem. hero . moveDown ( 1 ) hero . moveRight ( st…" at bounding box center [1175, 330] width 237 height 591
click at [1185, 77] on div "# Avoid the ogres and grab the gem. hero . moveDown ( 1 ) hero . moveRight ( st…" at bounding box center [1175, 330] width 237 height 591
click at [1114, 622] on button "Run" at bounding box center [1159, 615] width 284 height 40
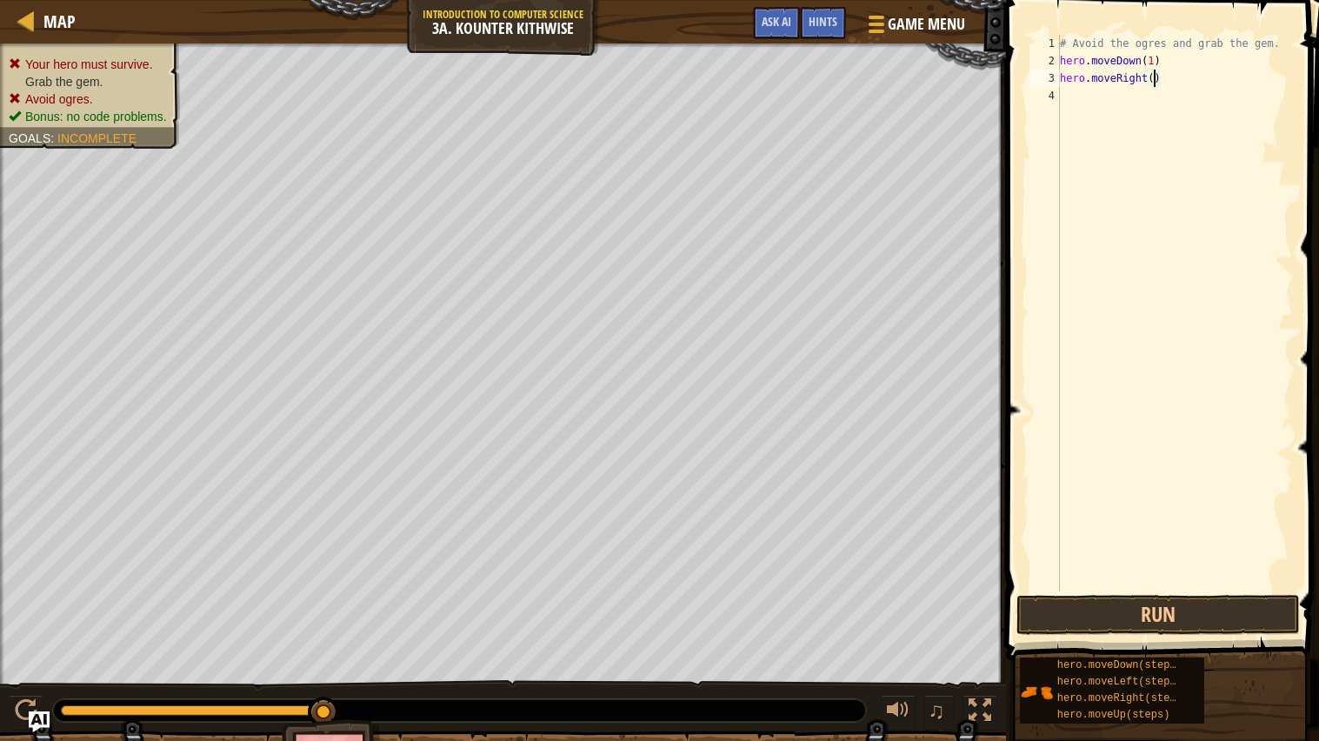
click at [1154, 57] on div "# Avoid the ogres and grab the gem. hero . moveDown ( 1 ) hero . moveRight ( )" at bounding box center [1175, 330] width 237 height 591
click at [1152, 83] on div "# Avoid the ogres and grab the gem. hero . moveDown ( 2 ) hero . moveRight ( )" at bounding box center [1175, 330] width 237 height 591
type textarea "hero.moveRight(1)"
click at [1112, 99] on div "# Avoid the ogres and grab the gem. hero . moveDown ( 2 ) hero . moveRight ( 1 )" at bounding box center [1175, 330] width 237 height 591
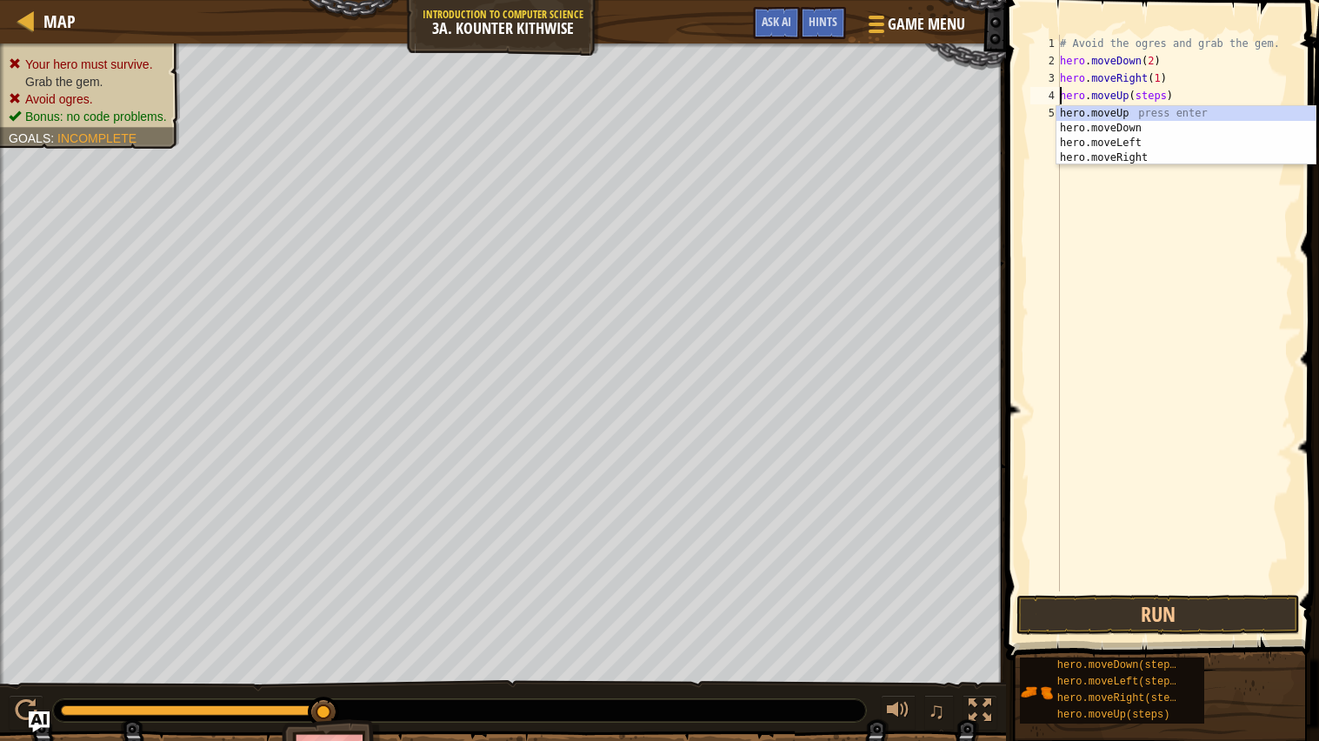
click at [1168, 100] on div "# Avoid the ogres and grab the gem. hero . moveDown ( 2 ) hero . moveRight ( 1 …" at bounding box center [1175, 330] width 237 height 591
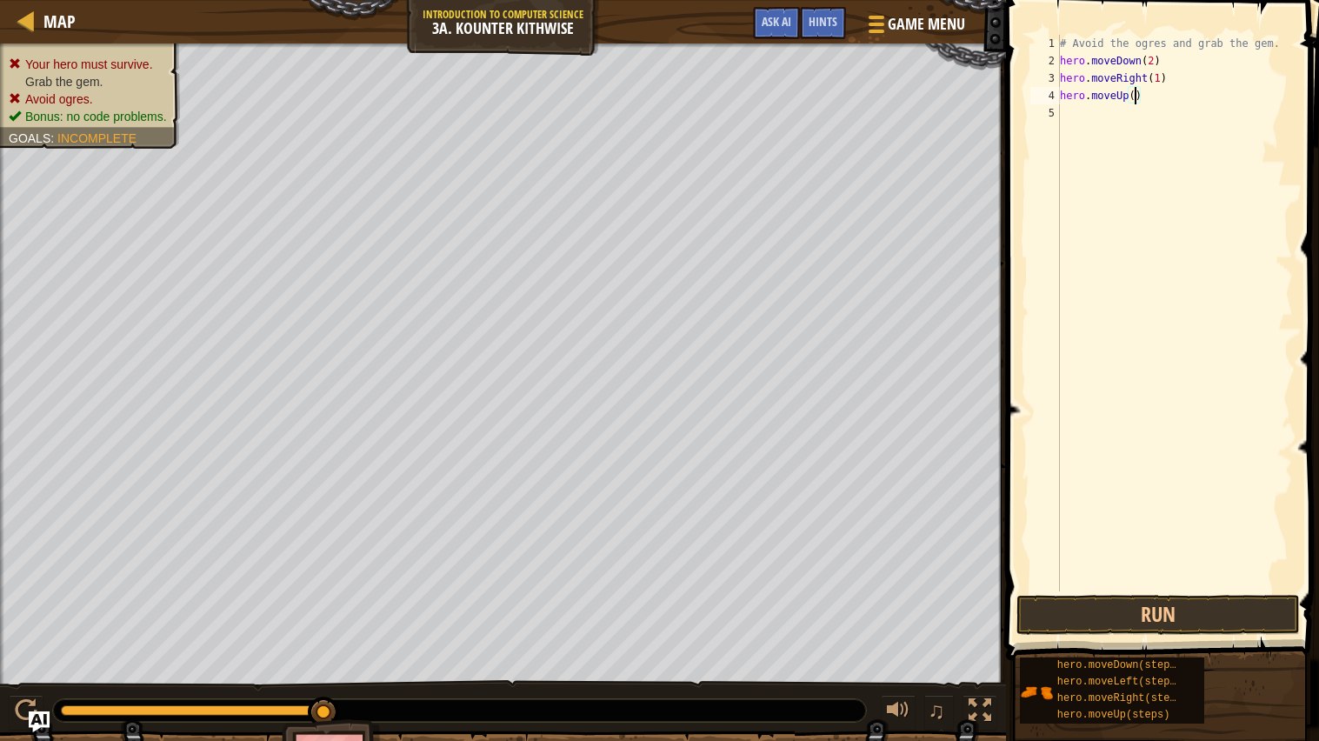
scroll to position [7, 5]
click at [1185, 113] on div "# Avoid the ogres and grab the gem. hero . moveDown ( 2 ) hero . moveRight ( 1 …" at bounding box center [1175, 330] width 237 height 591
type textarea "hero.moveRight(1)"
click at [1156, 613] on button "Run" at bounding box center [1159, 615] width 284 height 40
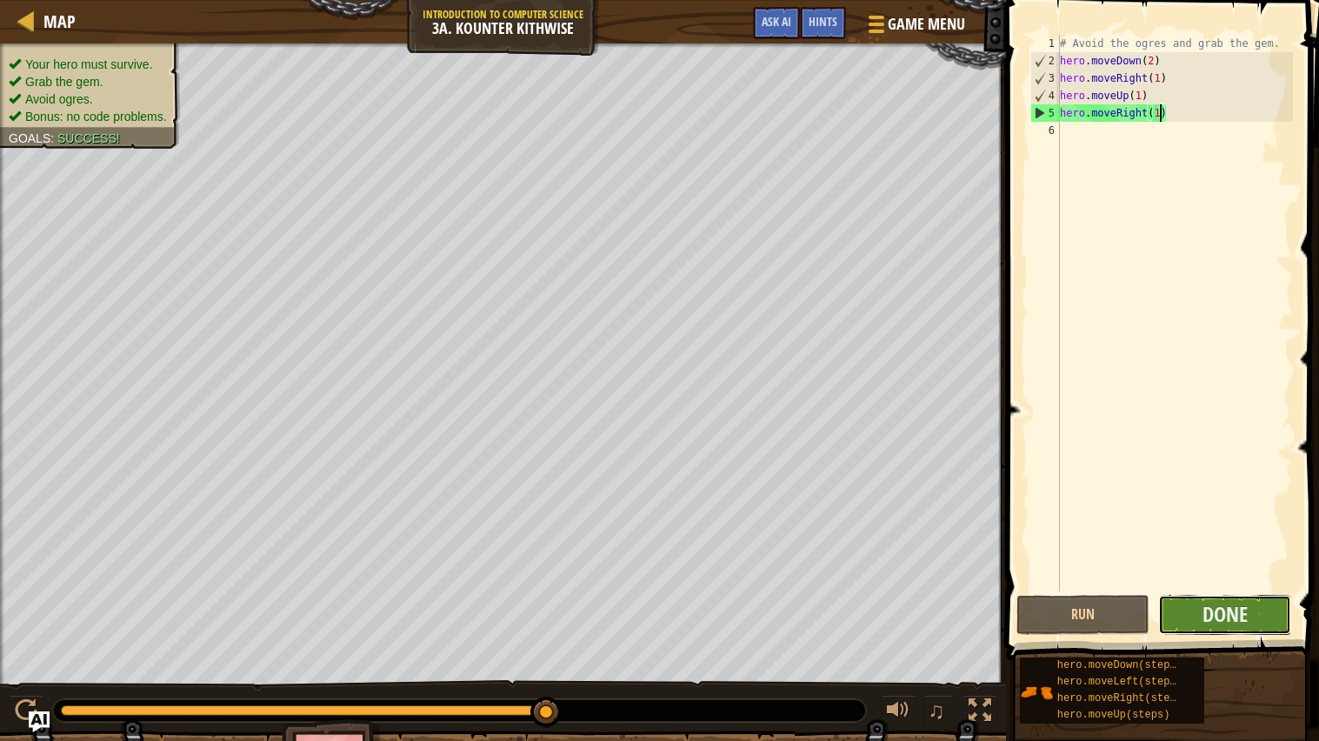
click at [1184, 613] on button "Done" at bounding box center [1225, 615] width 133 height 40
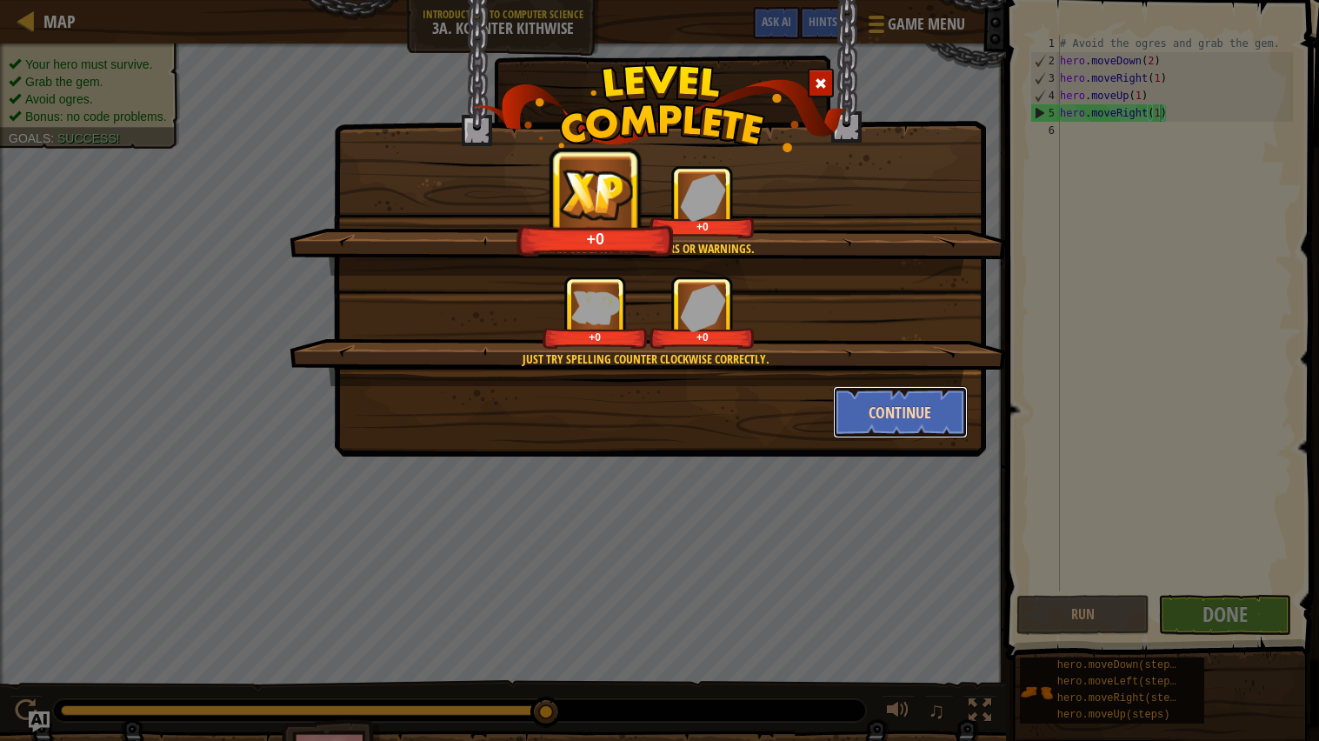
click at [901, 408] on button "Continue" at bounding box center [900, 412] width 135 height 52
